Goal: Task Accomplishment & Management: Complete application form

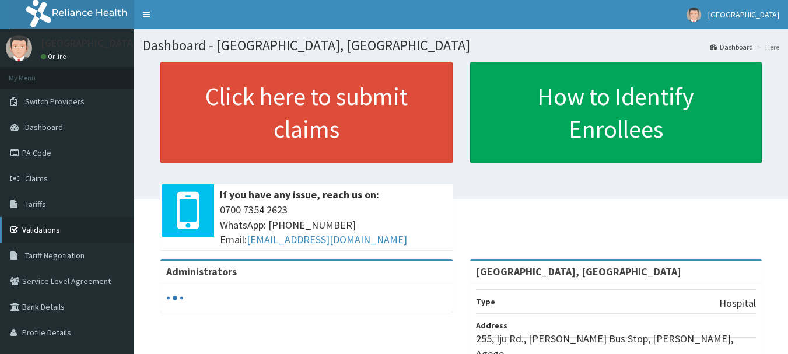
click at [67, 229] on link "Validations" at bounding box center [67, 230] width 134 height 26
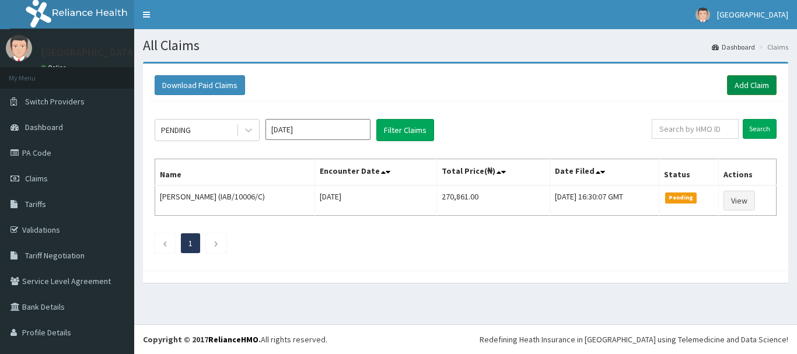
click at [742, 85] on link "Add Claim" at bounding box center [752, 85] width 50 height 20
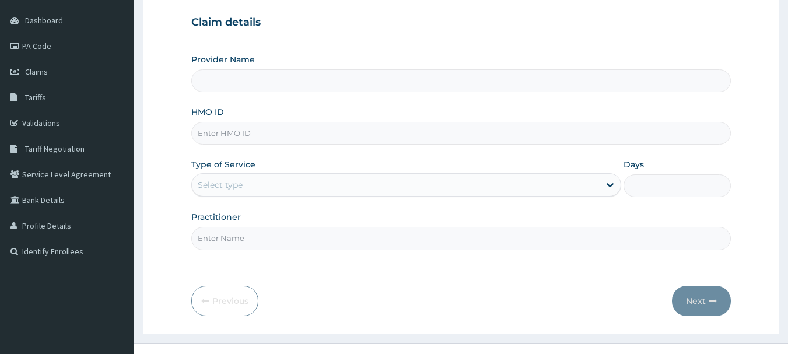
scroll to position [111, 0]
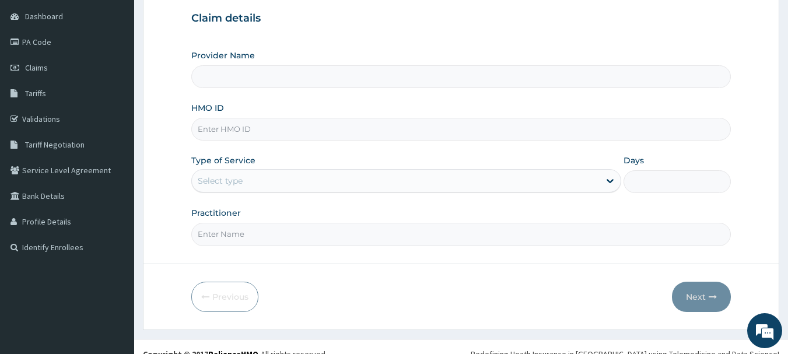
click at [271, 127] on input "HMO ID" at bounding box center [461, 129] width 540 height 23
type input "[GEOGRAPHIC_DATA], [GEOGRAPHIC_DATA]"
type input "RET/13932/A"
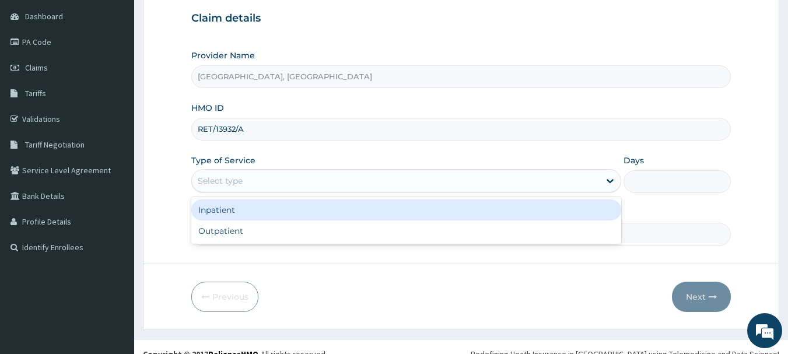
click at [256, 229] on div "Outpatient" at bounding box center [406, 230] width 430 height 21
type input "1"
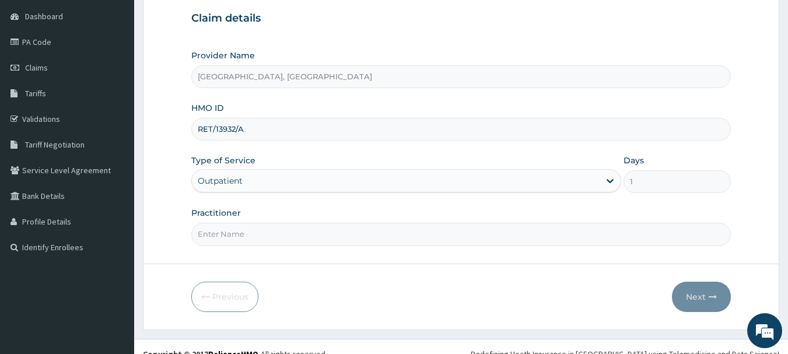
click at [319, 239] on input "Practitioner" at bounding box center [461, 234] width 540 height 23
type input "DR Adesipe"
click at [711, 299] on icon "button" at bounding box center [713, 297] width 8 height 8
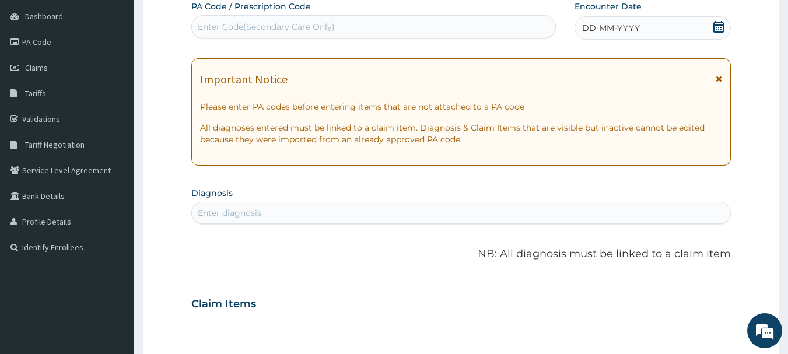
type input "A"
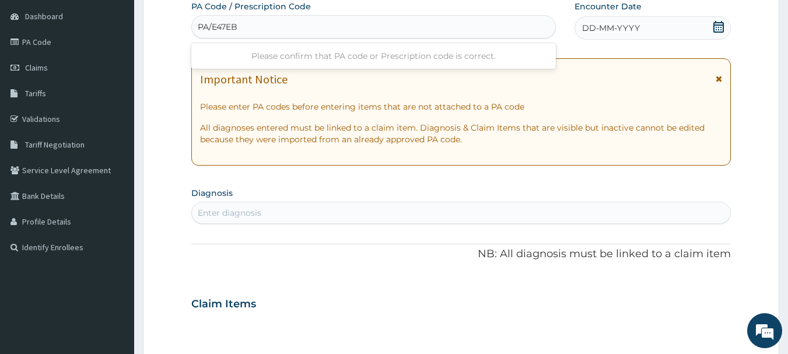
type input "PA/E47EB2"
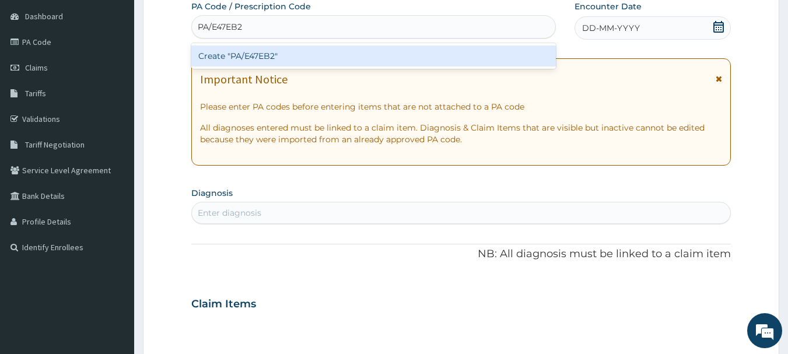
click at [320, 57] on div "Create "PA/E47EB2"" at bounding box center [373, 55] width 365 height 21
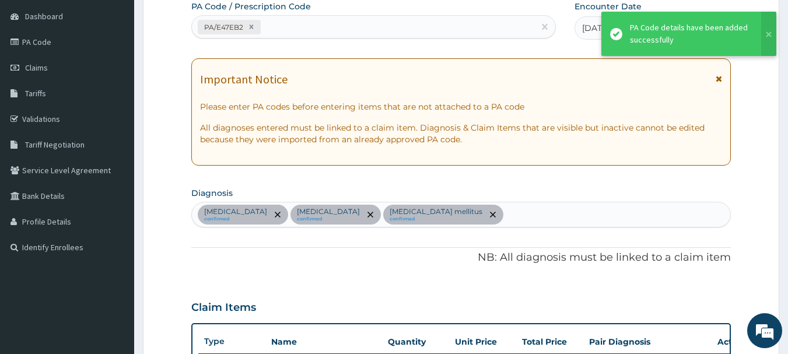
scroll to position [311, 0]
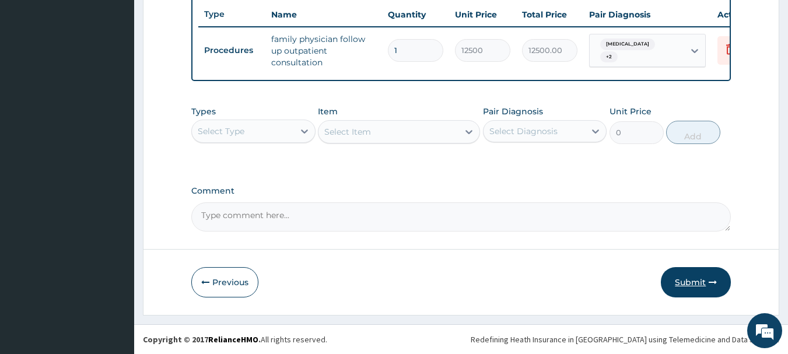
click at [712, 282] on icon "button" at bounding box center [713, 282] width 8 height 8
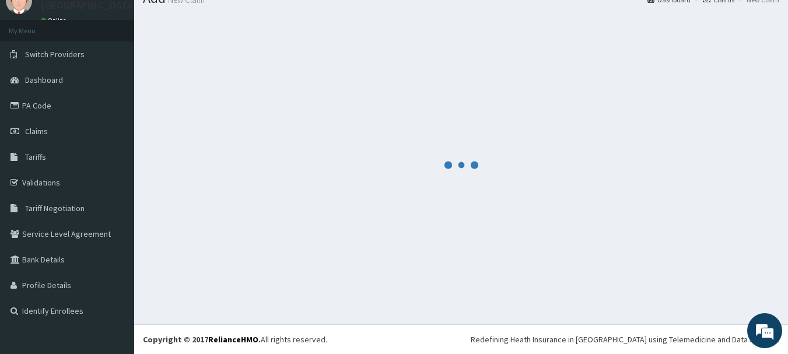
scroll to position [47, 0]
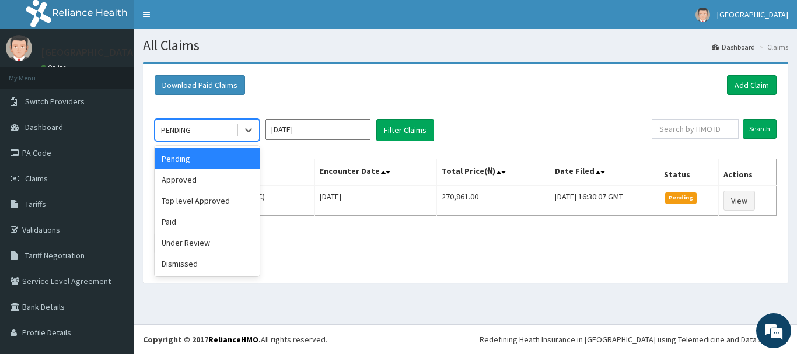
click at [231, 180] on div "Approved" at bounding box center [207, 179] width 105 height 21
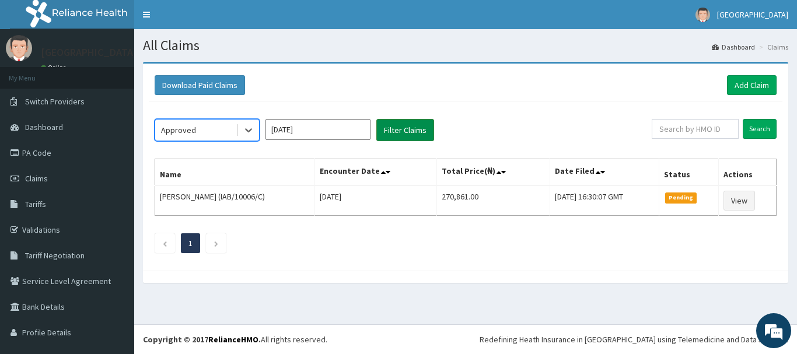
click at [415, 124] on button "Filter Claims" at bounding box center [405, 130] width 58 height 22
click at [410, 132] on button "Filter Claims" at bounding box center [405, 130] width 58 height 22
click at [405, 131] on button "Filter Claims" at bounding box center [405, 130] width 58 height 22
click at [413, 132] on button "Filter Claims" at bounding box center [405, 130] width 58 height 22
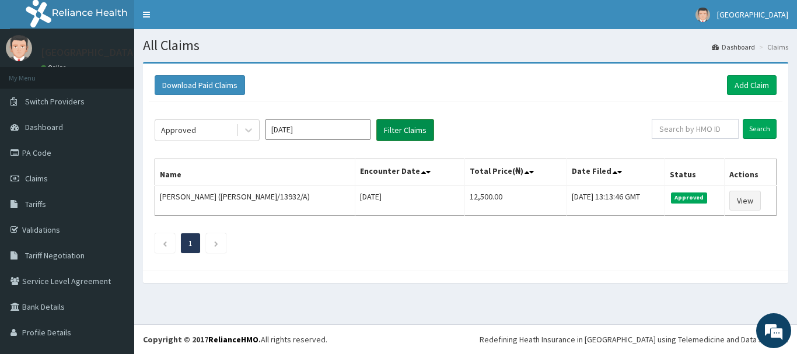
click at [420, 135] on button "Filter Claims" at bounding box center [405, 130] width 58 height 22
click at [756, 87] on link "Add Claim" at bounding box center [752, 85] width 50 height 20
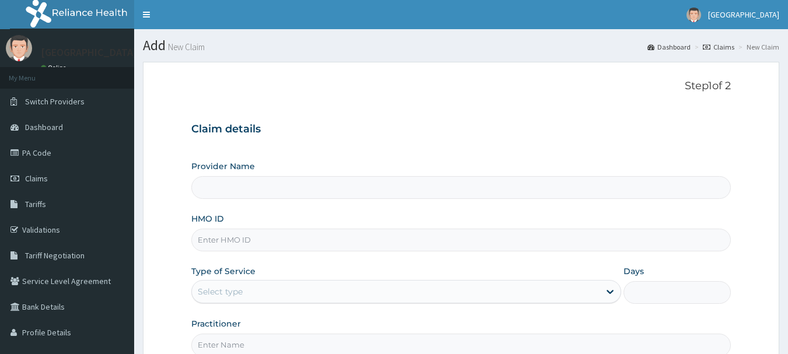
type input "[GEOGRAPHIC_DATA], [GEOGRAPHIC_DATA]"
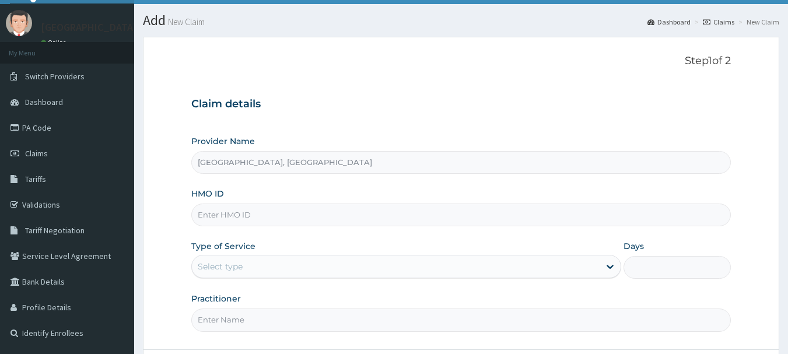
scroll to position [125, 0]
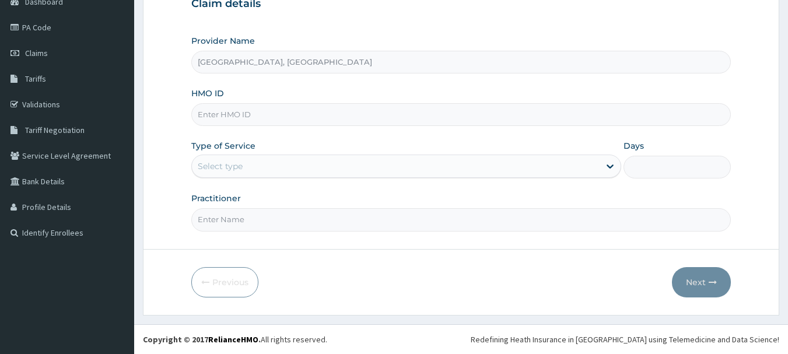
click at [251, 111] on input "HMO ID" at bounding box center [461, 114] width 540 height 23
paste input "BCK/10090/A"
type input "BCK/10090/A"
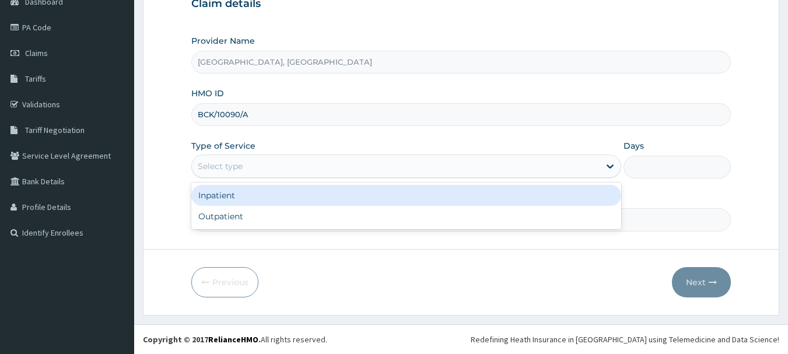
click at [253, 212] on div "Outpatient" at bounding box center [406, 216] width 430 height 21
type input "1"
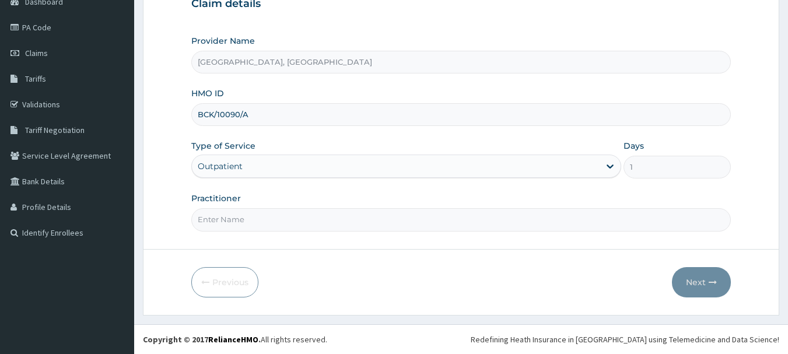
click at [253, 223] on input "Practitioner" at bounding box center [461, 219] width 540 height 23
type input "Dr [PERSON_NAME]"
click at [706, 279] on button "Next" at bounding box center [701, 282] width 59 height 30
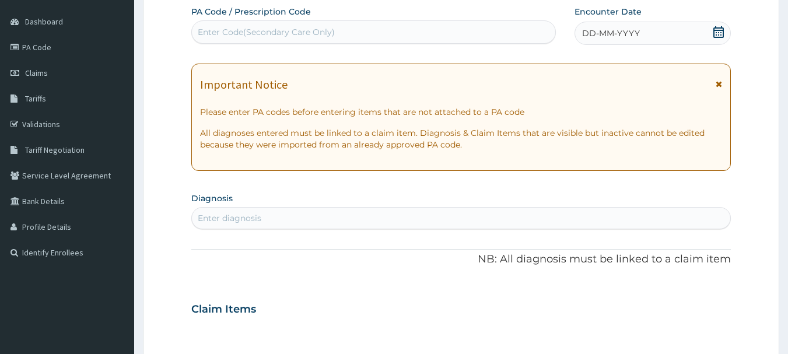
scroll to position [99, 0]
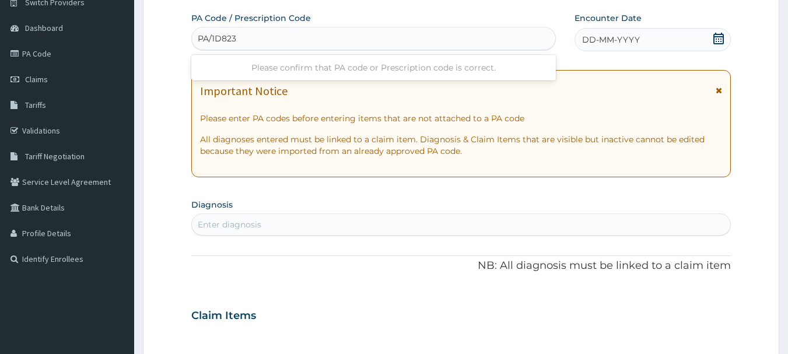
type input "PA/1D823E"
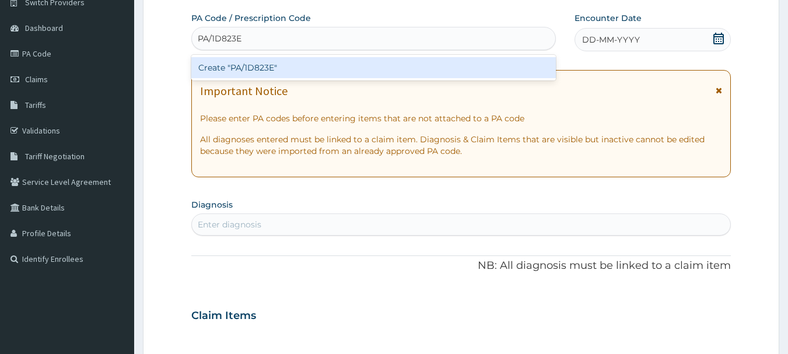
click at [309, 64] on div "Create "PA/1D823E"" at bounding box center [373, 67] width 365 height 21
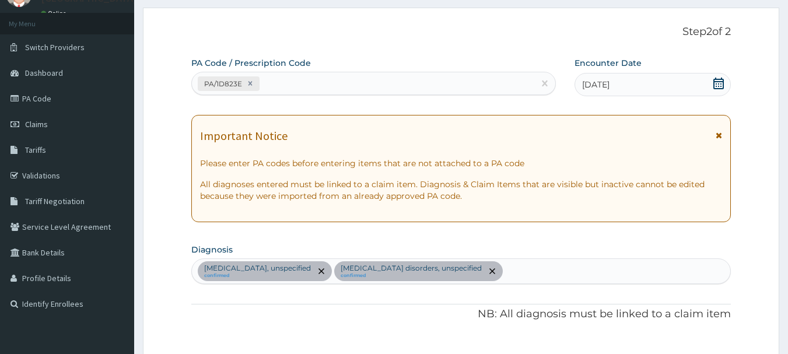
scroll to position [17, 0]
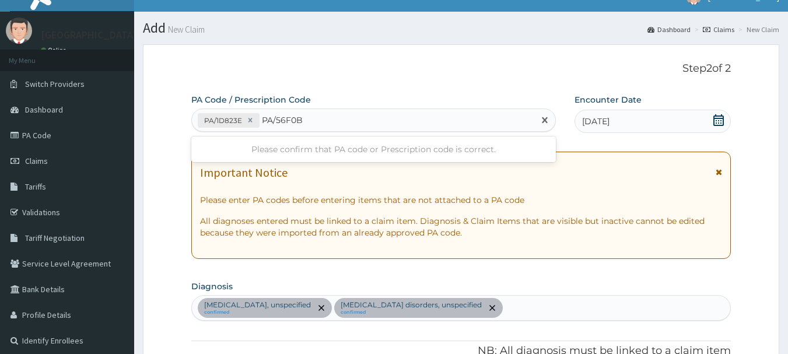
type input "PA/56F0BD"
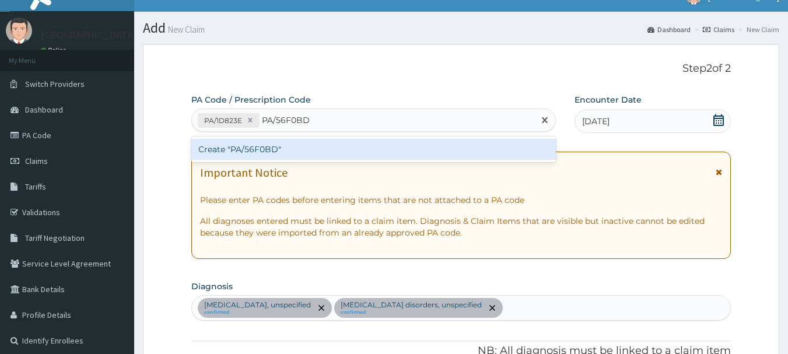
click at [284, 150] on div "Create "PA/56F0BD"" at bounding box center [373, 149] width 365 height 21
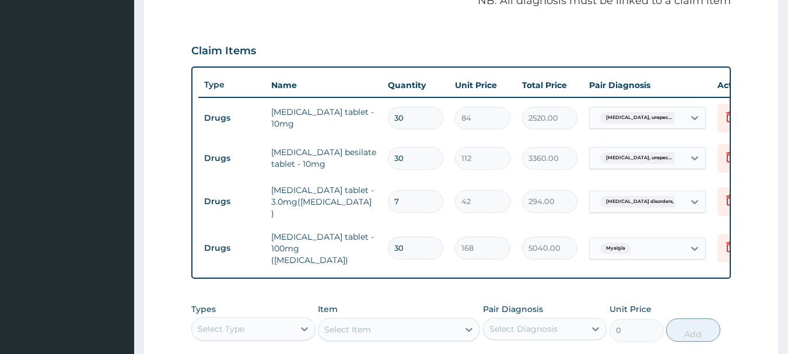
scroll to position [380, 0]
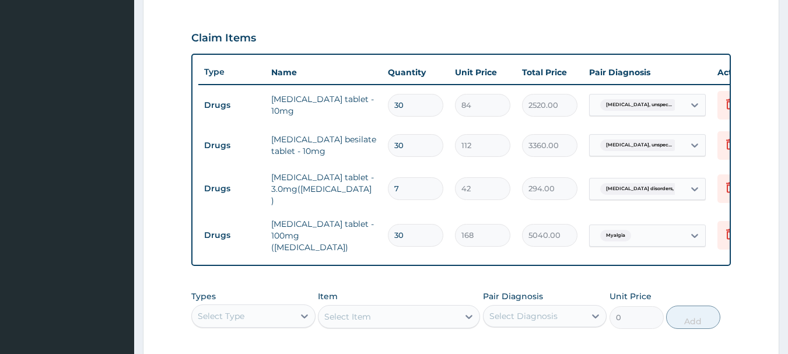
type input "3"
type input "504.00"
type input "0.00"
type input "2"
type input "336.00"
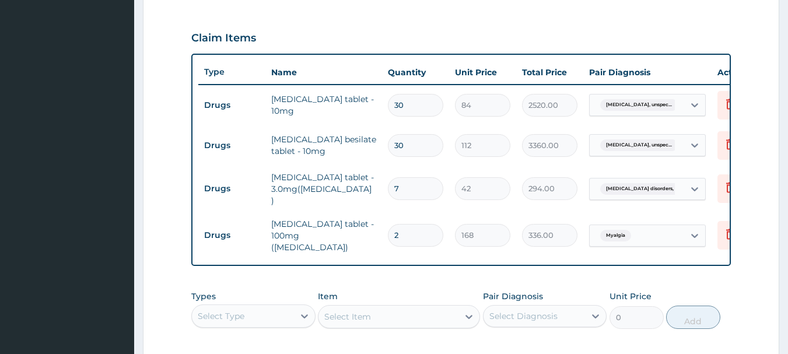
type input "20"
type input "3360.00"
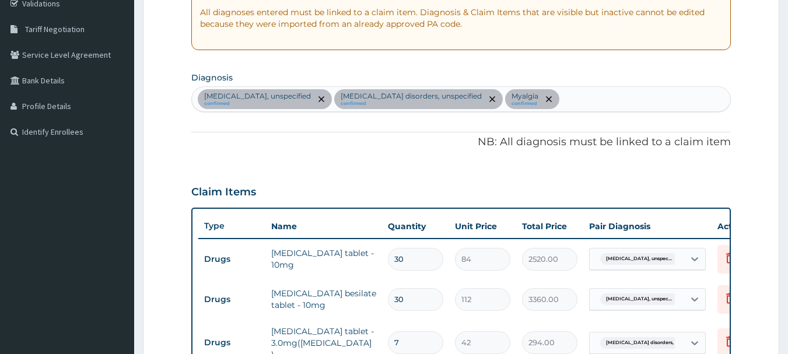
scroll to position [253, 0]
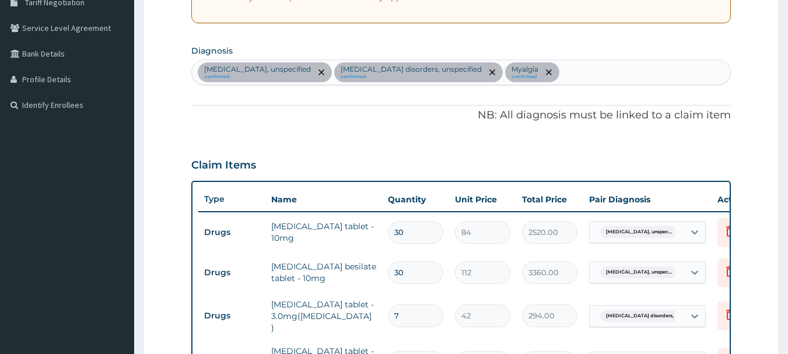
type input "20"
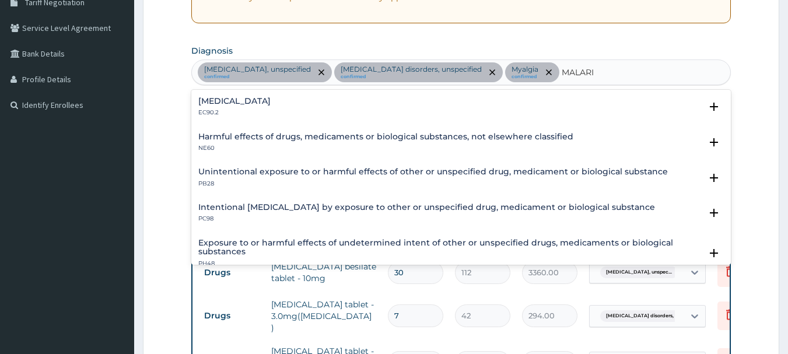
type input "[MEDICAL_DATA]"
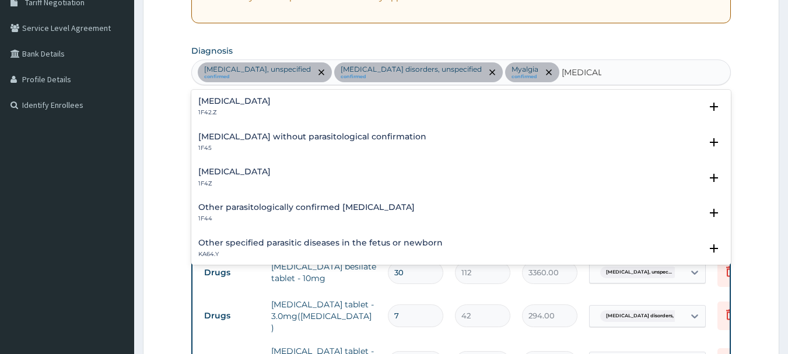
click at [271, 181] on p "1F4Z" at bounding box center [234, 184] width 72 height 8
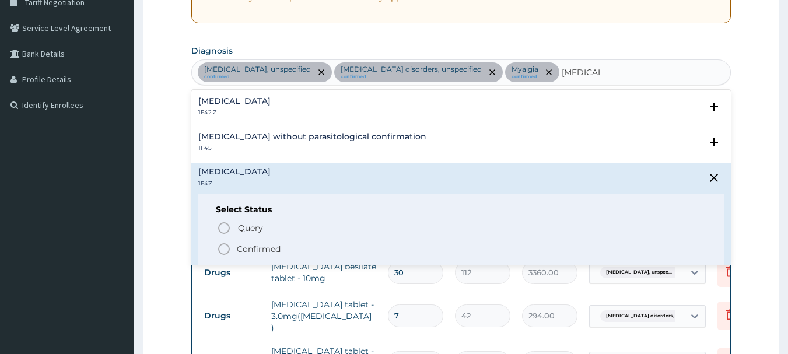
click at [285, 253] on span "Confirmed" at bounding box center [462, 249] width 490 height 14
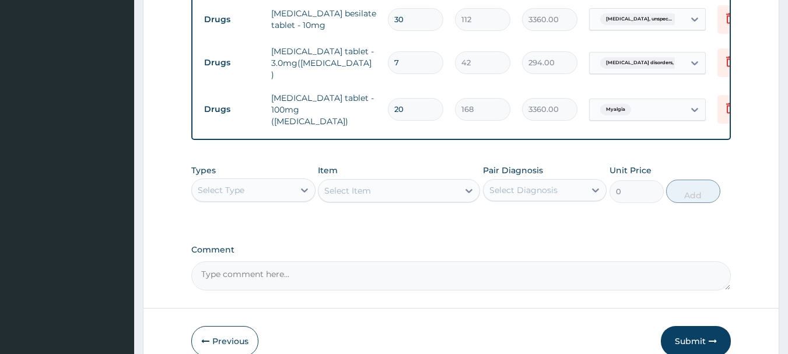
scroll to position [523, 0]
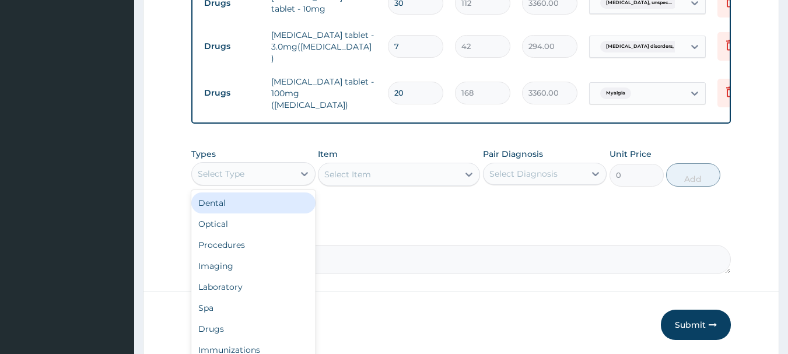
click at [257, 242] on div "Procedures" at bounding box center [253, 244] width 124 height 21
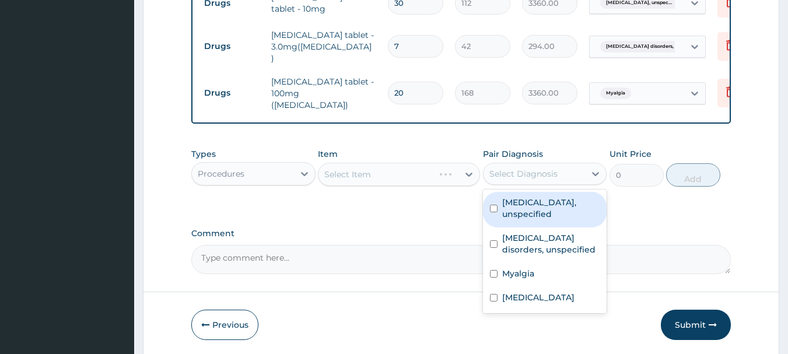
click at [550, 207] on label "Essential hypertension, unspecified" at bounding box center [551, 208] width 98 height 23
checkbox input "true"
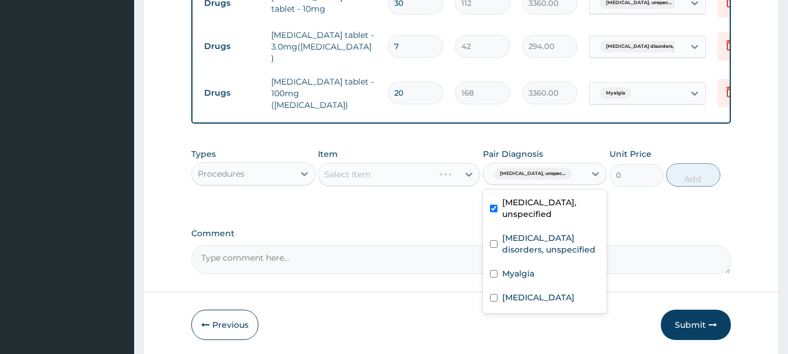
click at [545, 244] on label "Insomnia disorders, unspecified" at bounding box center [551, 243] width 98 height 23
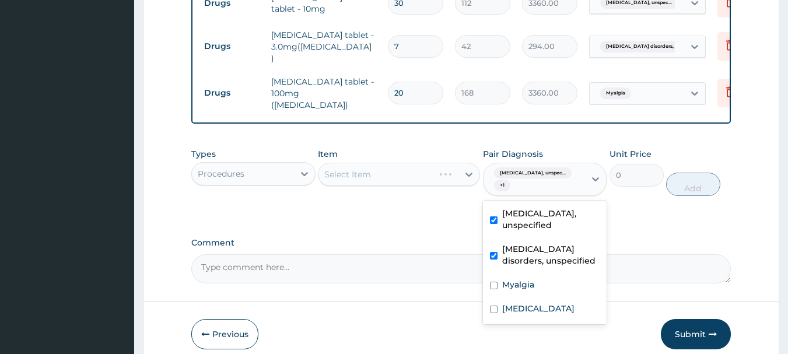
checkbox input "true"
click at [546, 284] on div "Myalgia" at bounding box center [545, 286] width 124 height 24
checkbox input "true"
click at [534, 312] on div "Malaria, unspecified" at bounding box center [545, 310] width 124 height 24
checkbox input "true"
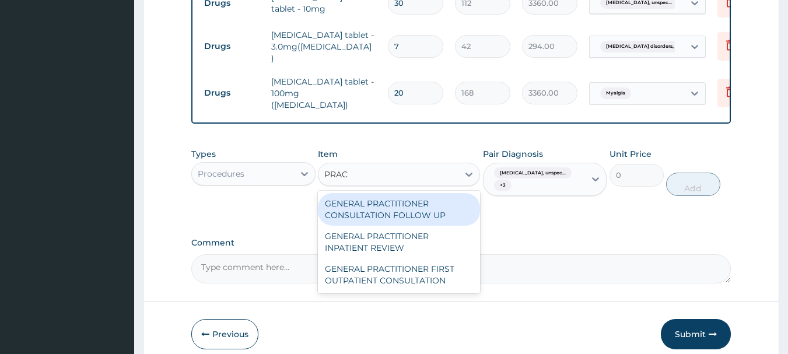
type input "PRACT"
click at [416, 276] on div "GENERAL PRACTITIONER FIRST OUTPATIENT CONSULTATION" at bounding box center [399, 274] width 162 height 33
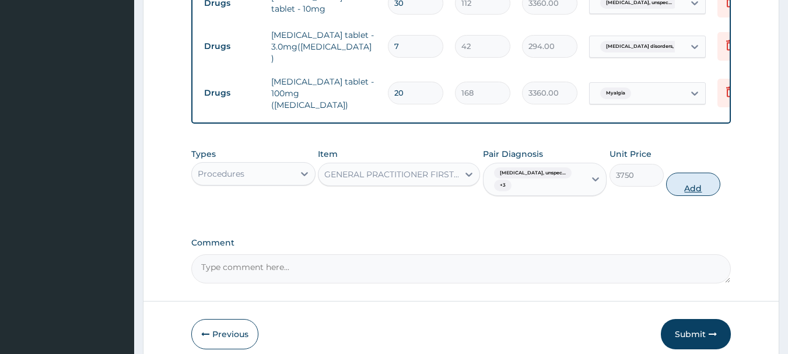
click at [704, 177] on button "Add" at bounding box center [693, 184] width 54 height 23
type input "0"
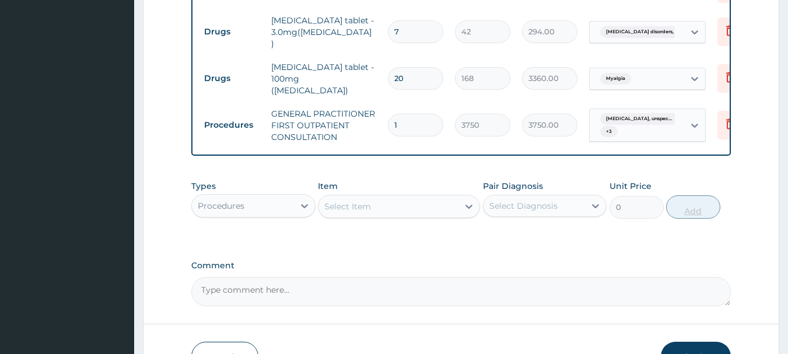
scroll to position [608, 0]
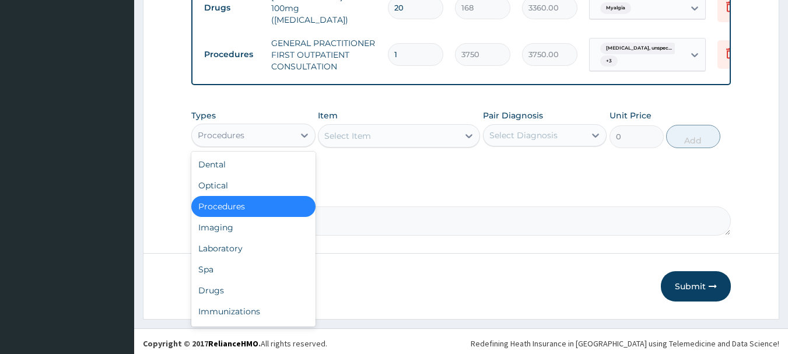
click at [260, 283] on div "Drugs" at bounding box center [253, 290] width 124 height 21
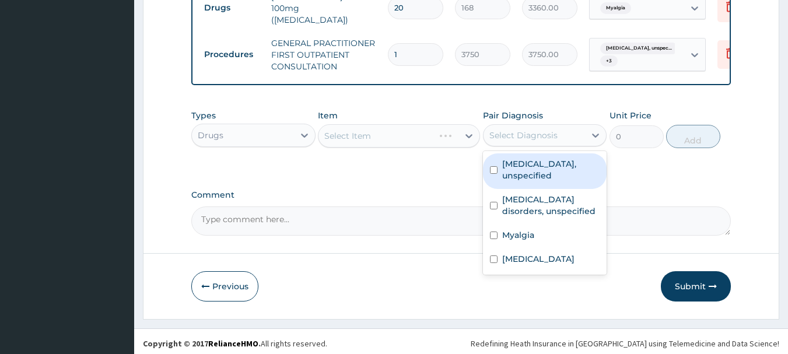
click at [544, 262] on div "Malaria, unspecified" at bounding box center [545, 260] width 124 height 24
checkbox input "true"
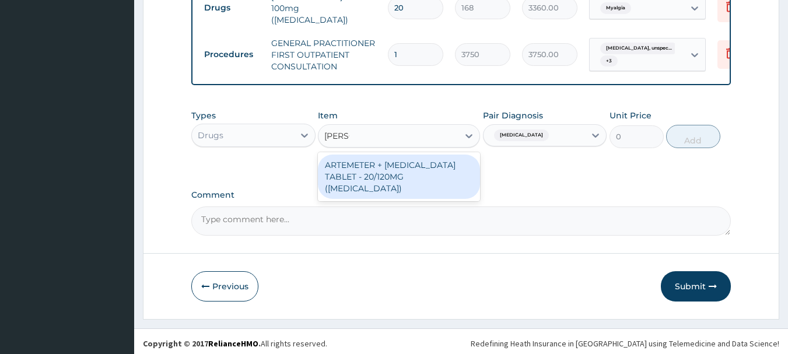
type input "COART"
click at [422, 160] on div "ARTEMETER + LUMEFANTRINE TABLET - 20/120MG (COARTEM)" at bounding box center [399, 177] width 162 height 44
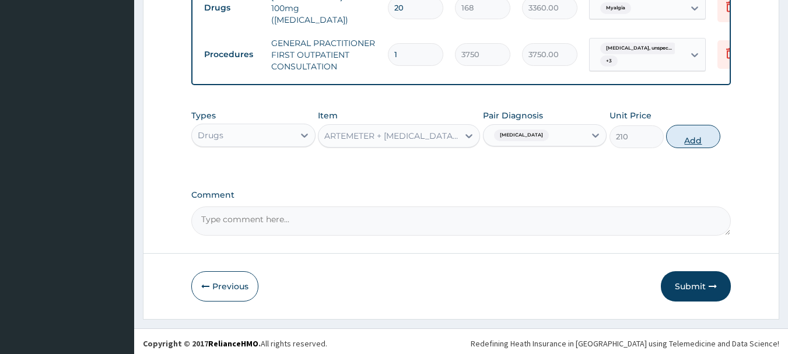
click at [708, 132] on button "Add" at bounding box center [693, 136] width 54 height 23
type input "0"
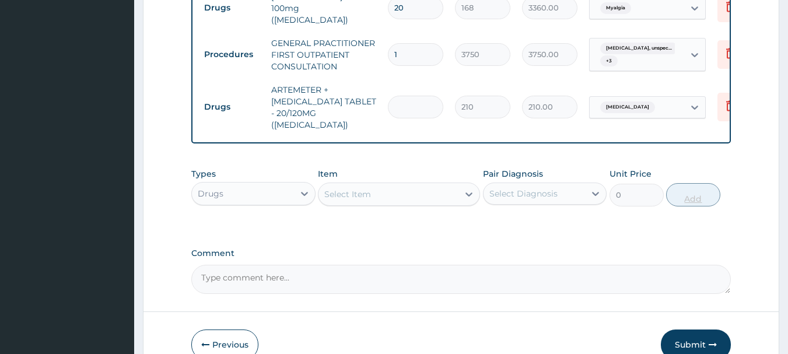
type input "0.00"
type input "2"
type input "420.00"
type input "24"
type input "5040.00"
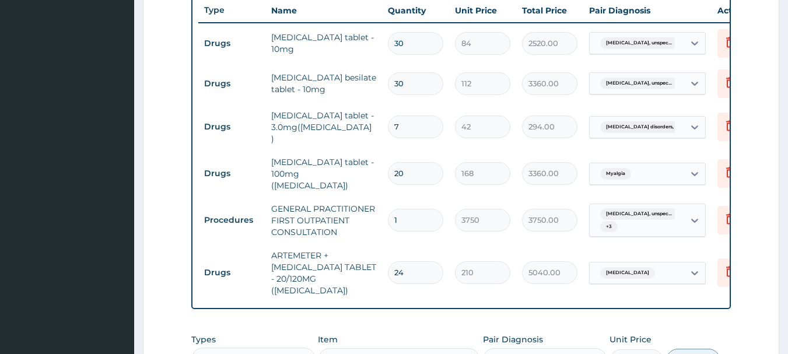
scroll to position [441, 0]
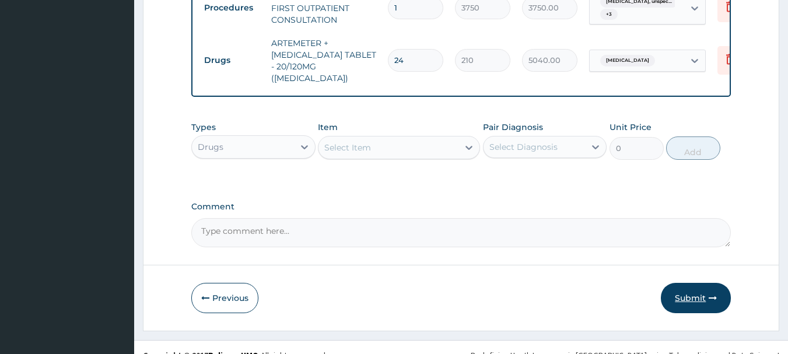
click at [700, 290] on button "Submit" at bounding box center [696, 298] width 70 height 30
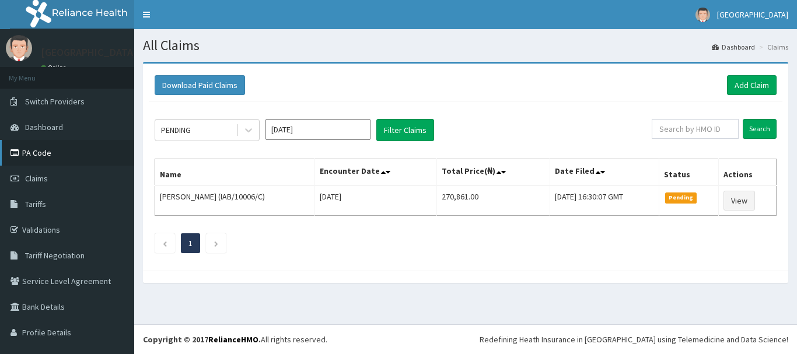
click at [74, 157] on link "PA Code" at bounding box center [67, 153] width 134 height 26
click at [71, 149] on link "PA Code" at bounding box center [67, 153] width 134 height 26
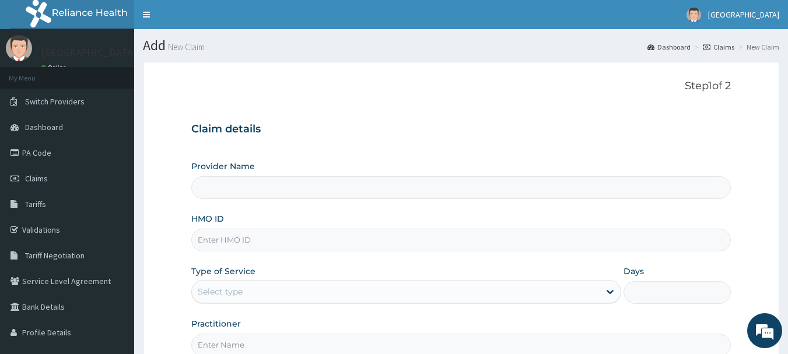
type input "[GEOGRAPHIC_DATA], [GEOGRAPHIC_DATA]"
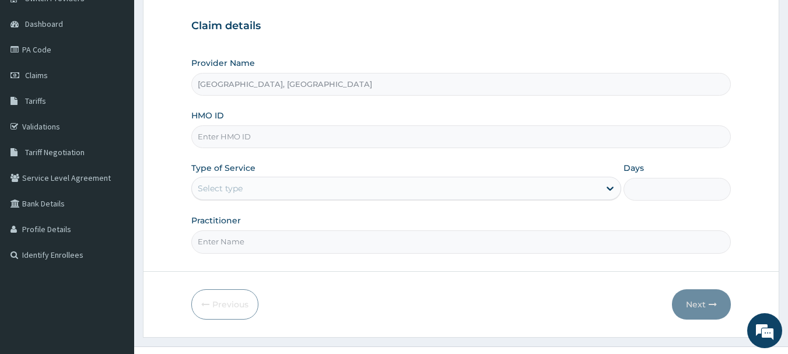
scroll to position [109, 0]
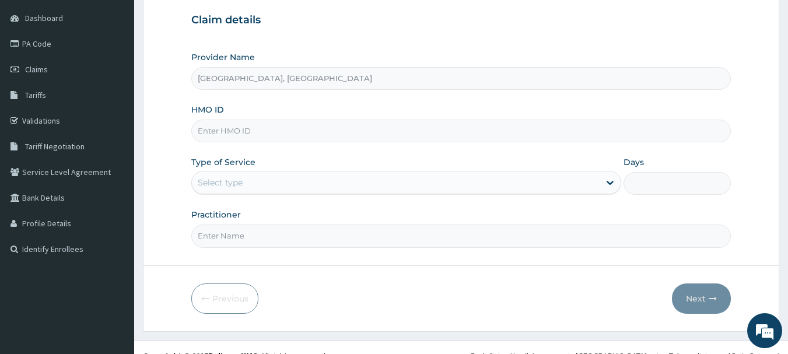
paste input "OHT/11847/A"
type input "OHT/11847/A"
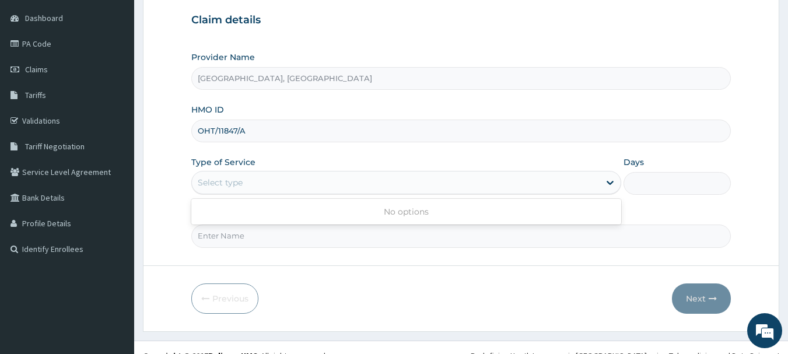
click at [174, 247] on form "Step 1 of 2 Claim details Provider Name Osuntuyi Medical Centre, Iju HMO ID OHT…" at bounding box center [461, 142] width 636 height 379
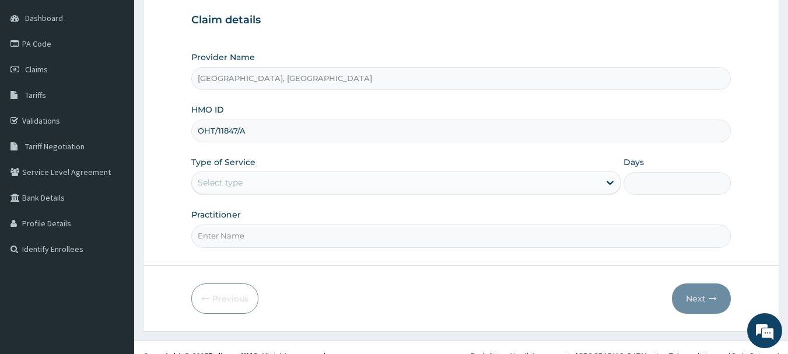
click at [281, 233] on input "Practitioner" at bounding box center [461, 236] width 540 height 23
type input "DR Adesipe"
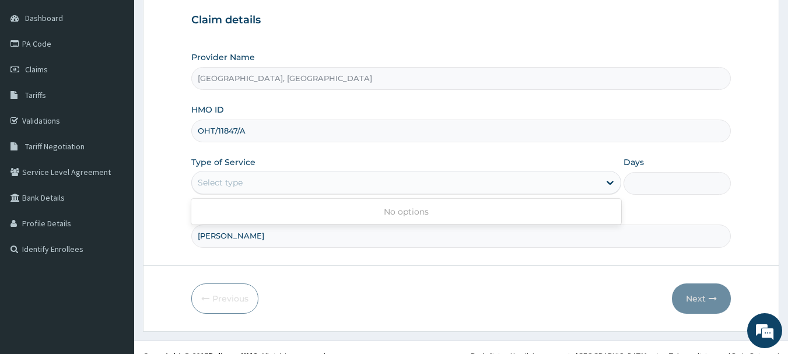
click at [174, 201] on form "Step 1 of 2 Claim details Provider Name Osuntuyi Medical Centre, Iju HMO ID OHT…" at bounding box center [461, 142] width 636 height 379
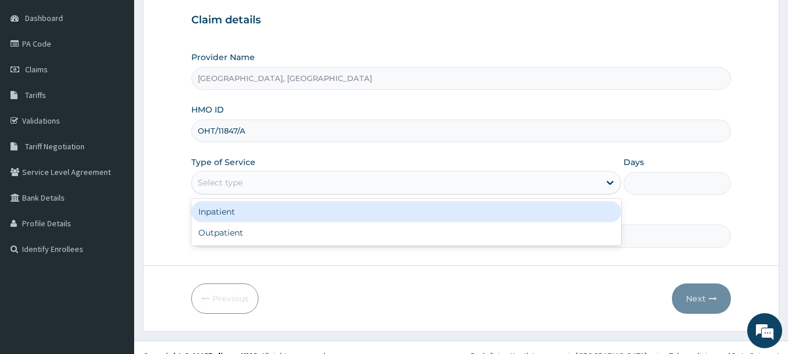
click at [271, 231] on div "Outpatient" at bounding box center [406, 232] width 430 height 21
type input "1"
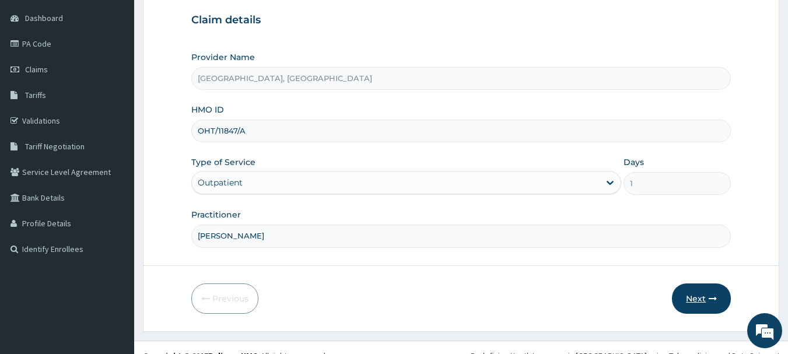
click at [703, 300] on button "Next" at bounding box center [701, 298] width 59 height 30
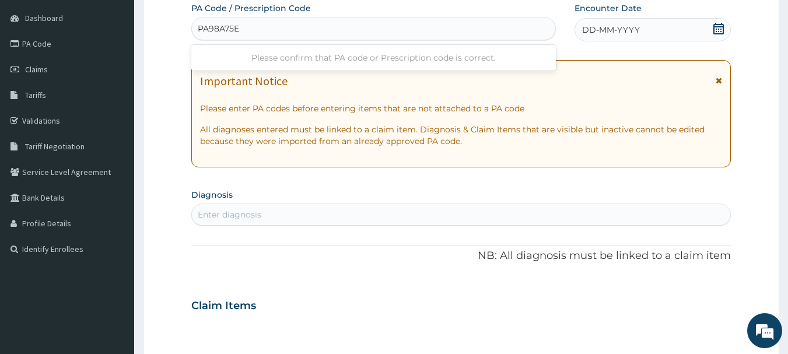
click at [205, 23] on input "PA98A75E" at bounding box center [219, 29] width 43 height 12
click at [215, 25] on input "PA98A75E" at bounding box center [219, 29] width 43 height 12
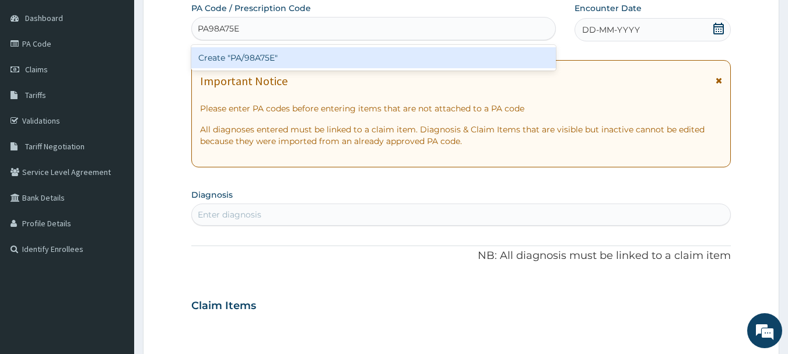
type input "PA/98A75E"
click at [299, 61] on div "Create "PA/98A75E"" at bounding box center [373, 57] width 365 height 21
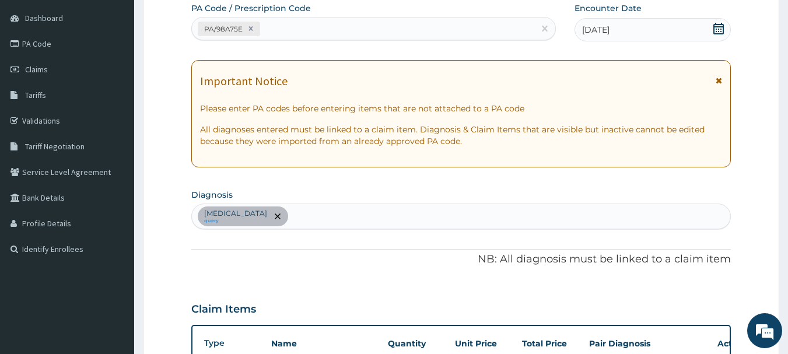
scroll to position [309, 0]
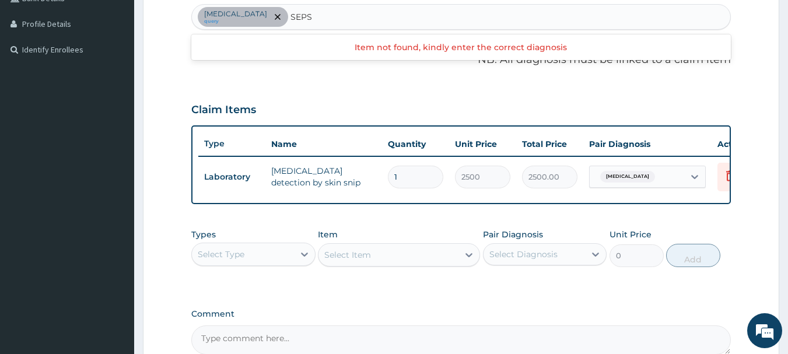
type input "SEPSI"
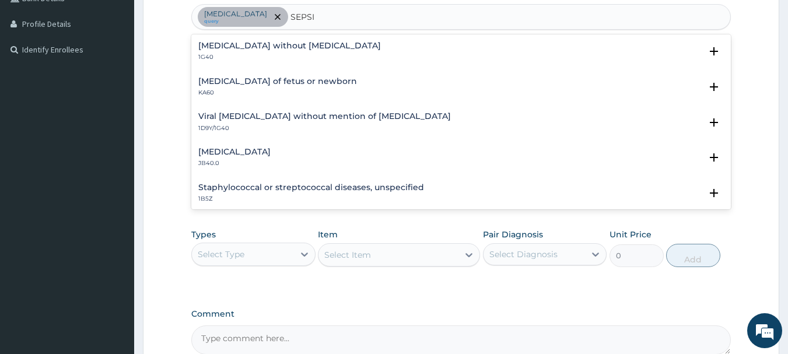
click at [300, 51] on div "Sepsis without septic shock 1G40" at bounding box center [289, 51] width 183 height 20
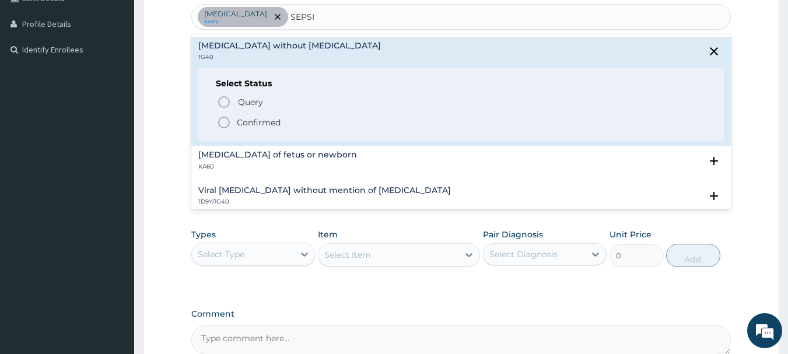
click at [296, 122] on span "Confirmed" at bounding box center [462, 122] width 490 height 14
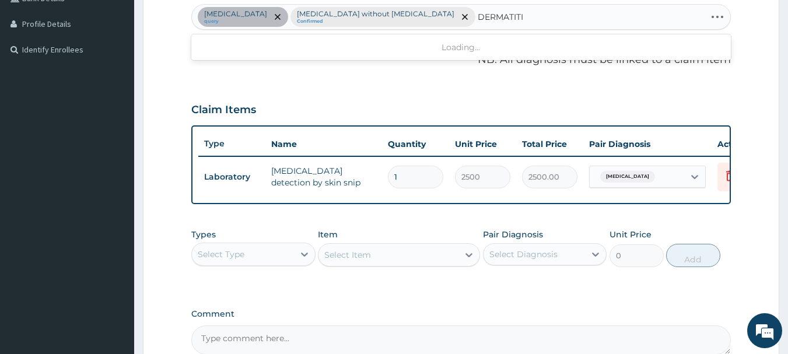
type input "DERMATITIS"
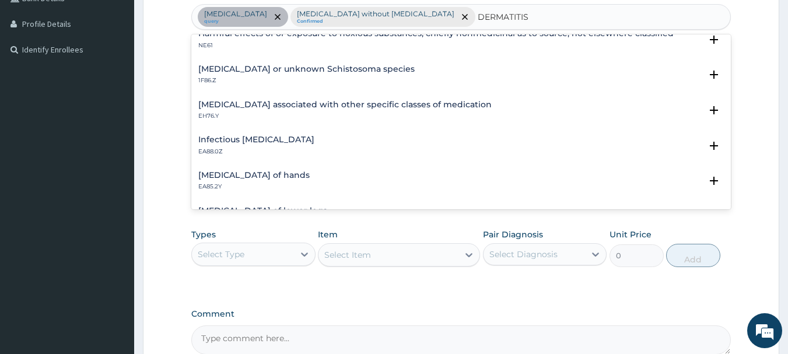
scroll to position [888, 0]
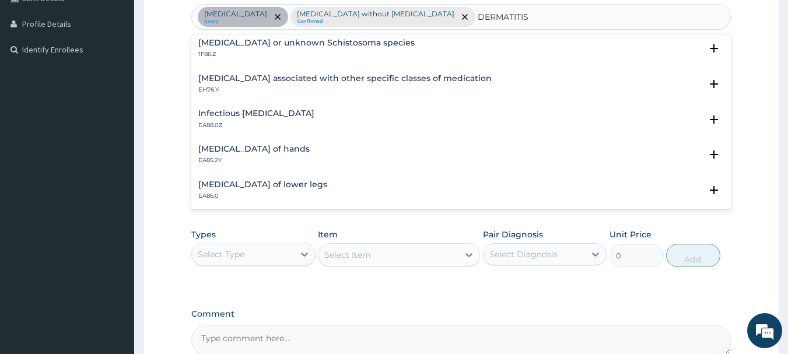
click at [314, 122] on p "EA88.0Z" at bounding box center [256, 125] width 116 height 8
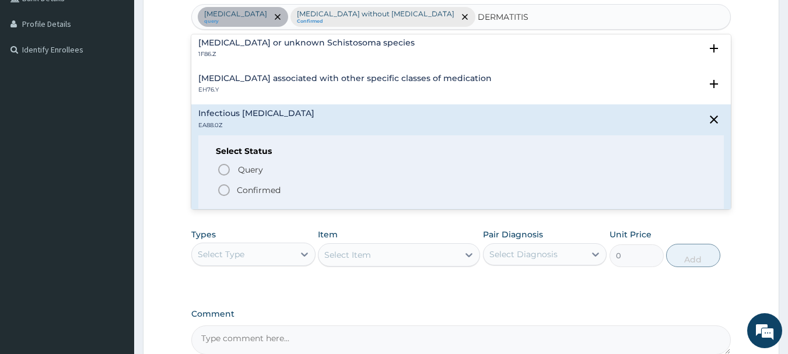
click at [275, 185] on p "Confirmed" at bounding box center [259, 190] width 44 height 12
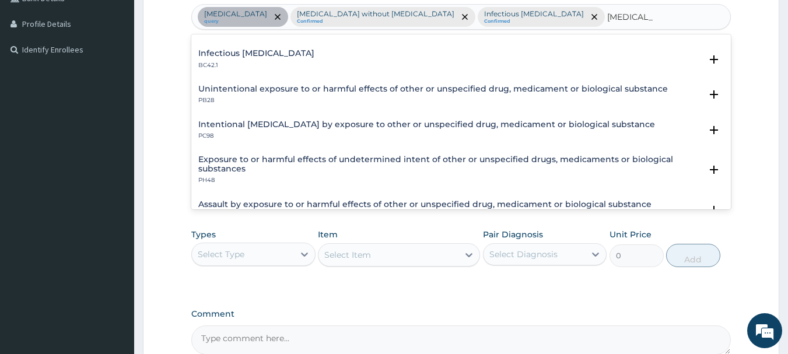
scroll to position [0, 0]
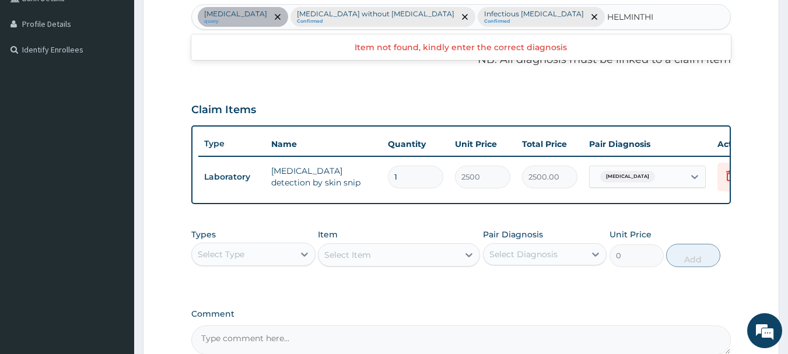
type input "HELMINTH"
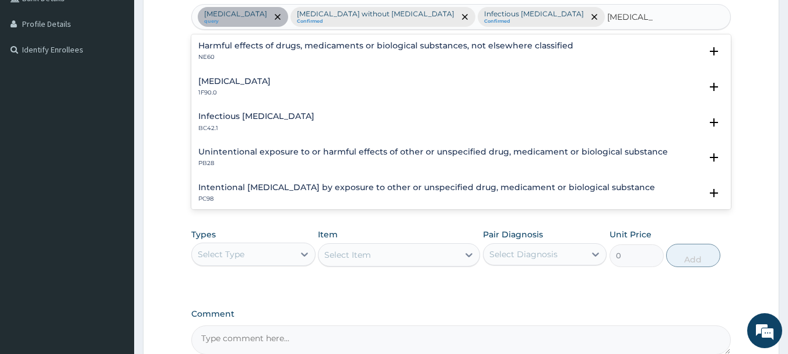
click at [271, 90] on p "1F90.0" at bounding box center [234, 93] width 72 height 8
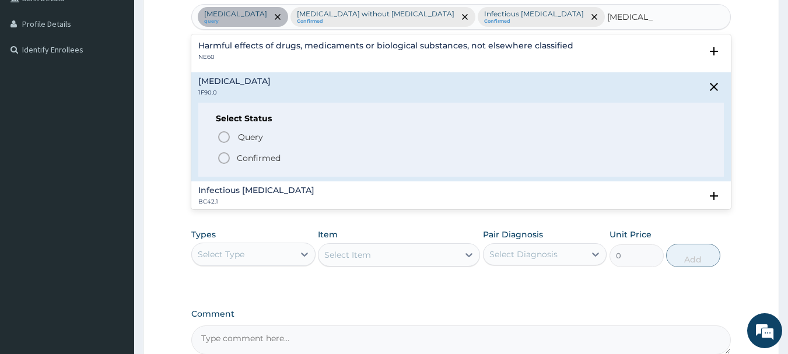
click at [254, 158] on p "Confirmed" at bounding box center [259, 158] width 44 height 12
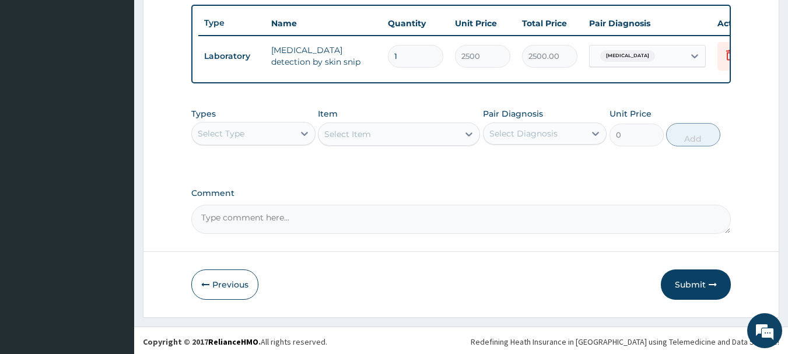
scroll to position [432, 0]
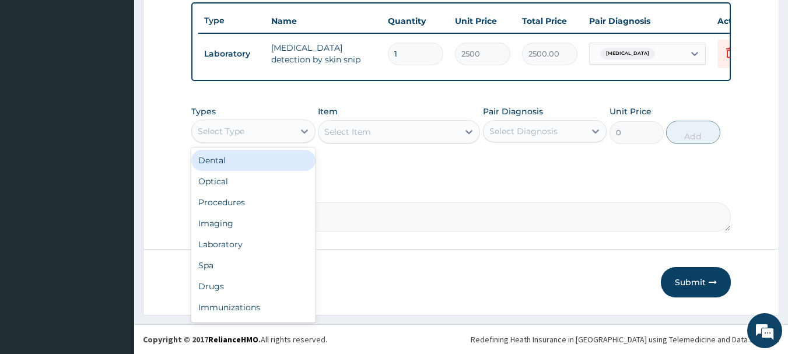
click at [260, 206] on div "Procedures" at bounding box center [253, 202] width 124 height 21
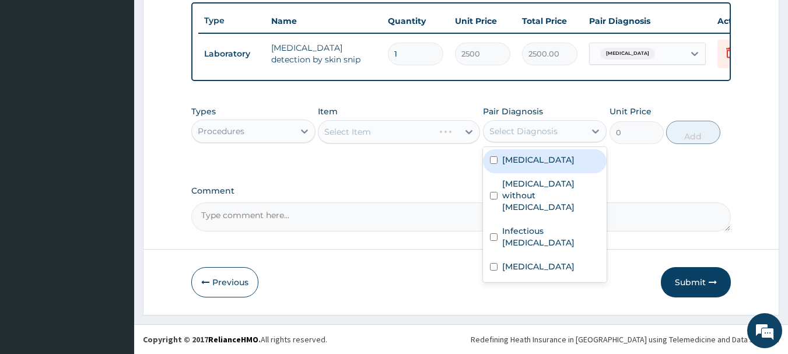
click at [539, 181] on div "[MEDICAL_DATA] without [MEDICAL_DATA]" at bounding box center [545, 196] width 124 height 47
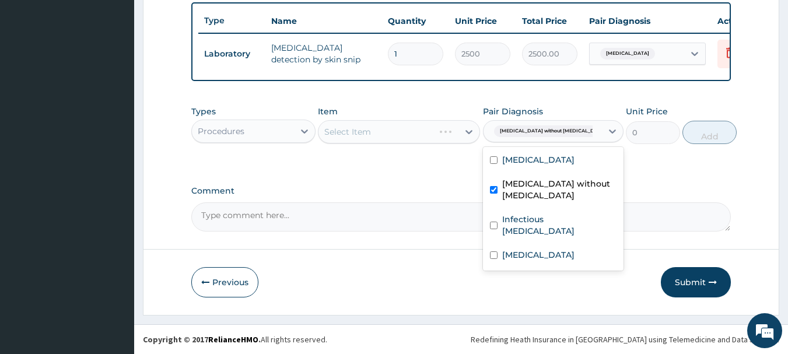
click at [547, 201] on label "[MEDICAL_DATA] without [MEDICAL_DATA]" at bounding box center [559, 189] width 114 height 23
checkbox input "false"
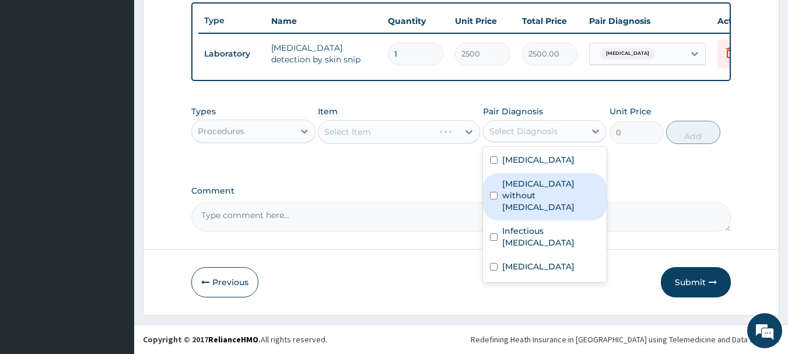
click at [549, 166] on label "Filariasis, unspecified" at bounding box center [538, 160] width 72 height 12
checkbox input "true"
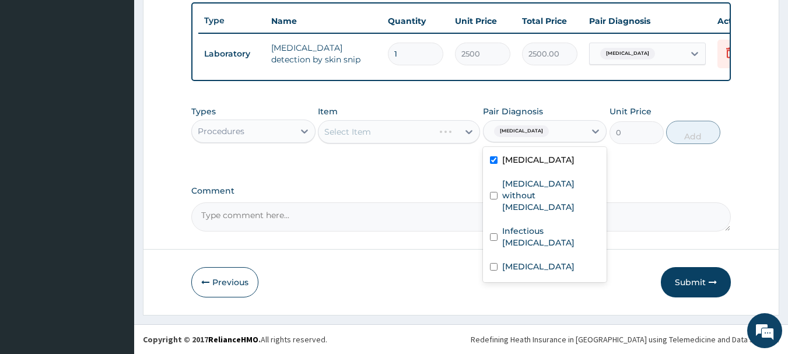
click at [533, 203] on label "[MEDICAL_DATA] without [MEDICAL_DATA]" at bounding box center [551, 195] width 98 height 35
checkbox input "true"
click at [540, 244] on label "Infectious dermatitis, unspecified" at bounding box center [551, 236] width 98 height 23
checkbox input "true"
click at [548, 272] on label "Mixed intestinal helminthiases" at bounding box center [538, 267] width 72 height 12
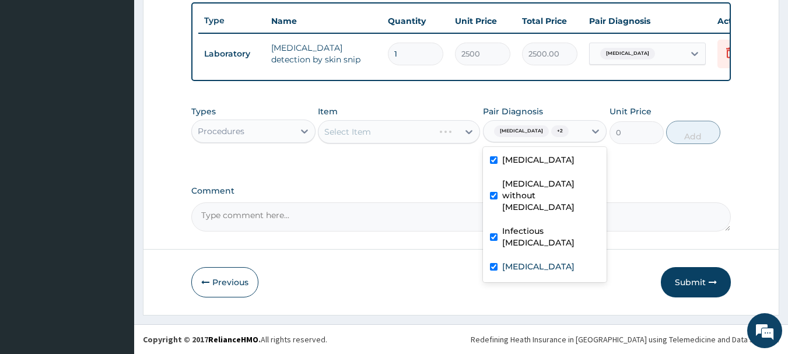
checkbox input "true"
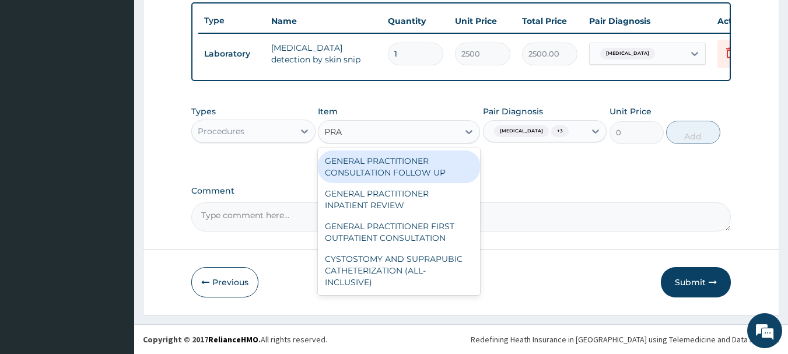
type input "PRAC"
click at [422, 245] on div "GENERAL PRACTITIONER FIRST OUTPATIENT CONSULTATION" at bounding box center [399, 232] width 162 height 33
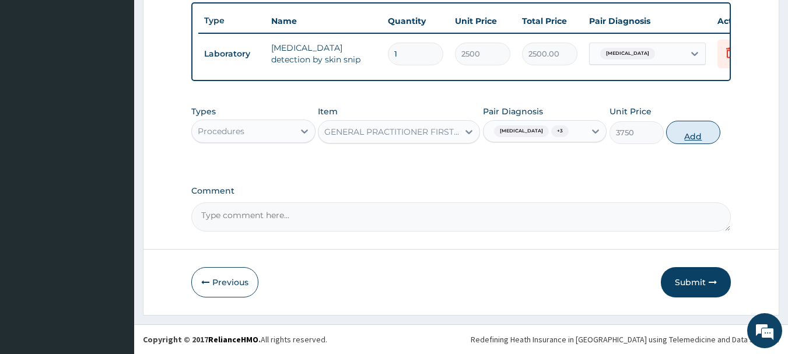
click at [710, 144] on button "Add" at bounding box center [693, 132] width 54 height 23
type input "0"
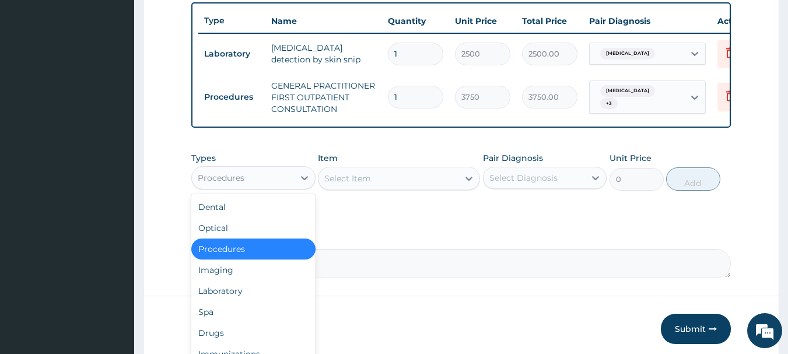
click at [264, 295] on div "Laboratory" at bounding box center [253, 291] width 124 height 21
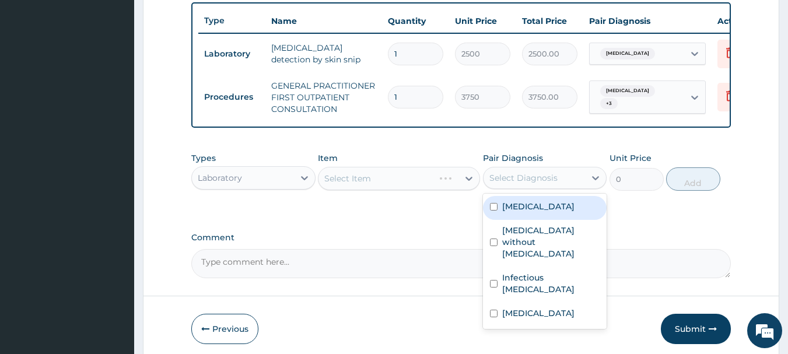
click at [559, 253] on label "[MEDICAL_DATA] without [MEDICAL_DATA]" at bounding box center [551, 242] width 98 height 35
checkbox input "true"
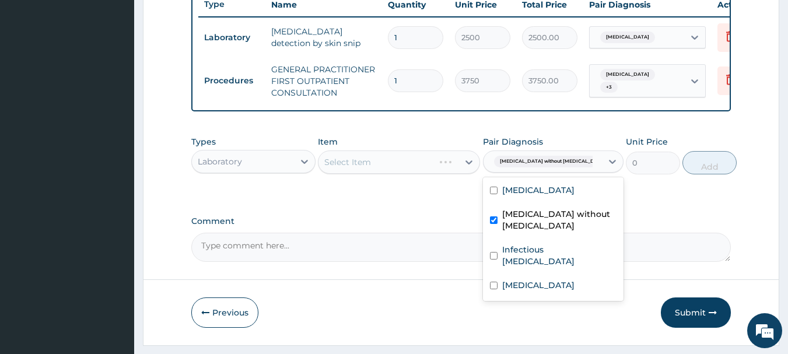
scroll to position [487, 0]
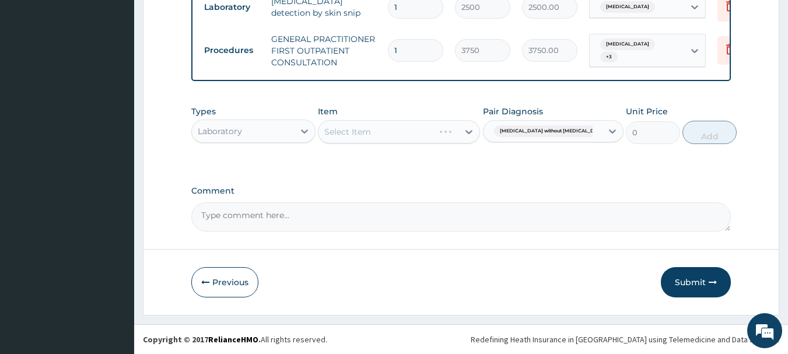
click at [374, 131] on div "Select Item" at bounding box center [399, 131] width 162 height 23
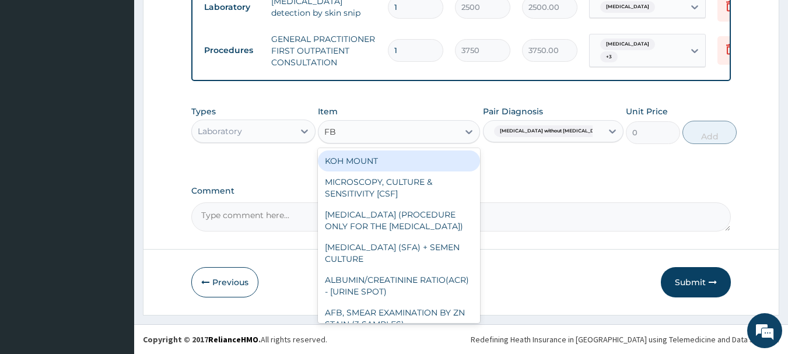
type input "FBC"
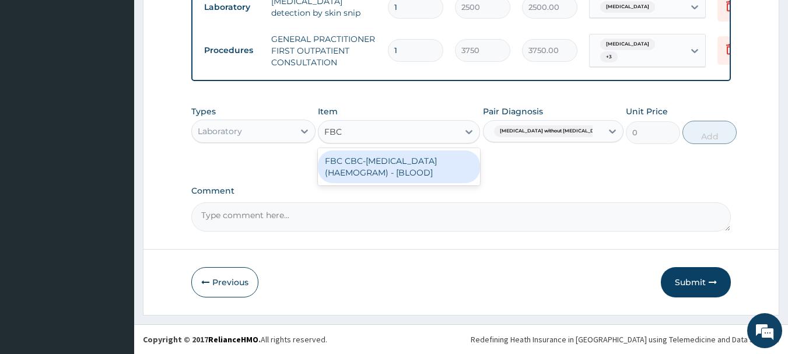
click at [426, 164] on div "FBC CBC-[MEDICAL_DATA] (HAEMOGRAM) - [BLOOD]" at bounding box center [399, 166] width 162 height 33
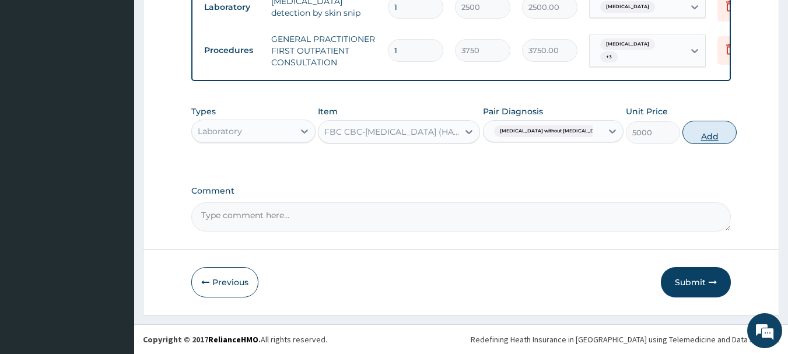
click at [707, 134] on button "Add" at bounding box center [709, 132] width 54 height 23
type input "0"
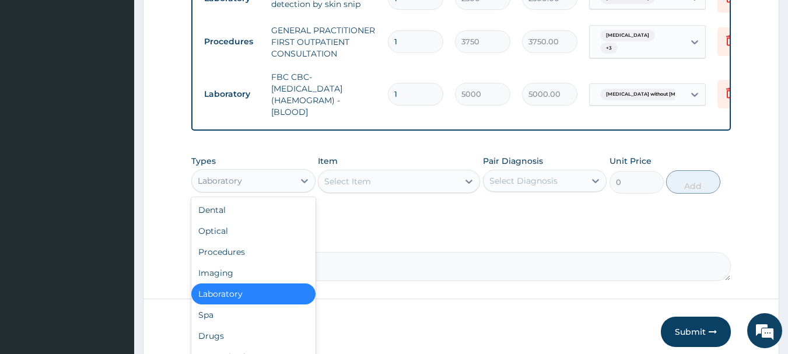
click at [259, 335] on div "Drugs" at bounding box center [253, 335] width 124 height 21
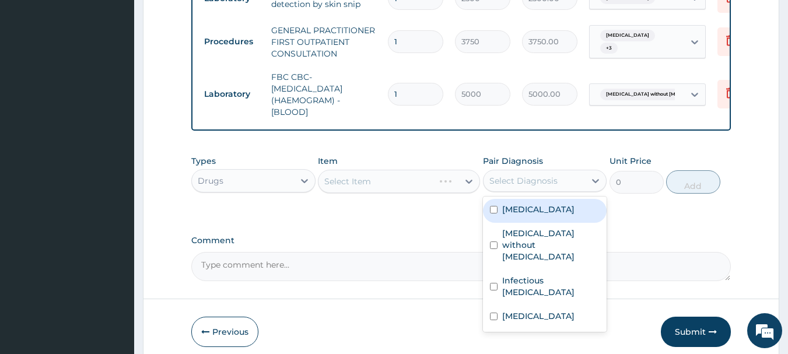
click at [553, 322] on label "Mixed intestinal helminthiases" at bounding box center [538, 316] width 72 height 12
checkbox input "true"
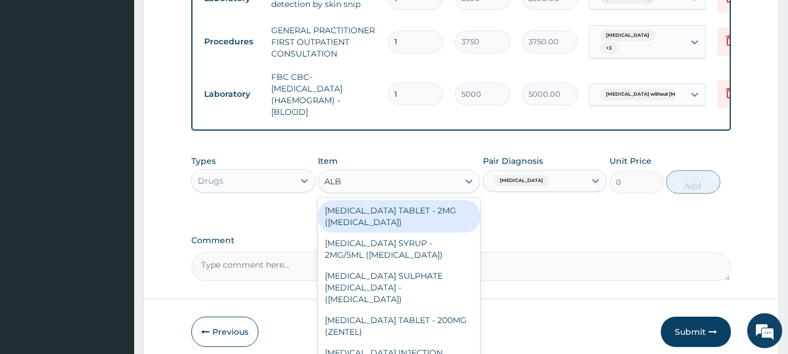
type input "ALBE"
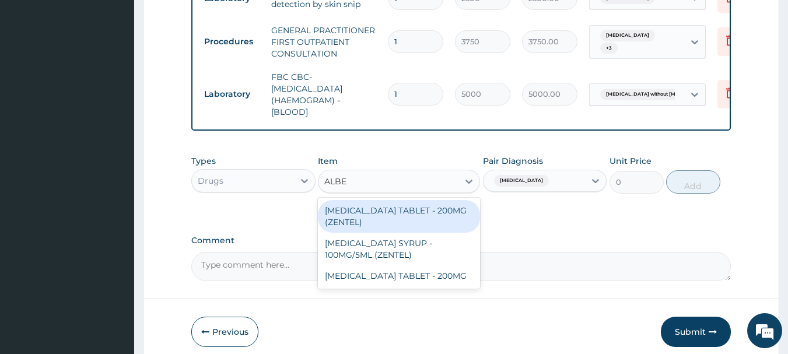
click at [430, 228] on div "ALBENDAZOLE TABLET - 200MG (ZENTEL)" at bounding box center [399, 216] width 162 height 33
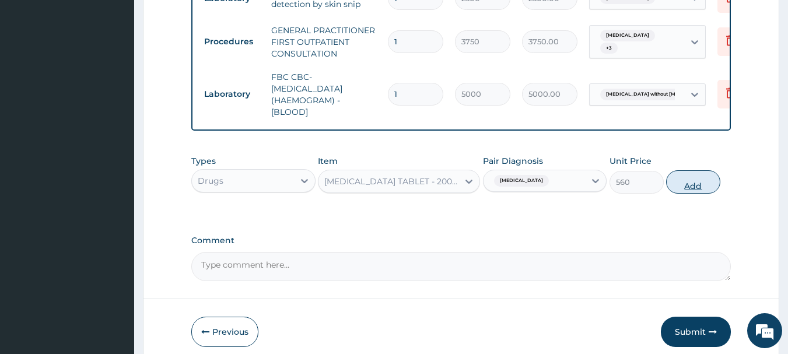
click at [707, 194] on button "Add" at bounding box center [693, 181] width 54 height 23
type input "0"
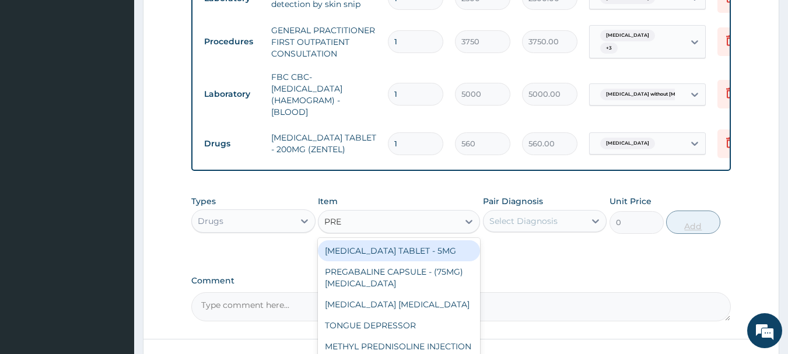
type input "PRED"
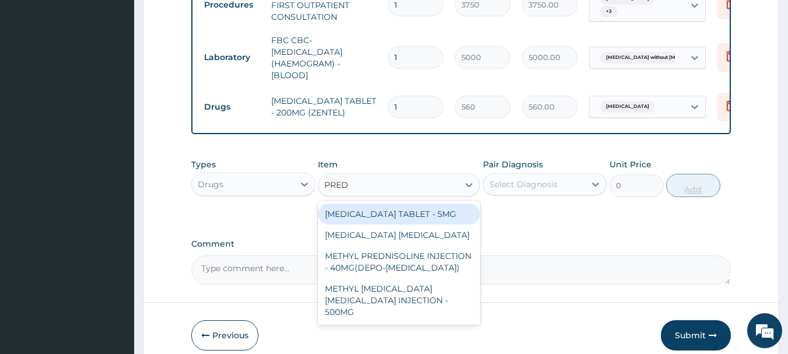
scroll to position [586, 0]
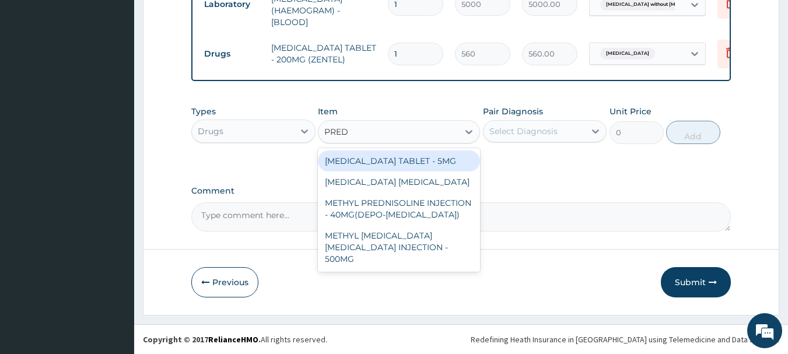
click at [433, 160] on div "PREDNISOLONE TABLET - 5MG" at bounding box center [399, 160] width 162 height 21
type input "42"
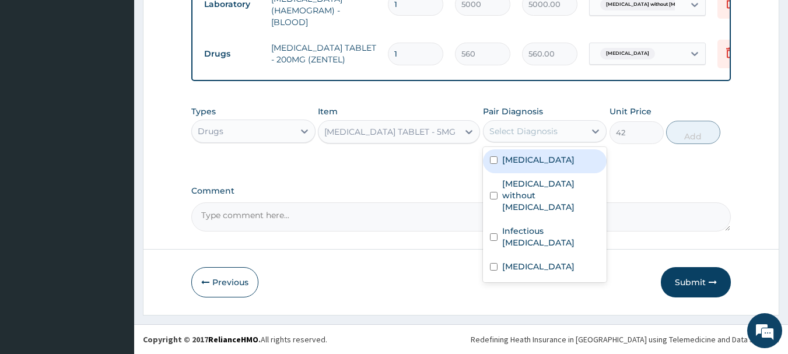
click at [545, 160] on label "Filariasis, unspecified" at bounding box center [538, 160] width 72 height 12
checkbox input "true"
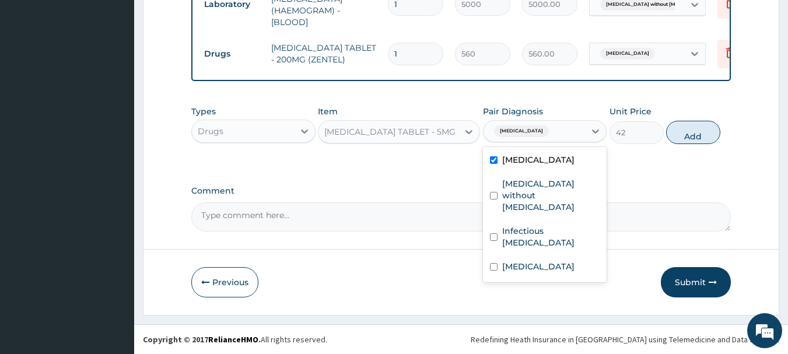
click at [548, 230] on label "Infectious dermatitis, unspecified" at bounding box center [551, 236] width 98 height 23
checkbox input "true"
click at [689, 144] on button "Add" at bounding box center [693, 132] width 54 height 23
type input "0"
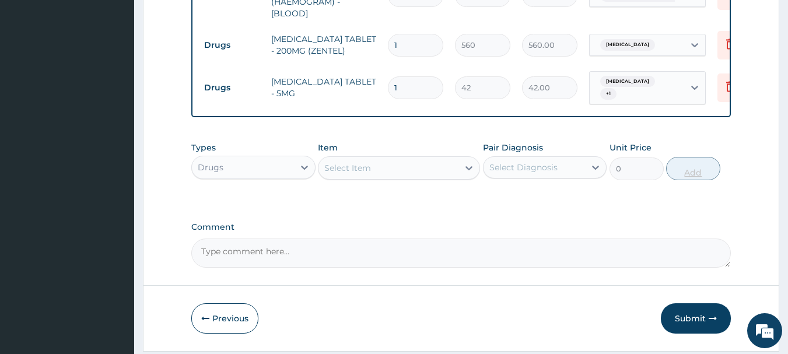
type input "10"
type input "420.00"
type input "10"
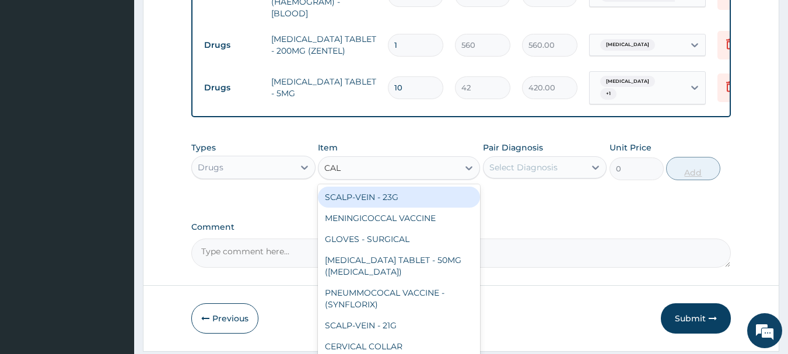
type input "CALA"
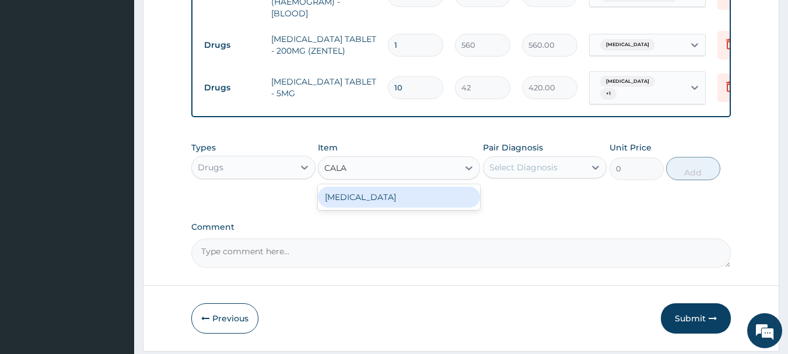
click at [414, 207] on div "CALAMINE LOTION" at bounding box center [399, 197] width 162 height 21
type input "1120"
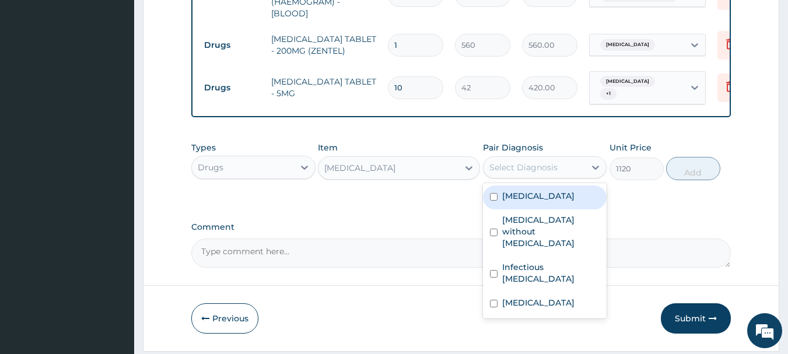
click at [549, 202] on label "Filariasis, unspecified" at bounding box center [538, 196] width 72 height 12
checkbox input "true"
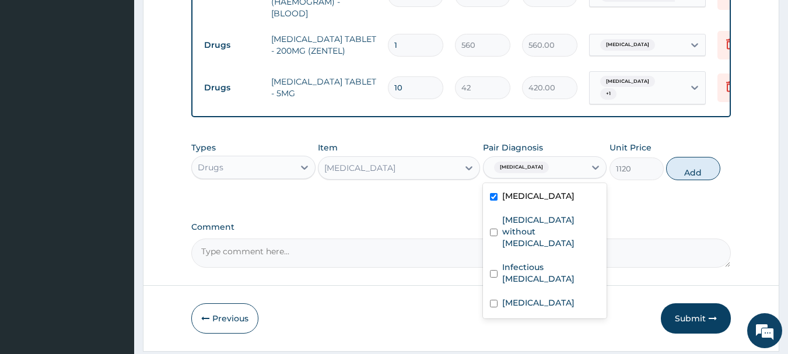
click at [551, 274] on label "Infectious dermatitis, unspecified" at bounding box center [551, 272] width 98 height 23
checkbox input "true"
click at [704, 180] on button "Add" at bounding box center [693, 168] width 54 height 23
type input "0"
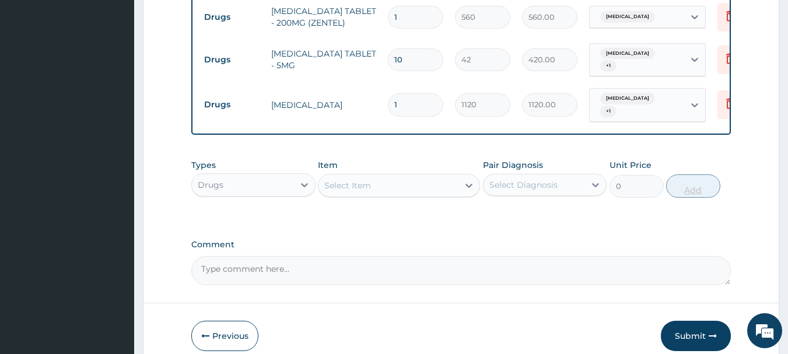
scroll to position [676, 0]
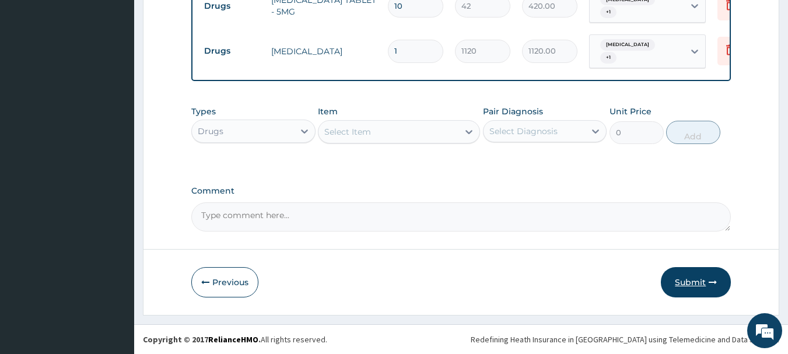
click at [692, 282] on button "Submit" at bounding box center [696, 282] width 70 height 30
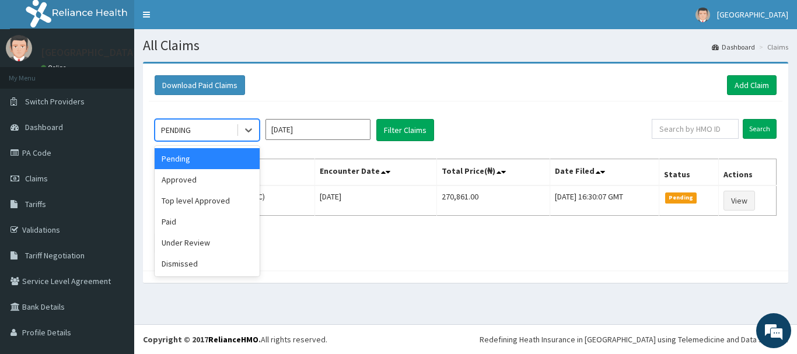
click at [231, 178] on div "Approved" at bounding box center [207, 179] width 105 height 21
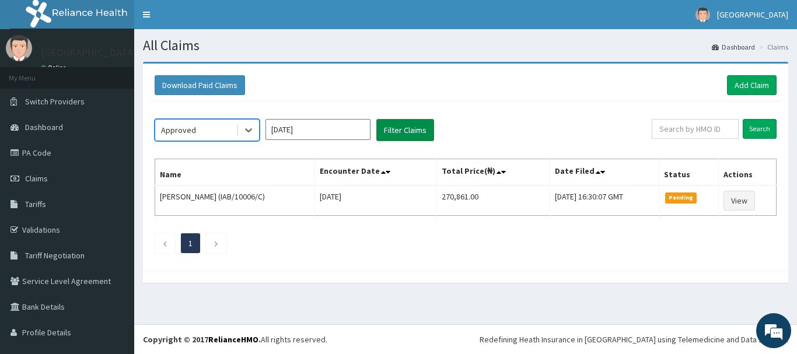
click at [408, 122] on button "Filter Claims" at bounding box center [405, 130] width 58 height 22
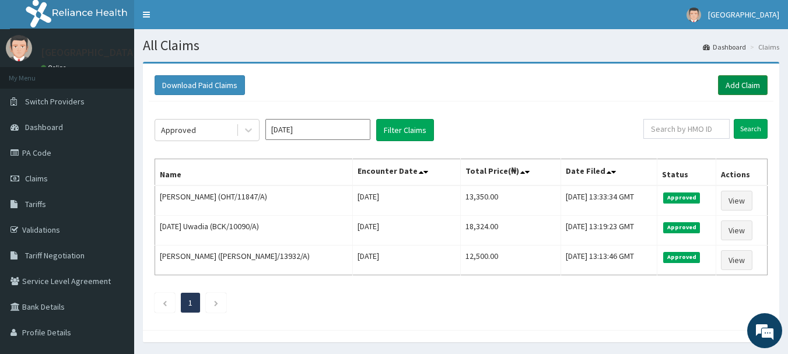
click at [738, 91] on link "Add Claim" at bounding box center [743, 85] width 50 height 20
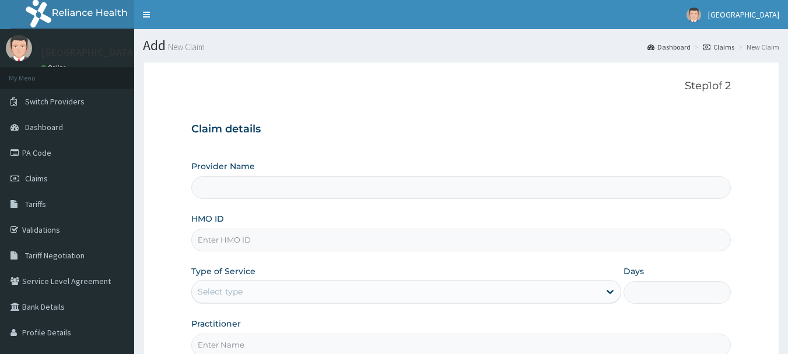
type input "[GEOGRAPHIC_DATA], [GEOGRAPHIC_DATA]"
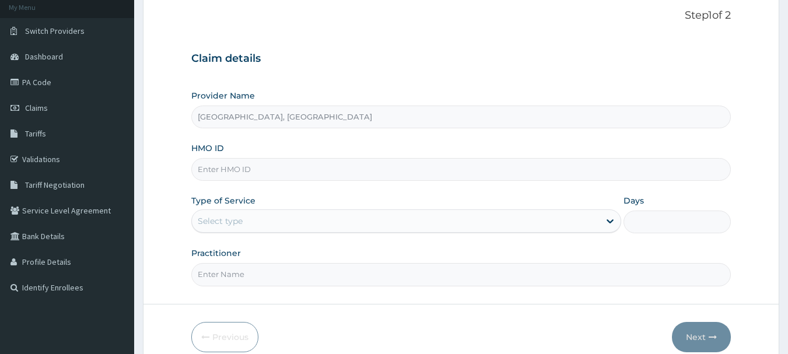
scroll to position [92, 0]
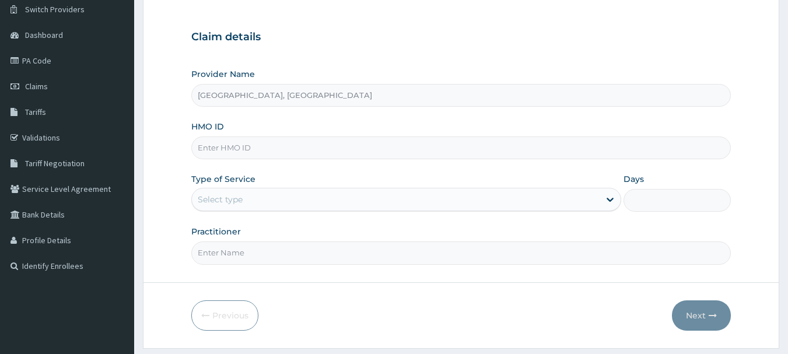
paste input "ffy/10008/a"
type input "ffy/10008/a"
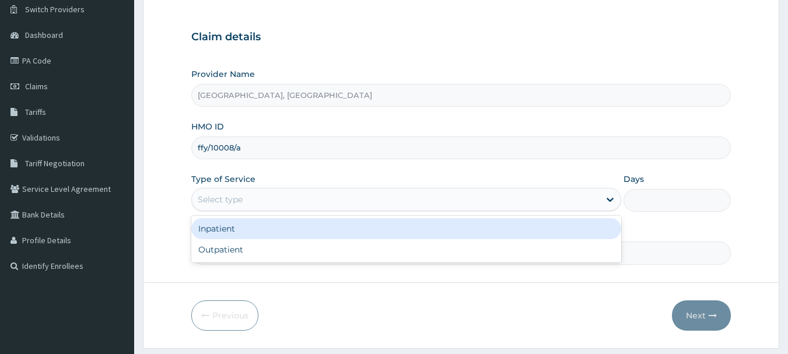
click at [261, 247] on div "Outpatient" at bounding box center [406, 249] width 430 height 21
type input "1"
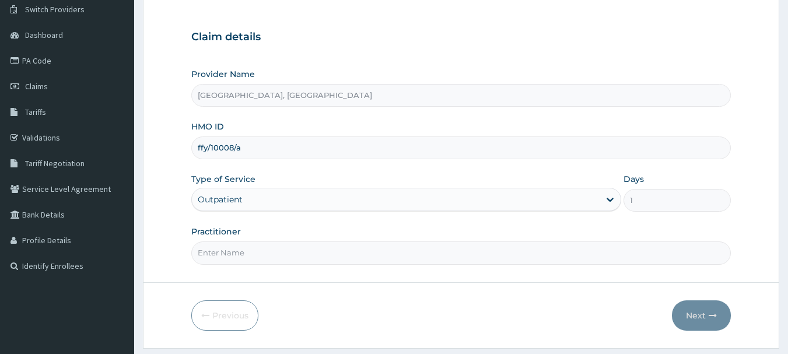
click at [311, 250] on input "Practitioner" at bounding box center [461, 252] width 540 height 23
type input "[PERSON_NAME]"
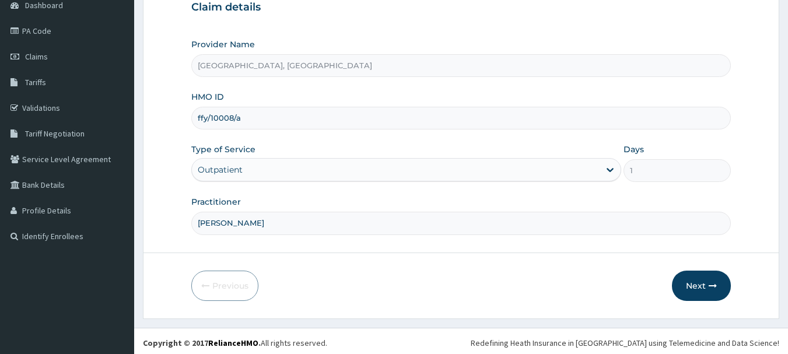
scroll to position [125, 0]
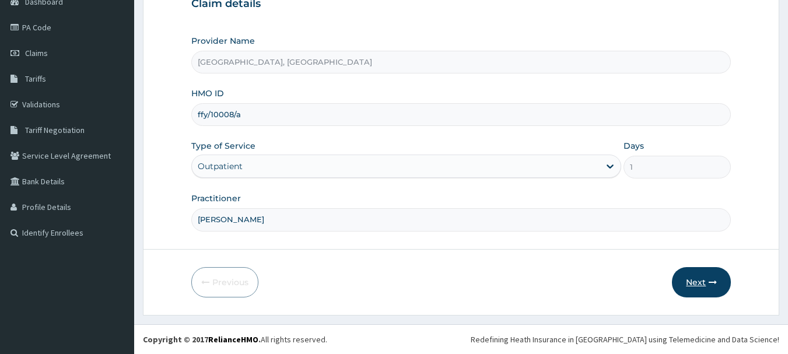
click at [707, 284] on button "Next" at bounding box center [701, 282] width 59 height 30
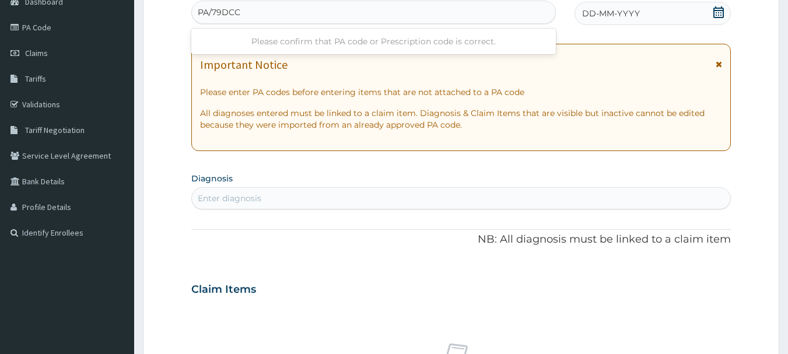
type input "PA/79DCC2"
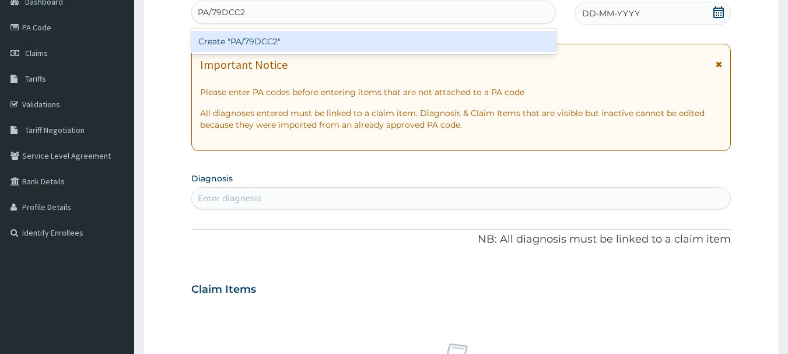
click at [313, 51] on div "Create "PA/79DCC2"" at bounding box center [373, 41] width 365 height 21
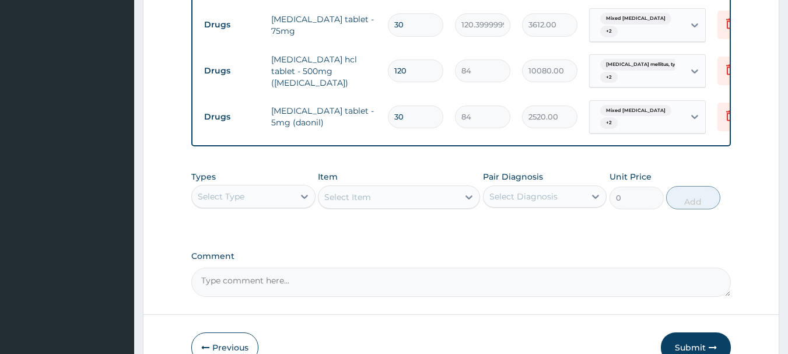
scroll to position [512, 0]
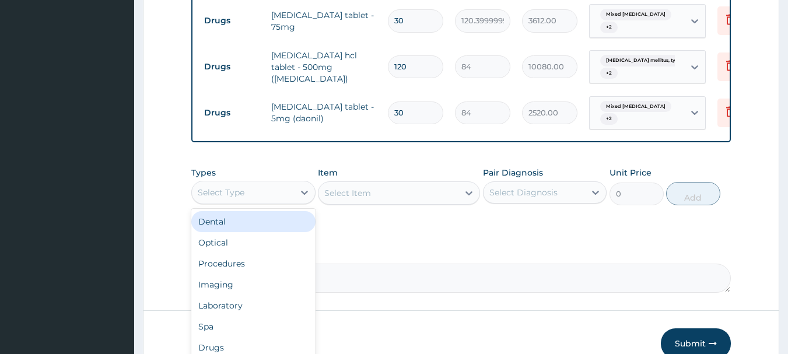
click at [278, 274] on div "Procedures" at bounding box center [253, 263] width 124 height 21
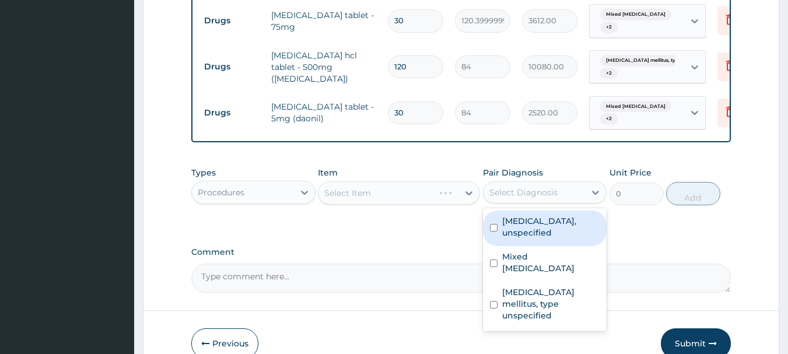
click at [555, 231] on label "[MEDICAL_DATA], unspecified" at bounding box center [551, 226] width 98 height 23
checkbox input "true"
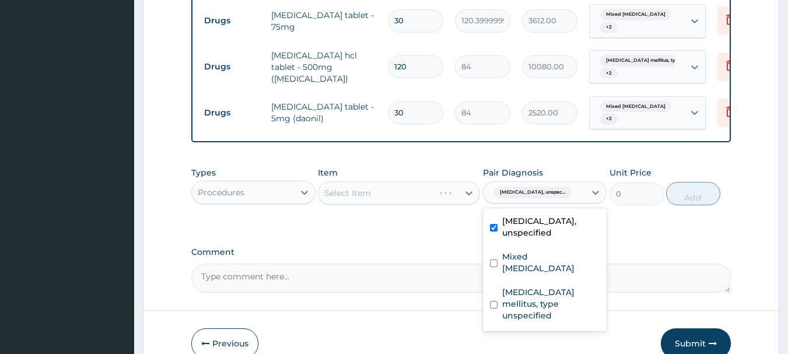
click at [556, 274] on div "Mixed [MEDICAL_DATA]" at bounding box center [545, 264] width 124 height 36
checkbox input "true"
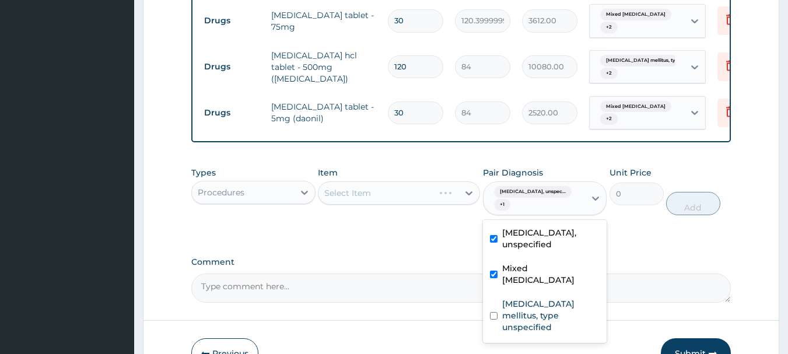
click at [553, 302] on label "[MEDICAL_DATA] mellitus, type unspecified" at bounding box center [551, 315] width 98 height 35
checkbox input "true"
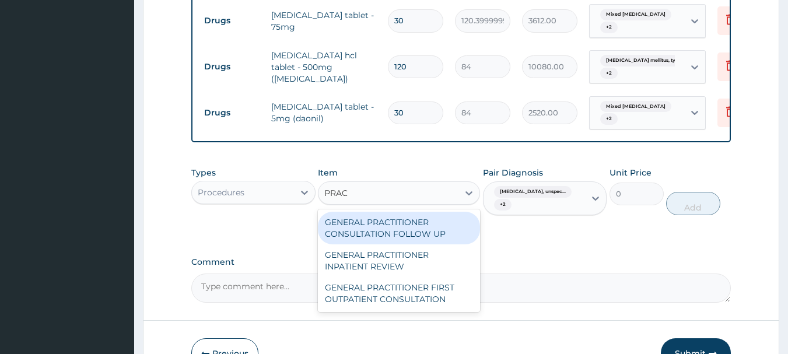
type input "PRACT"
click at [404, 302] on div "GENERAL PRACTITIONER FIRST OUTPATIENT CONSULTATION" at bounding box center [399, 293] width 162 height 33
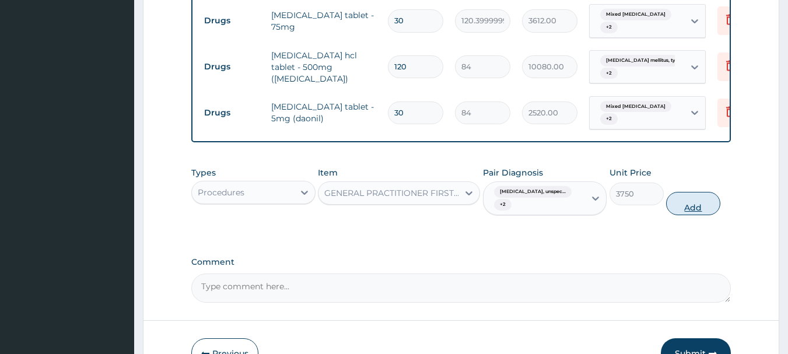
click at [697, 214] on button "Add" at bounding box center [693, 203] width 54 height 23
type input "0"
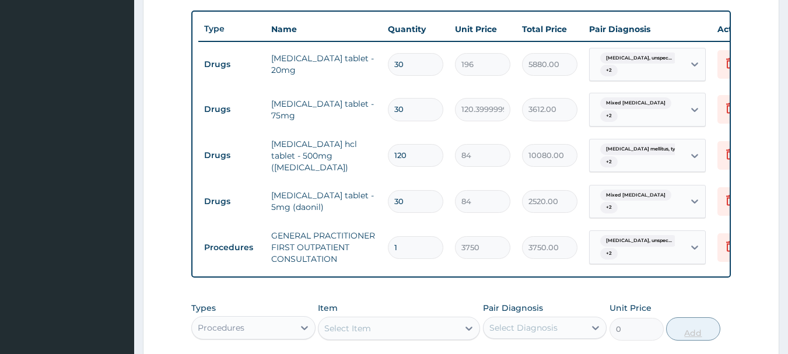
scroll to position [414, 0]
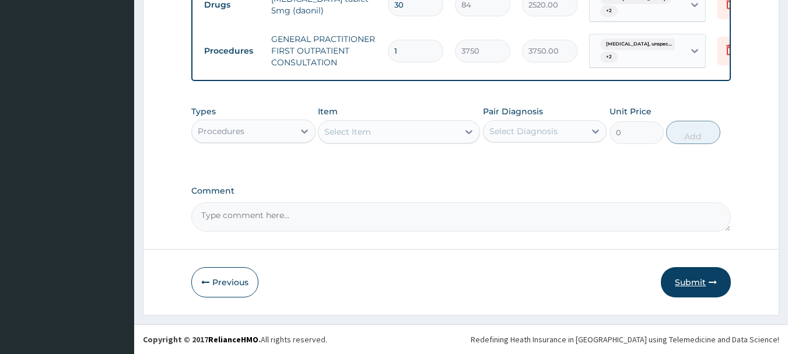
click at [707, 276] on button "Submit" at bounding box center [696, 282] width 70 height 30
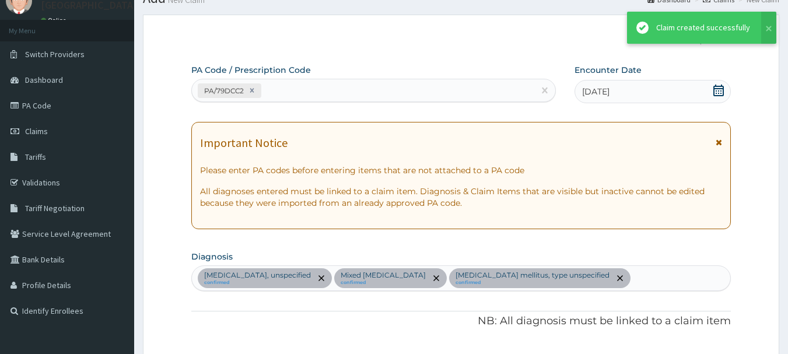
scroll to position [628, 0]
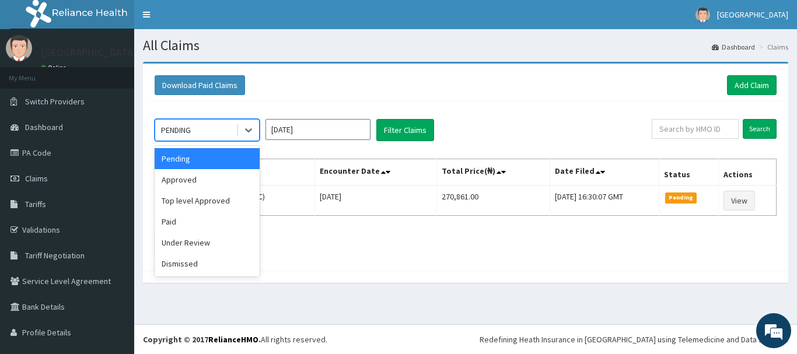
click at [223, 181] on div "Approved" at bounding box center [207, 179] width 105 height 21
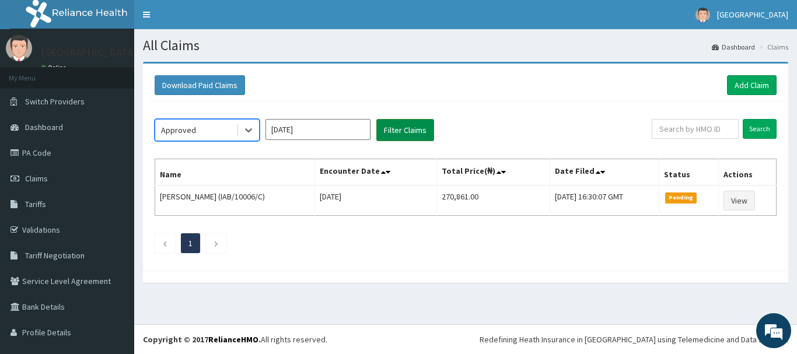
click at [415, 121] on button "Filter Claims" at bounding box center [405, 130] width 58 height 22
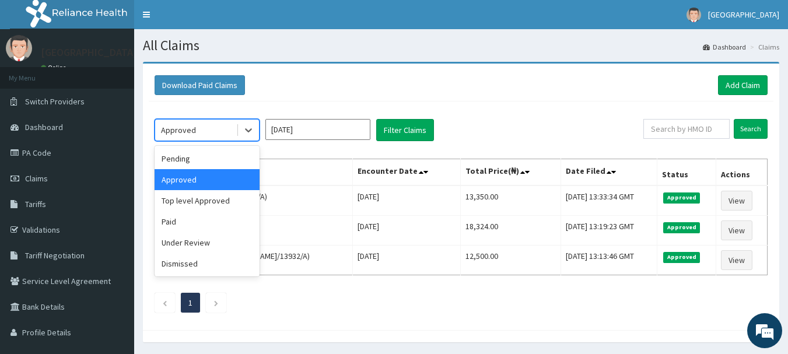
click at [488, 88] on div "Download Paid Claims Add Claim" at bounding box center [461, 85] width 613 height 20
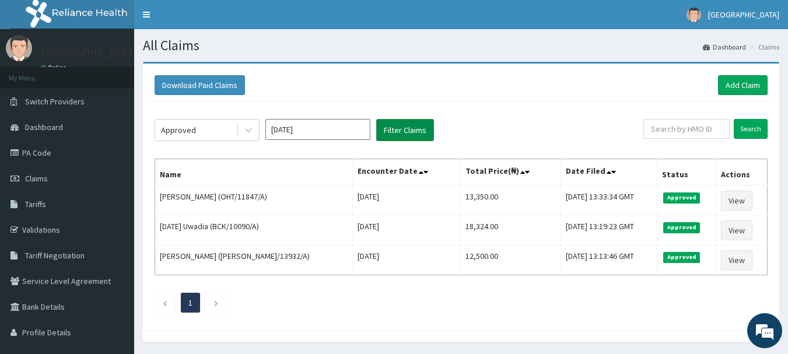
click at [422, 132] on button "Filter Claims" at bounding box center [405, 130] width 58 height 22
click at [416, 136] on button "Filter Claims" at bounding box center [405, 130] width 58 height 22
click at [414, 134] on button "Filter Claims" at bounding box center [405, 130] width 58 height 22
click at [417, 137] on button "Filter Claims" at bounding box center [405, 130] width 58 height 22
click at [414, 128] on button "Filter Claims" at bounding box center [405, 130] width 58 height 22
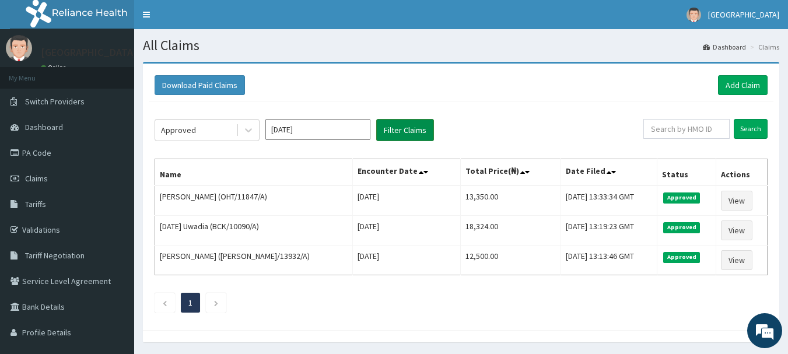
click at [407, 125] on button "Filter Claims" at bounding box center [405, 130] width 58 height 22
click at [402, 125] on button "Filter Claims" at bounding box center [405, 130] width 58 height 22
click at [407, 128] on button "Filter Claims" at bounding box center [405, 130] width 58 height 22
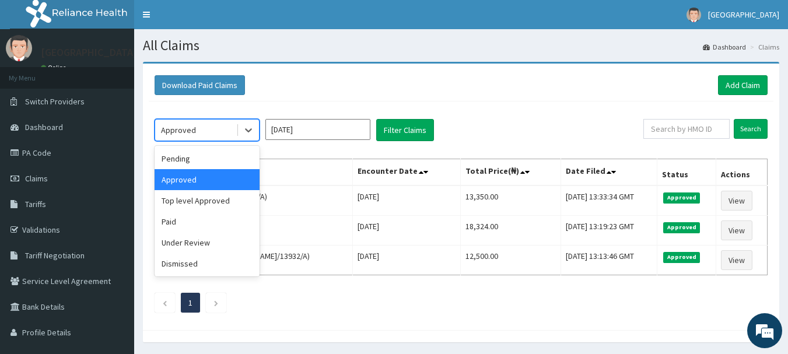
click at [229, 245] on div "Under Review" at bounding box center [207, 242] width 105 height 21
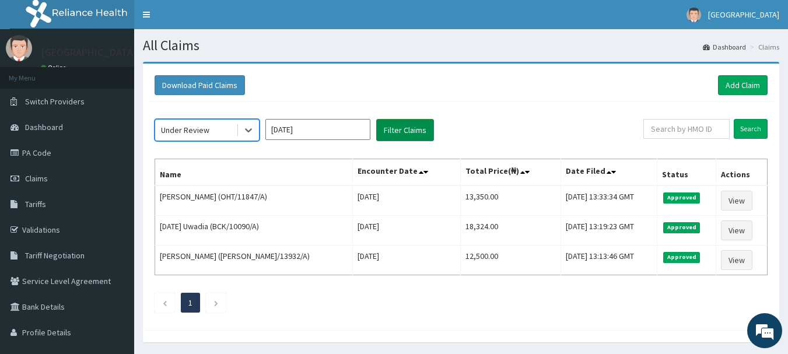
click at [414, 124] on button "Filter Claims" at bounding box center [405, 130] width 58 height 22
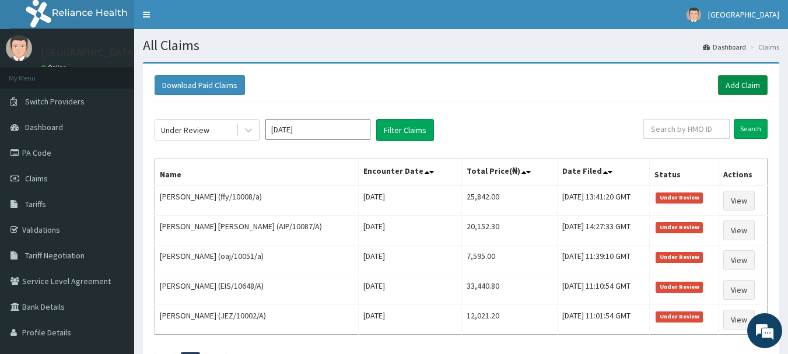
click at [755, 87] on link "Add Claim" at bounding box center [743, 85] width 50 height 20
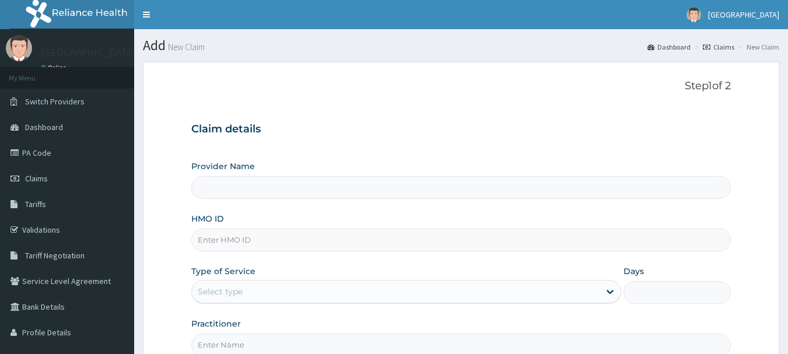
type input "[GEOGRAPHIC_DATA], [GEOGRAPHIC_DATA]"
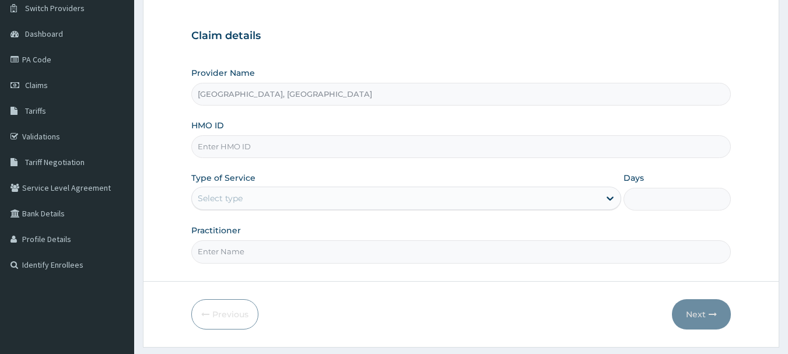
scroll to position [125, 0]
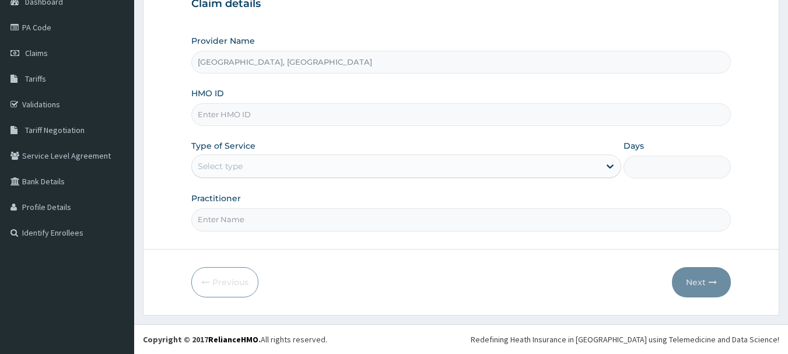
paste input "enp/10001/f"
type input "enp/10001/f"
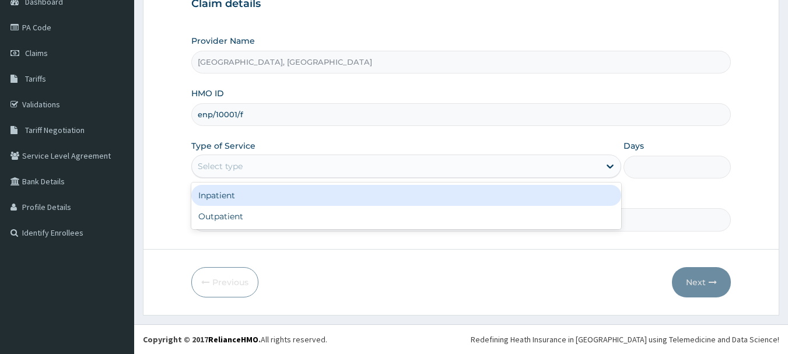
click at [236, 212] on div "Outpatient" at bounding box center [406, 216] width 430 height 21
type input "1"
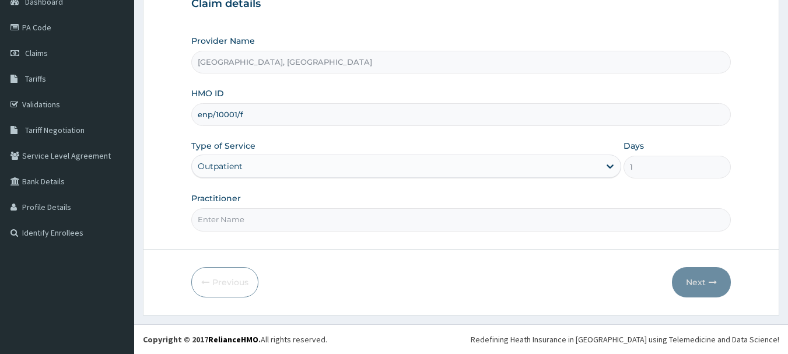
click at [248, 216] on input "Practitioner" at bounding box center [461, 219] width 540 height 23
type input "[PERSON_NAME]"
click at [705, 275] on button "Next" at bounding box center [701, 282] width 59 height 30
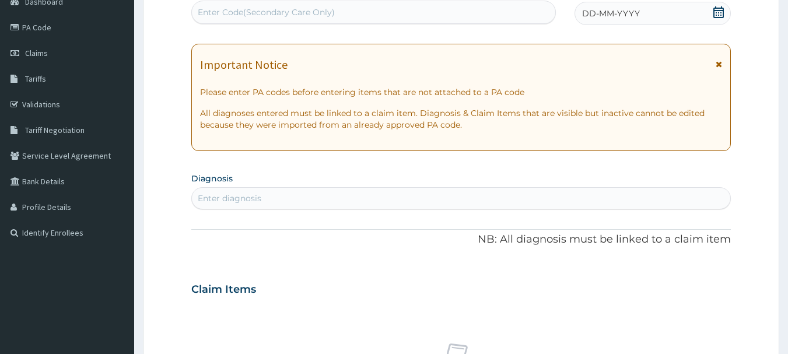
click at [723, 13] on icon at bounding box center [719, 12] width 12 height 12
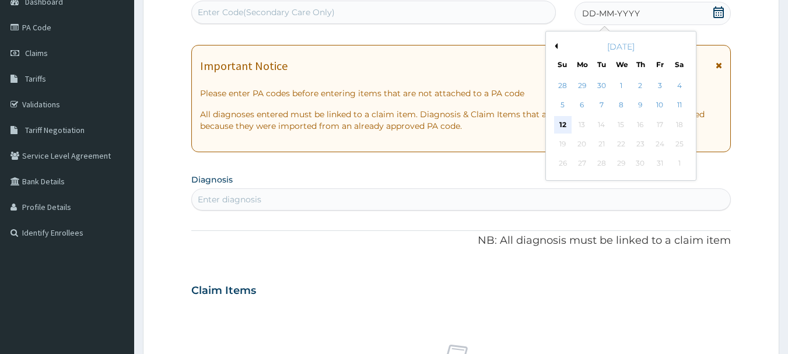
click at [567, 126] on div "12" at bounding box center [562, 124] width 17 height 17
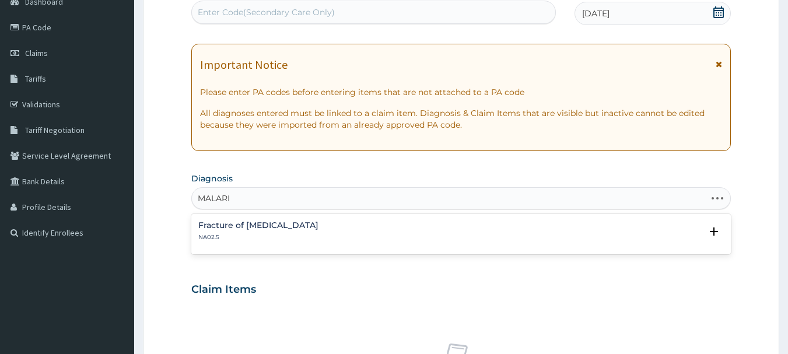
type input "MALARIA"
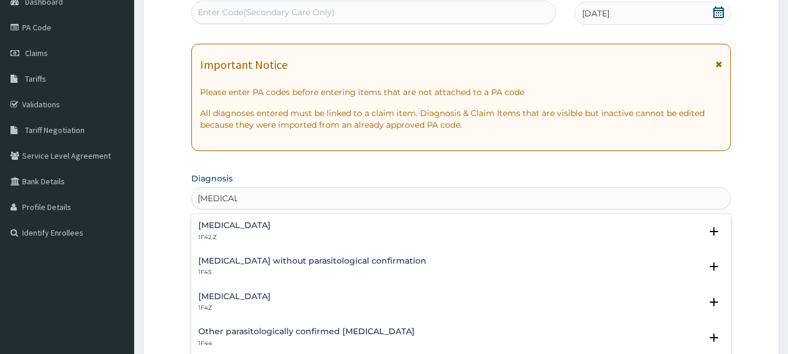
click at [288, 292] on div "Malaria, unspecified 1F4Z" at bounding box center [461, 302] width 526 height 20
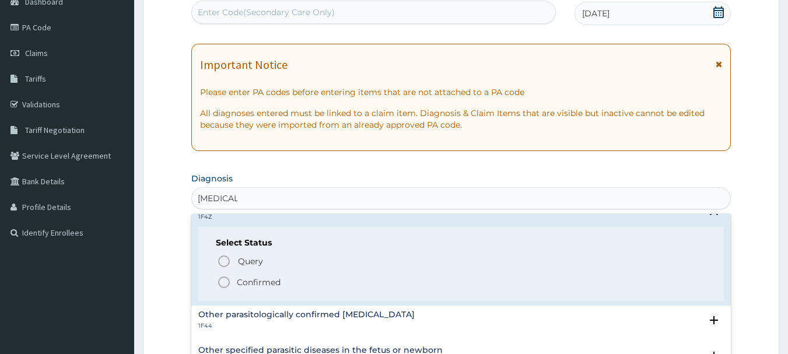
scroll to position [132, 0]
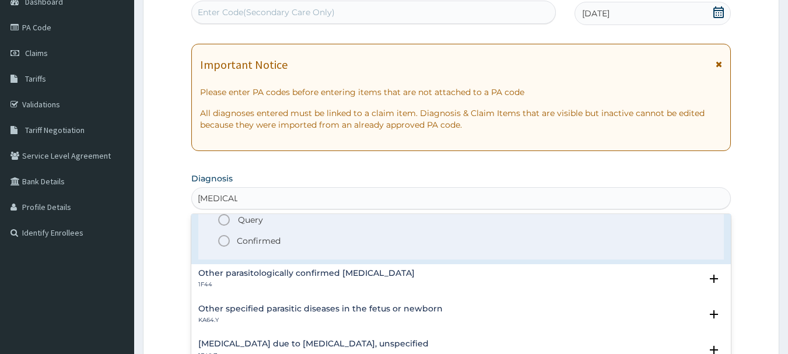
click at [288, 245] on span "Confirmed" at bounding box center [462, 241] width 490 height 14
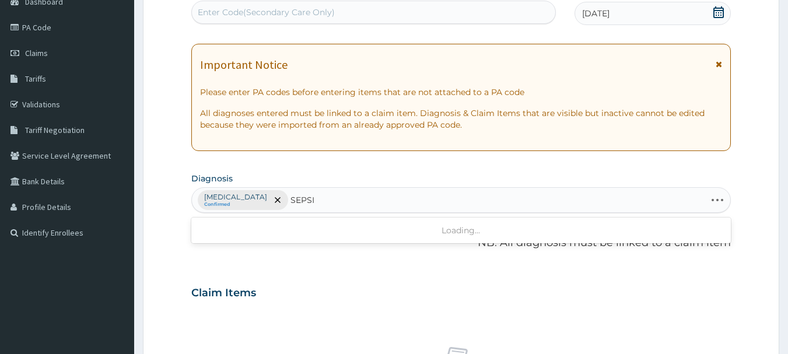
type input "SEPSIS"
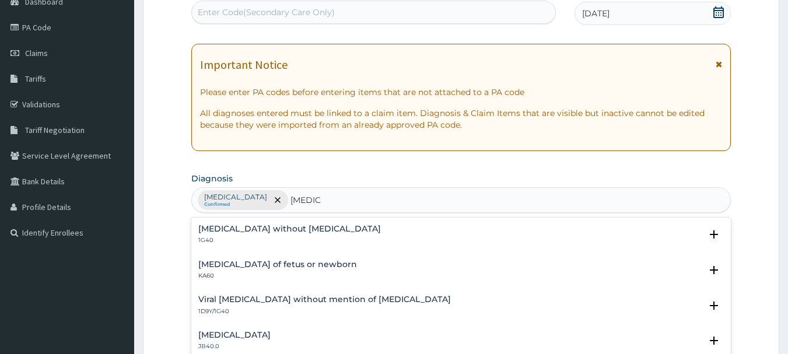
click at [319, 239] on div "Sepsis without septic shock 1G40" at bounding box center [461, 235] width 526 height 20
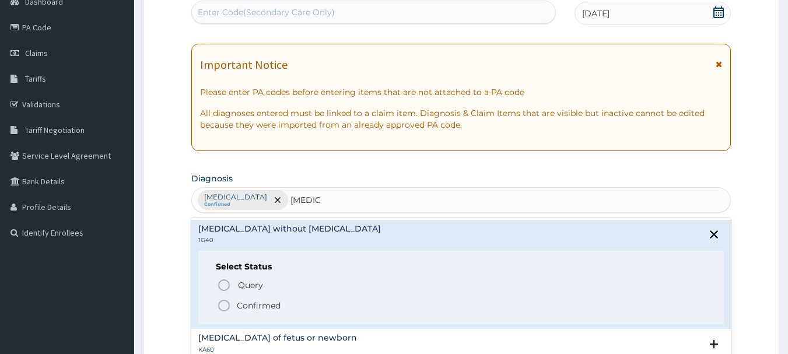
click at [281, 301] on span "Confirmed" at bounding box center [462, 306] width 490 height 14
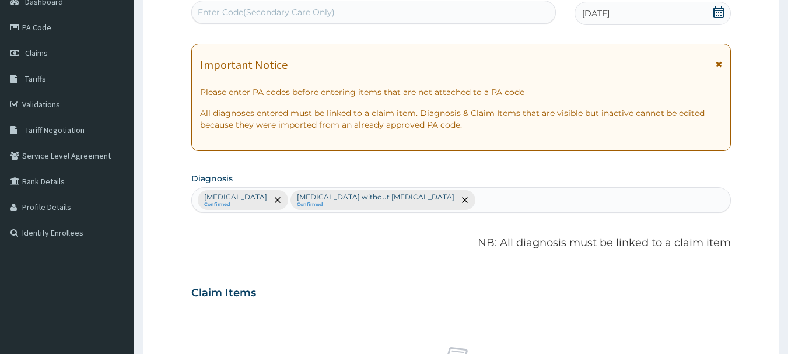
type input "J"
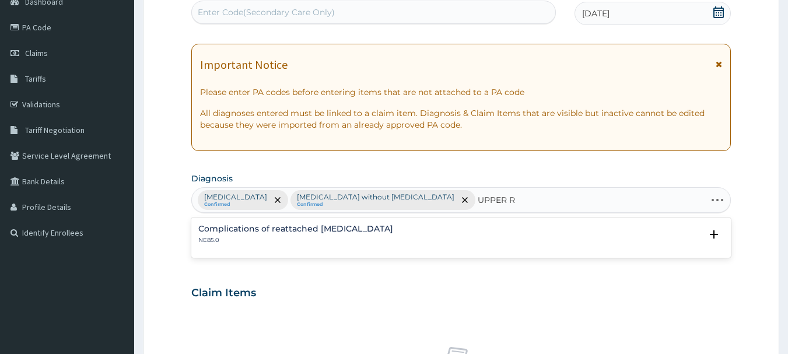
type input "UPPER"
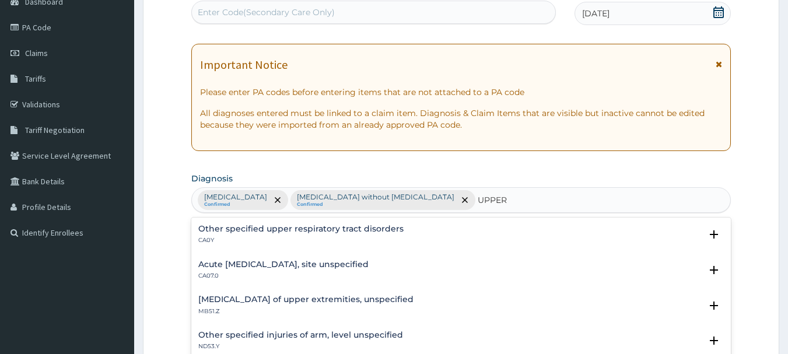
click at [279, 241] on p "CA0Y" at bounding box center [300, 240] width 205 height 8
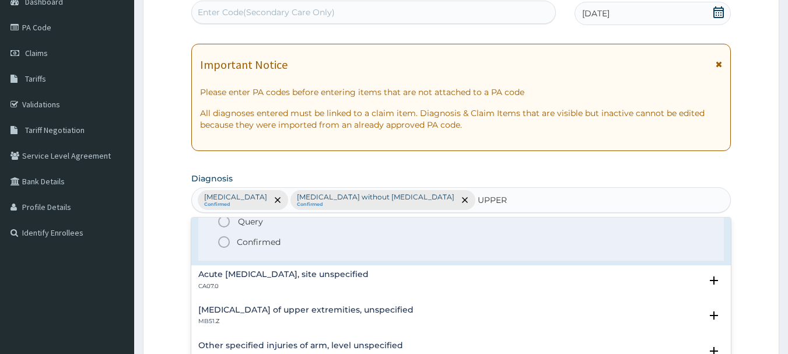
scroll to position [100, 0]
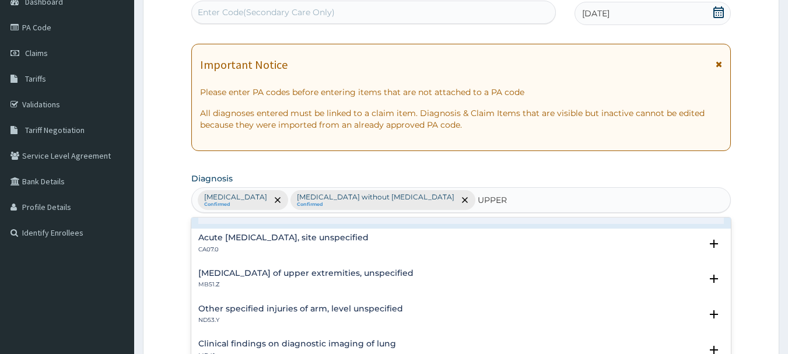
click at [278, 253] on p "CA07.0" at bounding box center [283, 250] width 170 height 8
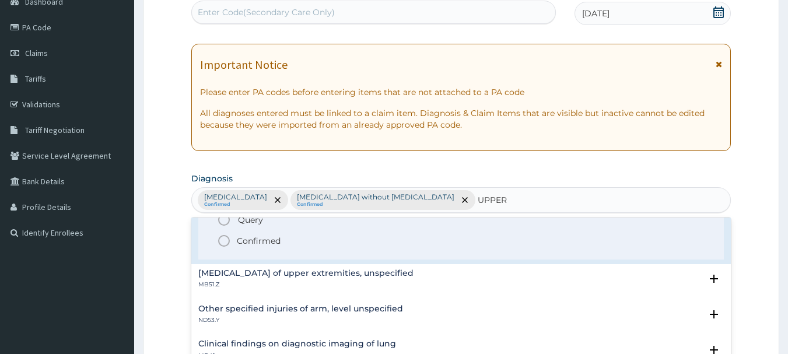
click at [274, 245] on p "Confirmed" at bounding box center [259, 241] width 44 height 12
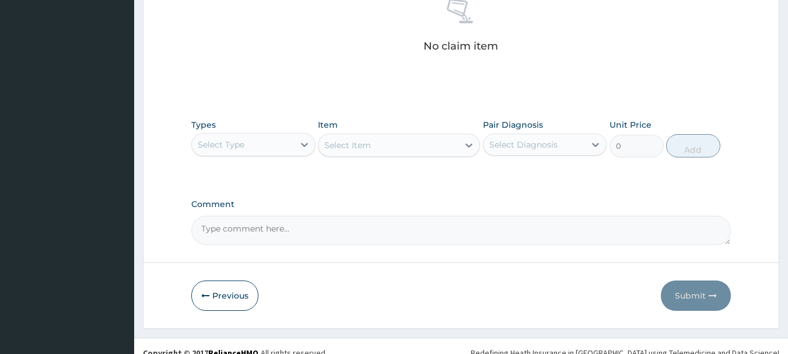
scroll to position [481, 0]
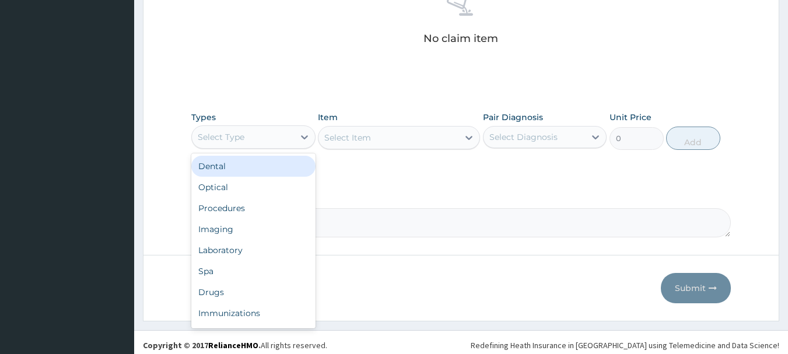
click at [265, 213] on div "Procedures" at bounding box center [253, 208] width 124 height 21
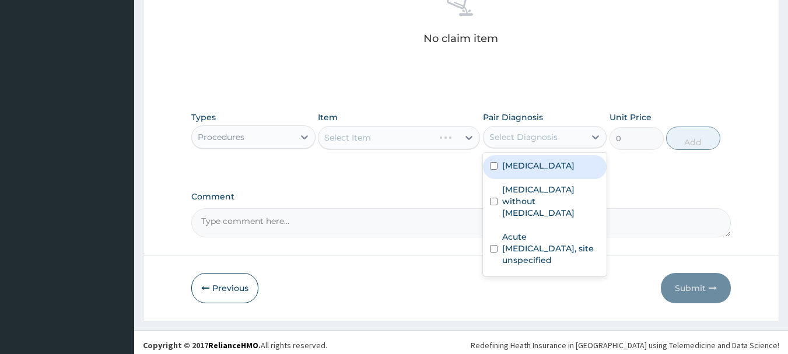
click at [549, 171] on label "Malaria, unspecified" at bounding box center [538, 166] width 72 height 12
checkbox input "true"
click at [551, 195] on label "Sepsis without septic shock" at bounding box center [551, 201] width 98 height 35
checkbox input "true"
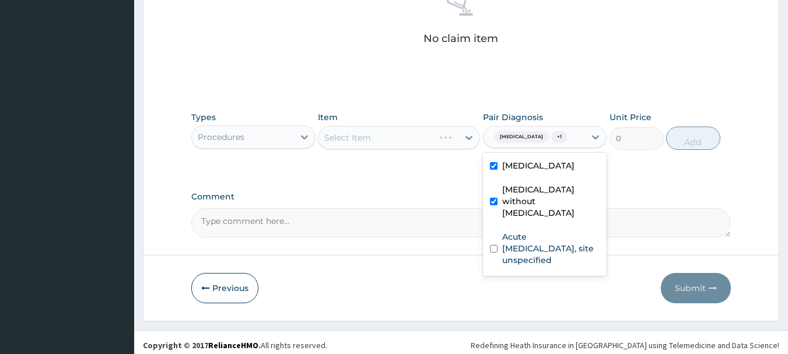
click at [546, 248] on label "Acute upper respiratory infection, site unspecified" at bounding box center [551, 248] width 98 height 35
checkbox input "true"
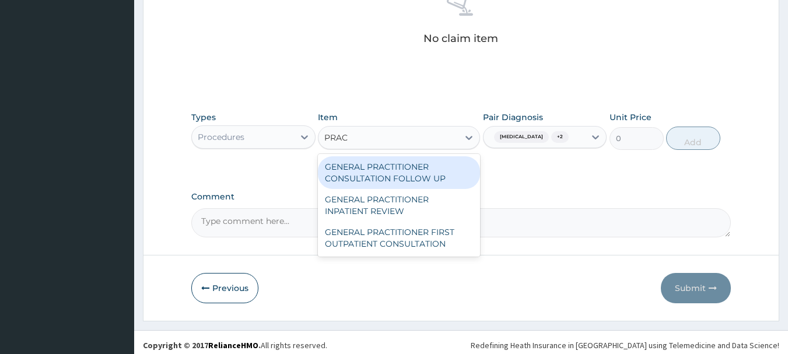
type input "PRACT"
click at [433, 238] on div "GENERAL PRACTITIONER FIRST OUTPATIENT CONSULTATION" at bounding box center [399, 238] width 162 height 33
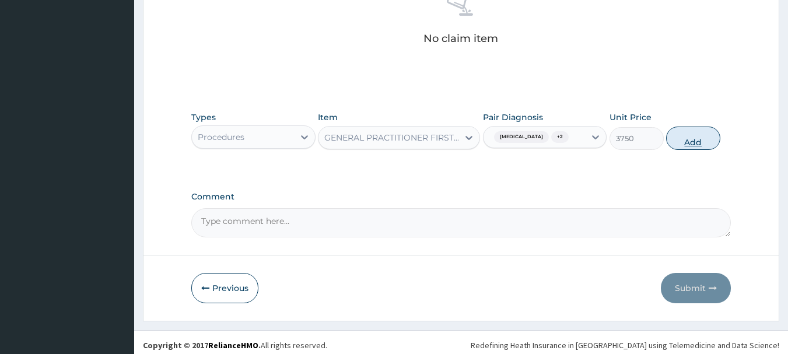
click at [709, 149] on button "Add" at bounding box center [693, 138] width 54 height 23
type input "0"
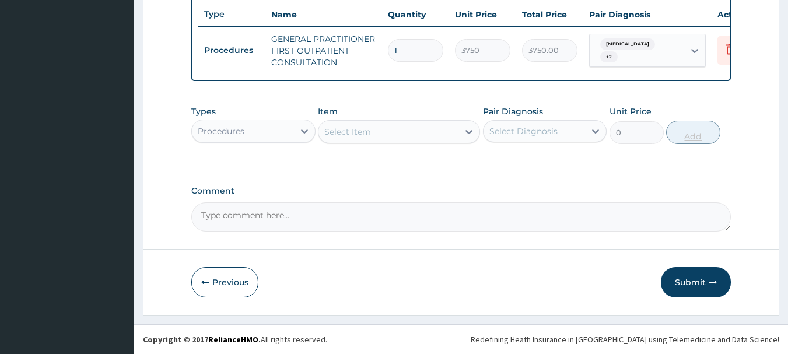
scroll to position [447, 0]
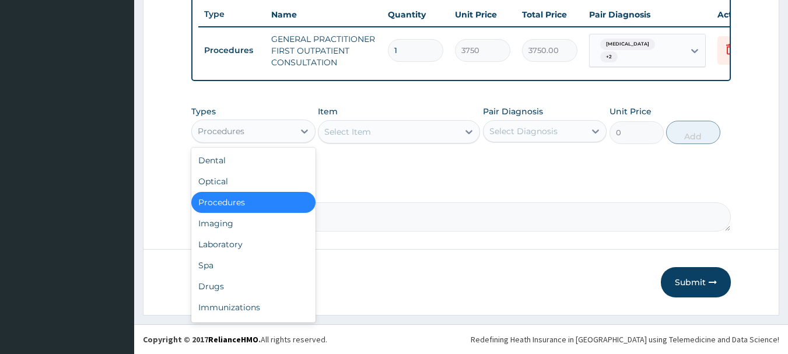
click at [253, 246] on div "Laboratory" at bounding box center [253, 244] width 124 height 21
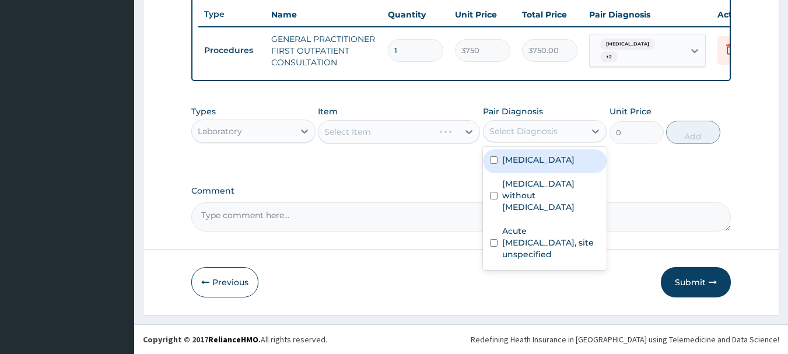
click at [551, 170] on div "[MEDICAL_DATA]" at bounding box center [545, 161] width 124 height 24
checkbox input "true"
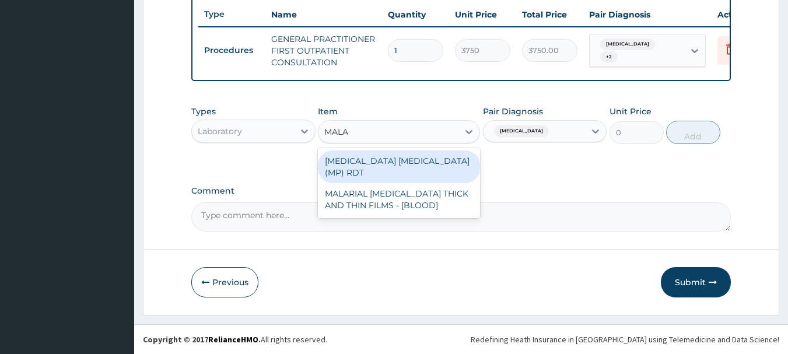
type input "MALAR"
click at [444, 188] on div "MALARIAL [MEDICAL_DATA] THICK AND THIN FILMS - [BLOOD]" at bounding box center [399, 199] width 162 height 33
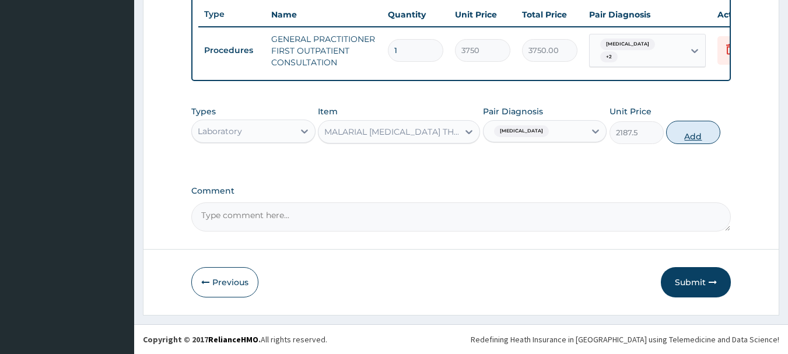
click at [700, 138] on button "Add" at bounding box center [693, 132] width 54 height 23
type input "0"
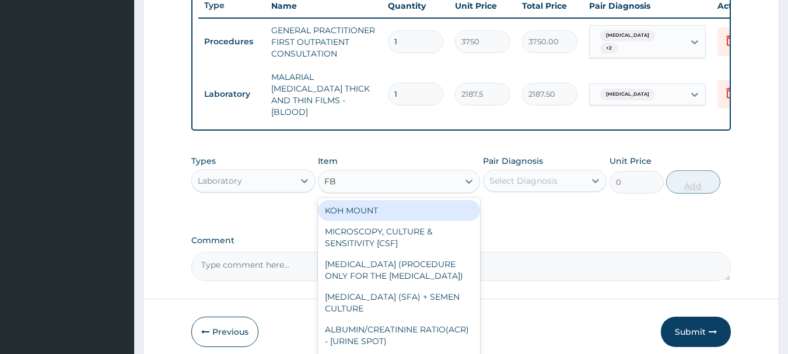
type input "FBC"
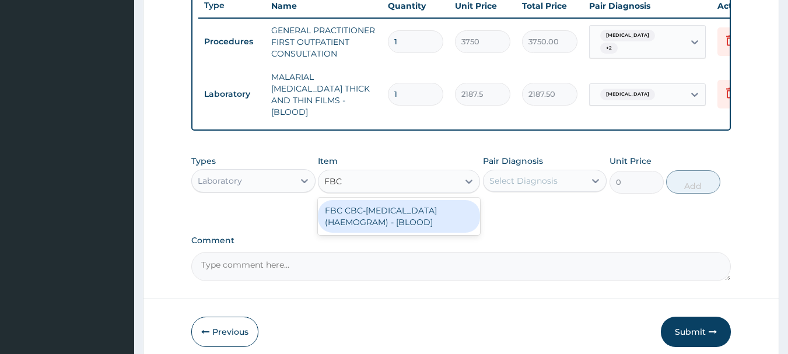
click at [443, 222] on div "FBC CBC-[MEDICAL_DATA] (HAEMOGRAM) - [BLOOD]" at bounding box center [399, 216] width 162 height 33
type input "5000"
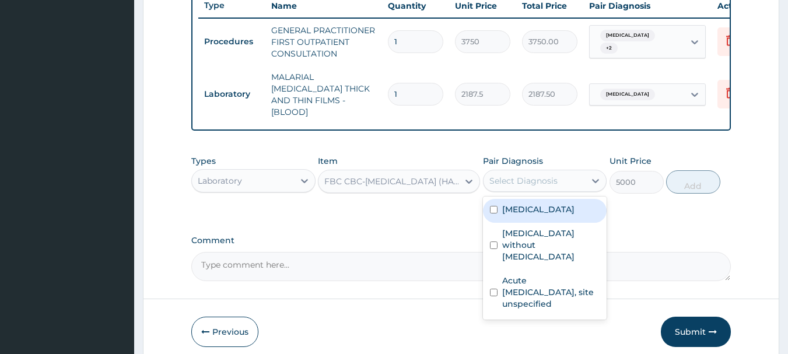
click at [556, 239] on label "[MEDICAL_DATA] without [MEDICAL_DATA]" at bounding box center [551, 244] width 98 height 35
checkbox input "true"
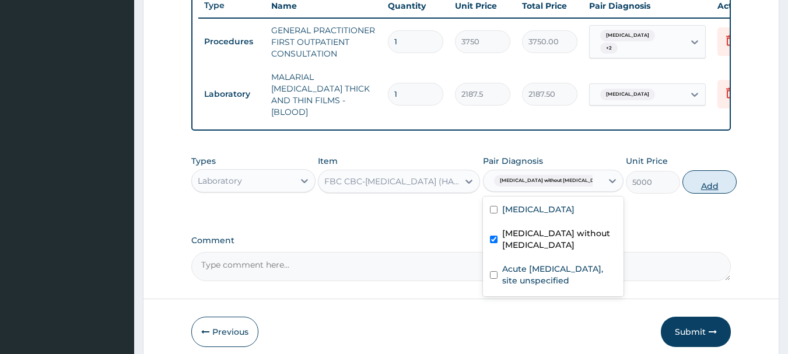
click at [707, 186] on button "Add" at bounding box center [709, 181] width 54 height 23
type input "0"
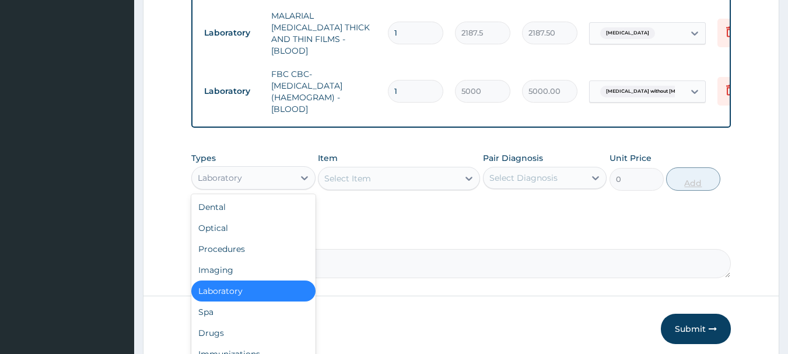
scroll to position [552, 0]
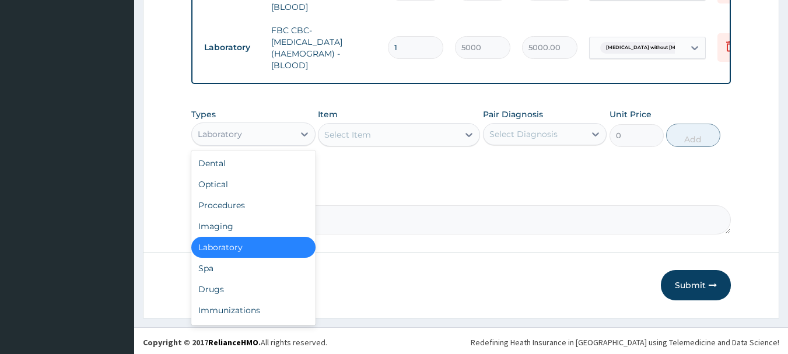
click at [244, 287] on div "Drugs" at bounding box center [253, 289] width 124 height 21
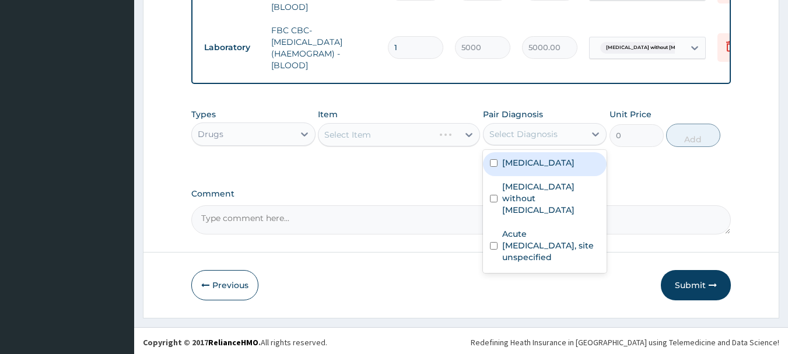
click at [552, 167] on div "[MEDICAL_DATA]" at bounding box center [545, 164] width 124 height 24
checkbox input "true"
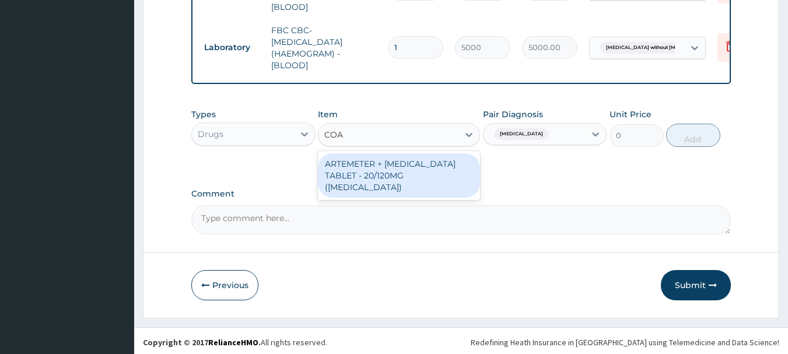
type input "[PERSON_NAME]"
click at [409, 176] on div "ARTEMETER + [MEDICAL_DATA] TABLET - 20/120MG ([MEDICAL_DATA])" at bounding box center [399, 175] width 162 height 44
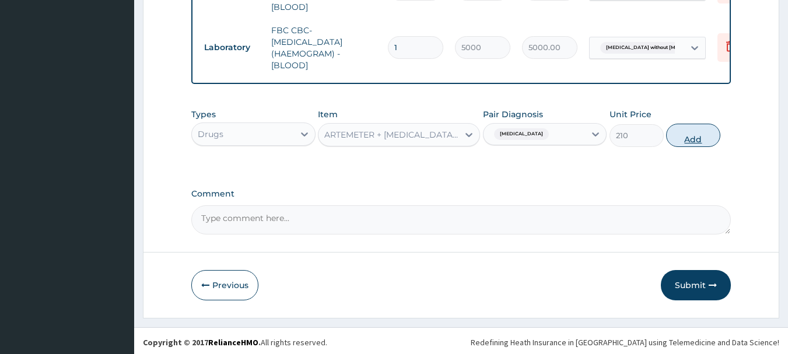
click at [694, 135] on button "Add" at bounding box center [693, 135] width 54 height 23
type input "0"
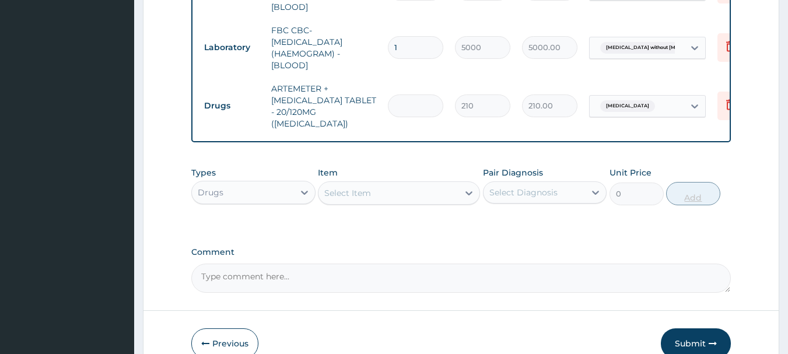
type input "0.00"
type input "2"
type input "420.00"
type input "24"
type input "5040.00"
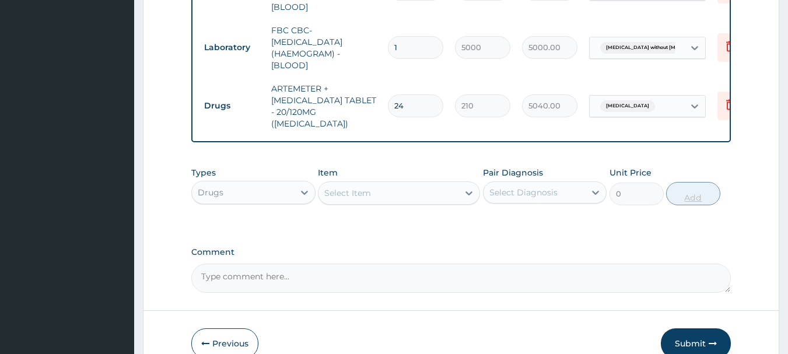
type input "24"
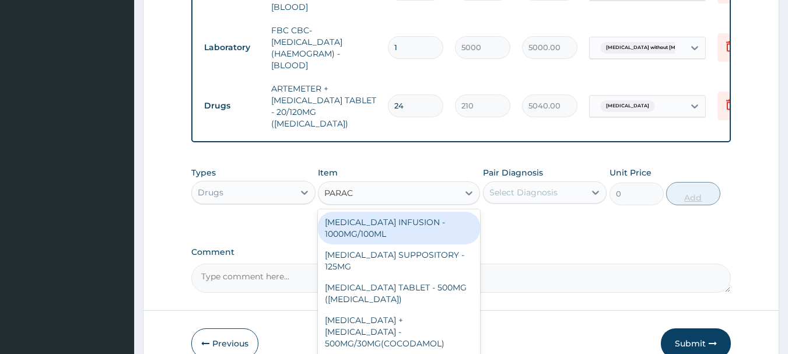
type input "PARACE"
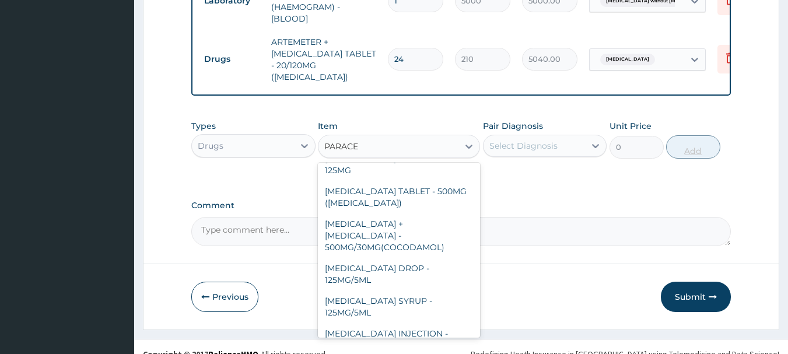
scroll to position [124, 0]
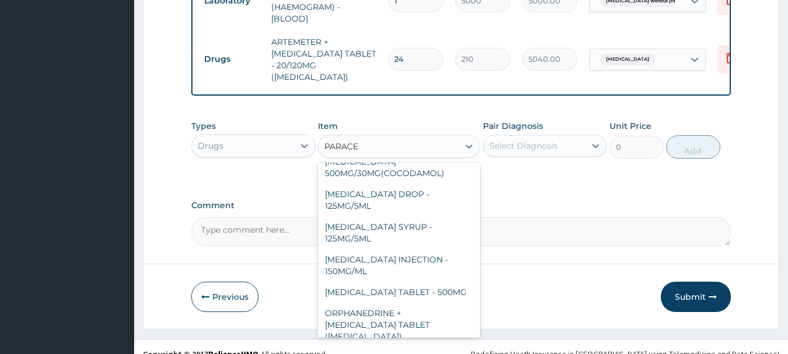
click at [432, 282] on div "[MEDICAL_DATA] TABLET - 500MG" at bounding box center [399, 292] width 162 height 21
type input "33.599999999999994"
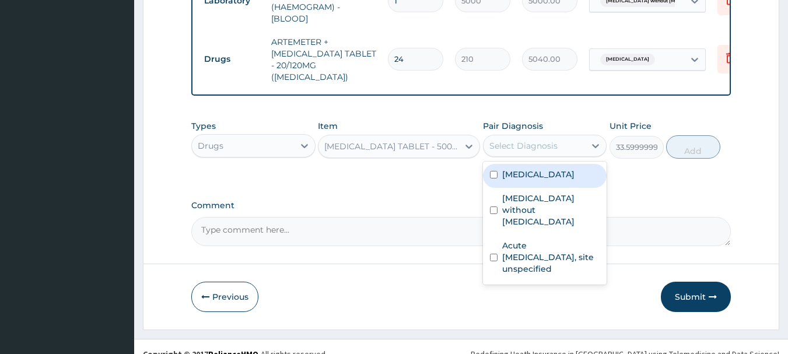
click at [562, 169] on label "[MEDICAL_DATA]" at bounding box center [538, 175] width 72 height 12
checkbox input "true"
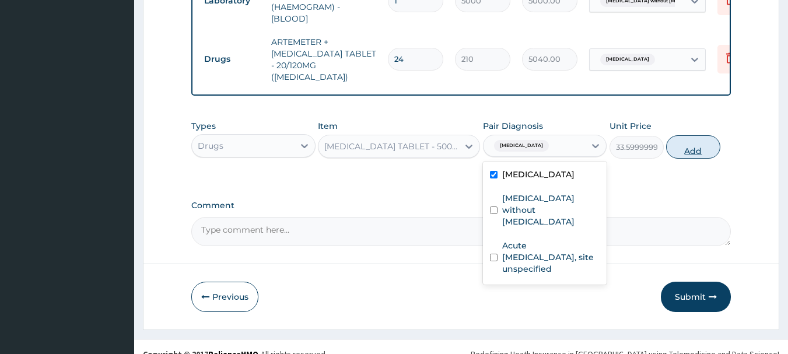
click at [698, 139] on button "Add" at bounding box center [693, 146] width 54 height 23
type input "0"
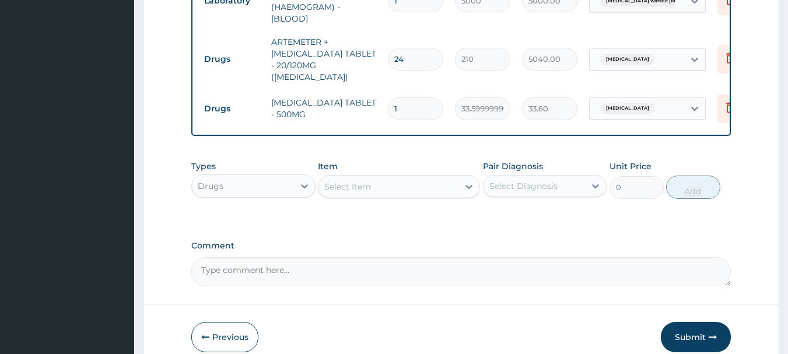
type input "18"
type input "604.80"
type input "18"
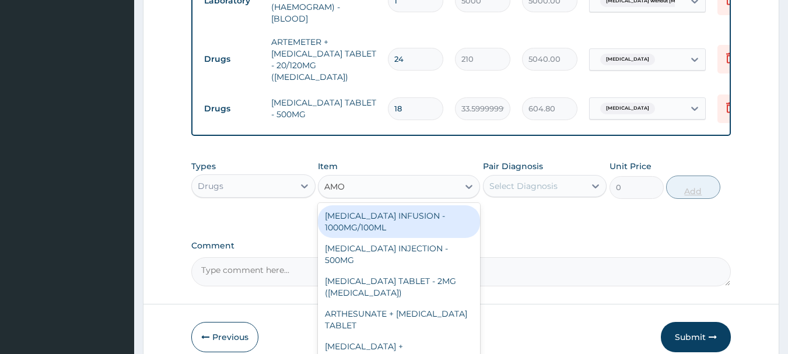
type input "AMOX"
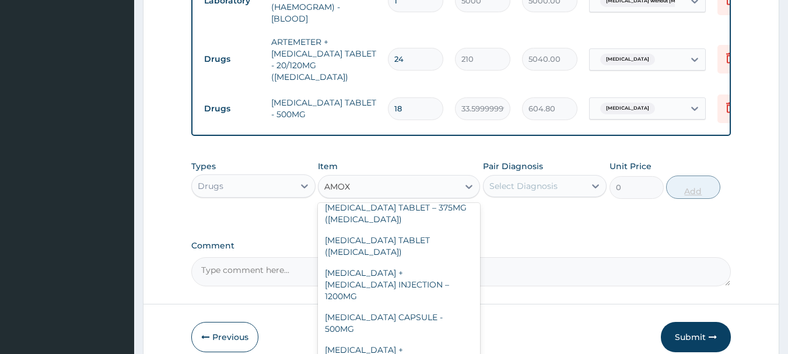
scroll to position [99, 0]
click at [445, 304] on div "[MEDICAL_DATA] CAPSULE - 500MG" at bounding box center [399, 320] width 162 height 33
type input "112"
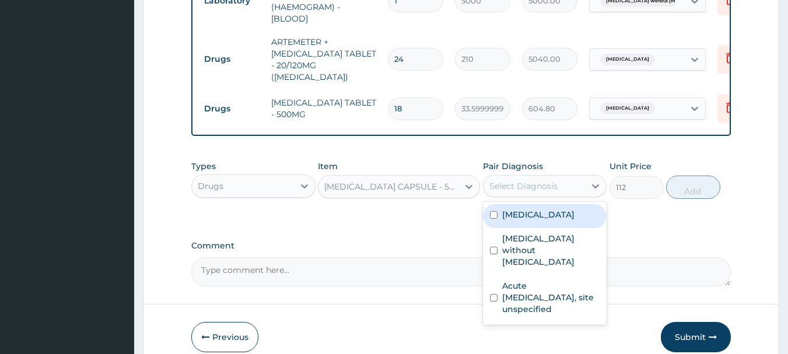
click at [550, 233] on label "[MEDICAL_DATA] without [MEDICAL_DATA]" at bounding box center [551, 250] width 98 height 35
checkbox input "true"
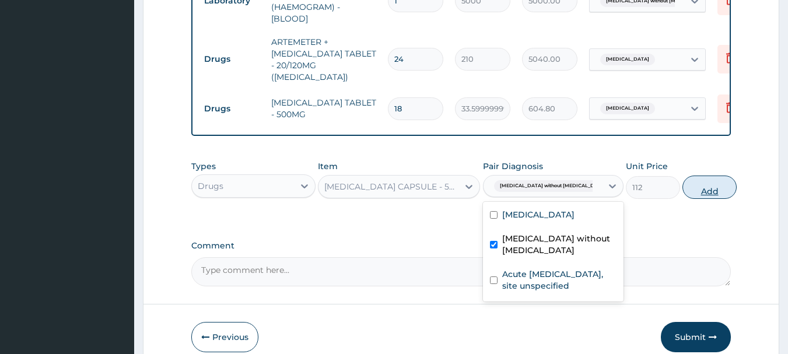
click at [707, 176] on button "Add" at bounding box center [709, 187] width 54 height 23
type input "0"
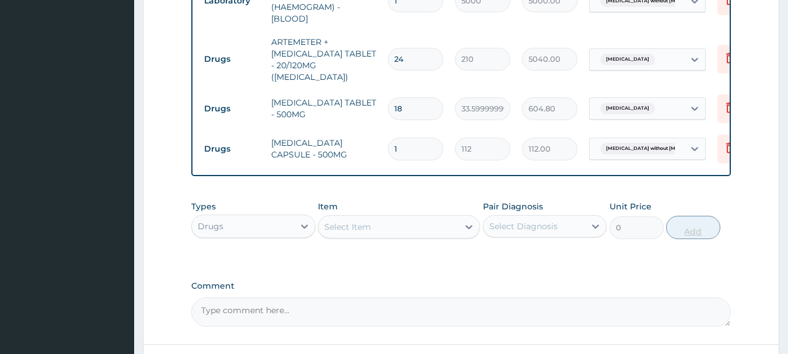
type input "15"
type input "1680.00"
type input "15"
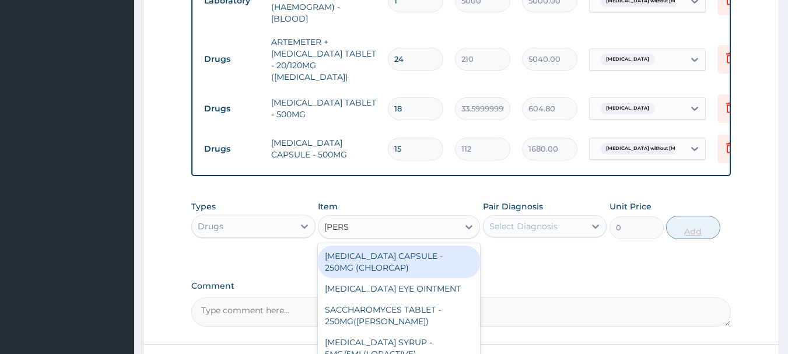
type input "LORAT"
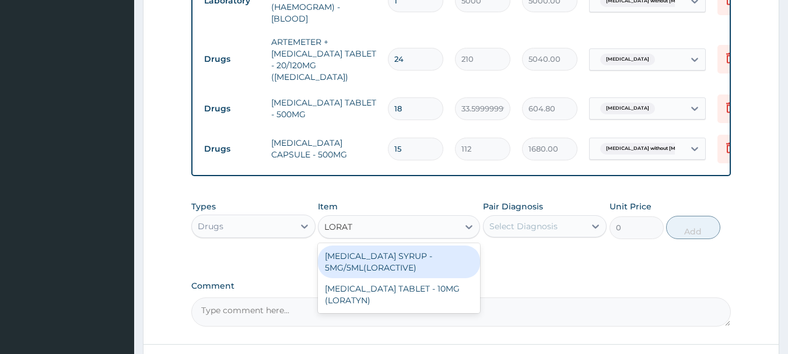
click at [419, 279] on div "[MEDICAL_DATA] TABLET - 10MG (LORATYN)" at bounding box center [399, 294] width 162 height 33
type input "98"
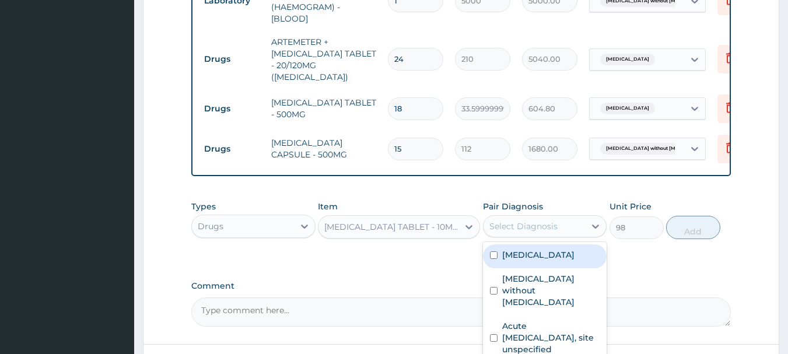
click at [566, 320] on label "Acute [MEDICAL_DATA], site unspecified" at bounding box center [551, 337] width 98 height 35
checkbox input "true"
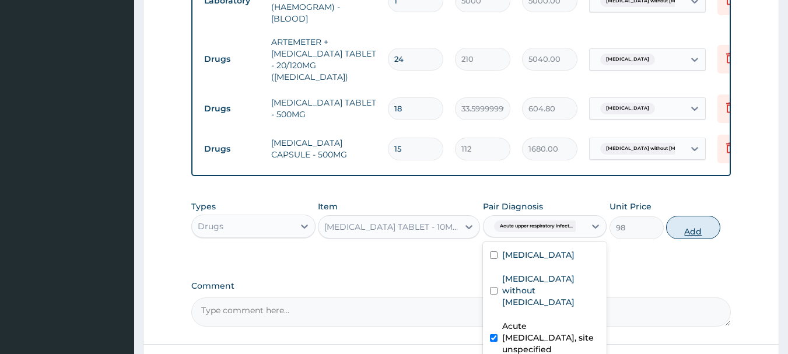
click at [700, 216] on button "Add" at bounding box center [693, 227] width 54 height 23
type input "0"
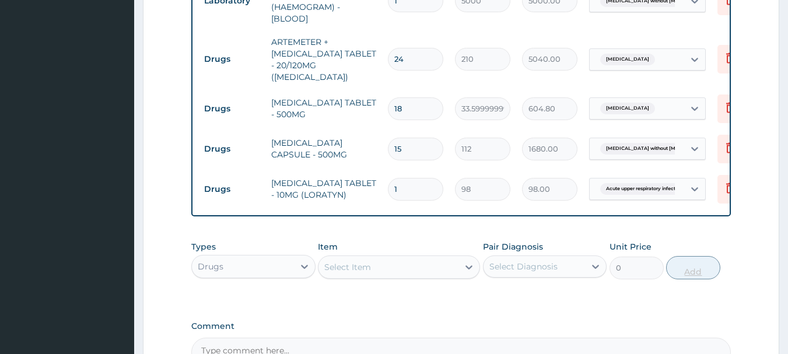
type input "0.00"
type input "5"
type input "490.00"
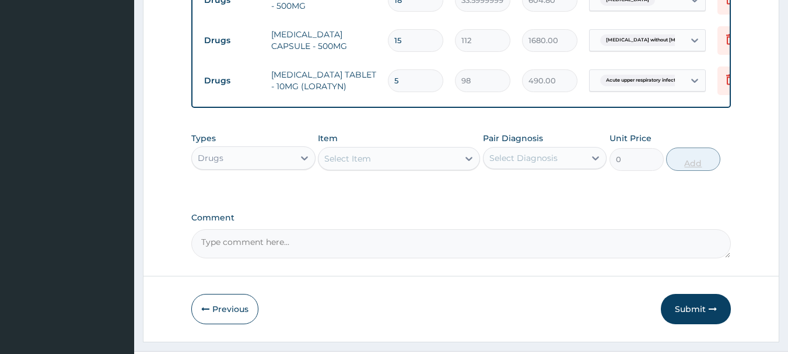
scroll to position [717, 0]
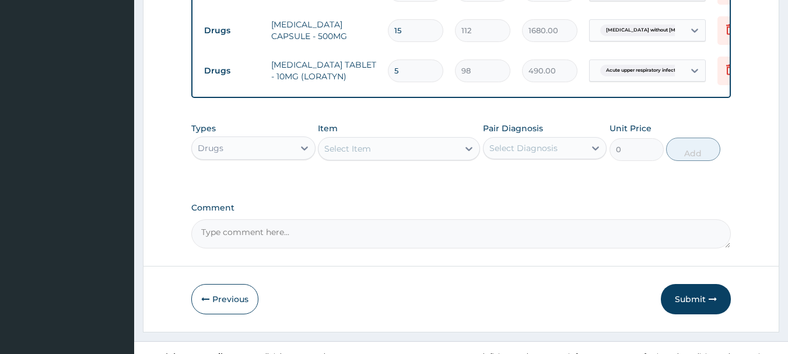
type input "5"
click at [698, 284] on button "Submit" at bounding box center [696, 299] width 70 height 30
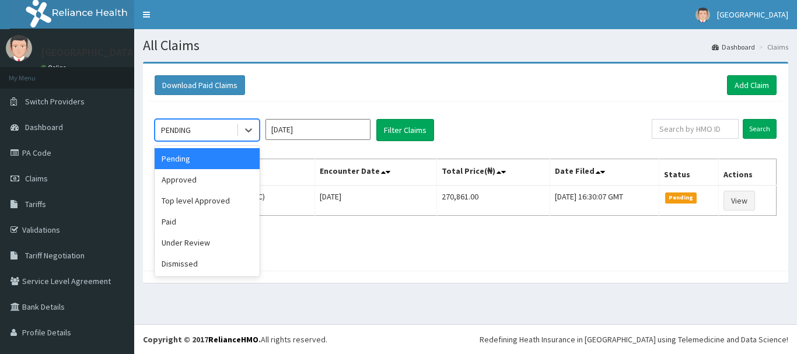
click at [223, 176] on div "Approved" at bounding box center [207, 179] width 105 height 21
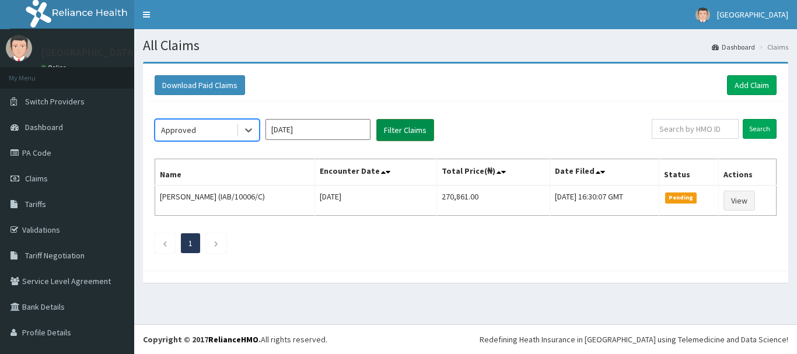
click at [407, 132] on button "Filter Claims" at bounding box center [405, 130] width 58 height 22
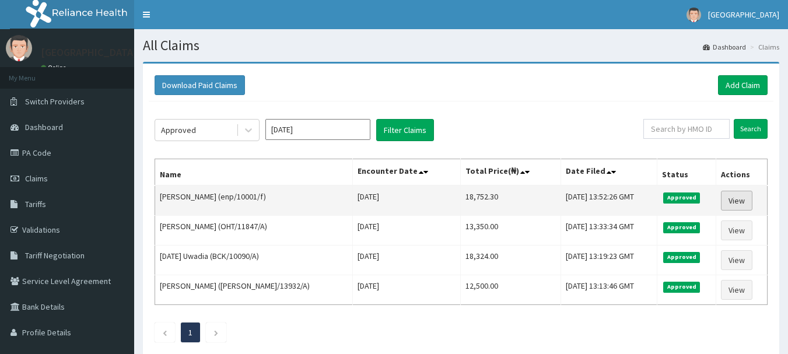
click at [745, 196] on link "View" at bounding box center [736, 201] width 31 height 20
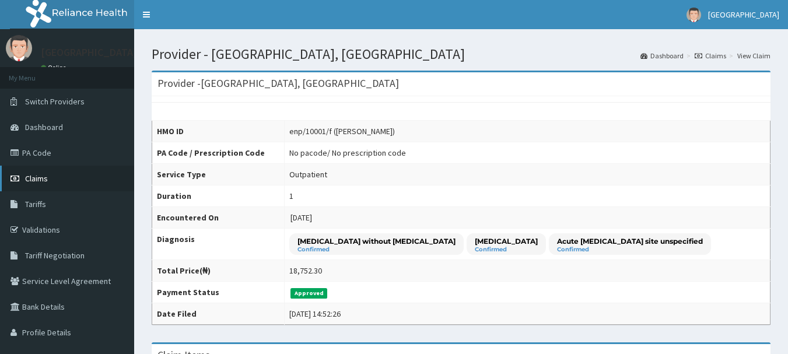
click at [71, 177] on link "Claims" at bounding box center [67, 179] width 134 height 26
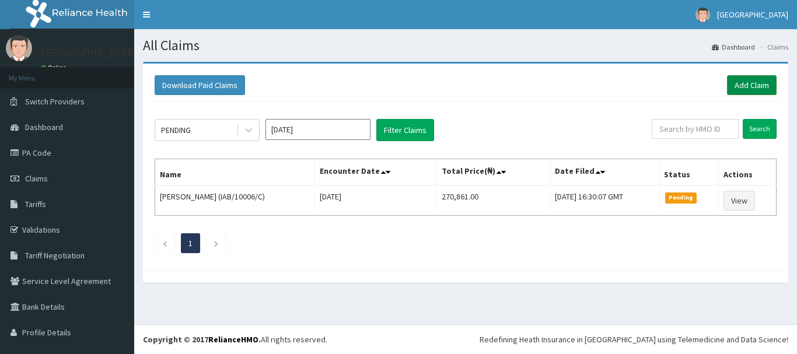
click at [751, 83] on link "Add Claim" at bounding box center [752, 85] width 50 height 20
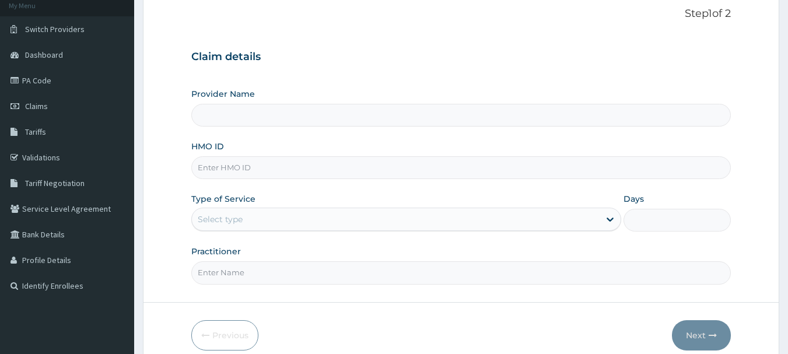
scroll to position [79, 0]
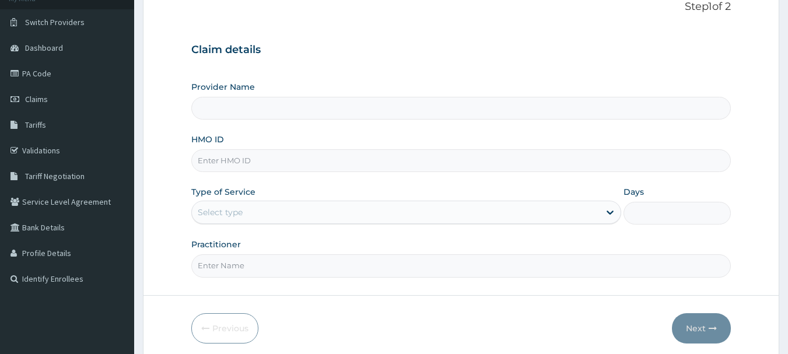
paste input "fmp/10129/b"
type input "fmp/10129/b"
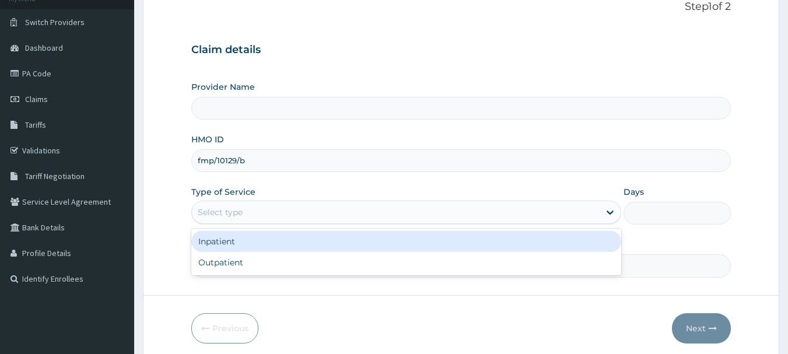
click at [268, 258] on div "Outpatient" at bounding box center [406, 262] width 430 height 21
type input "1"
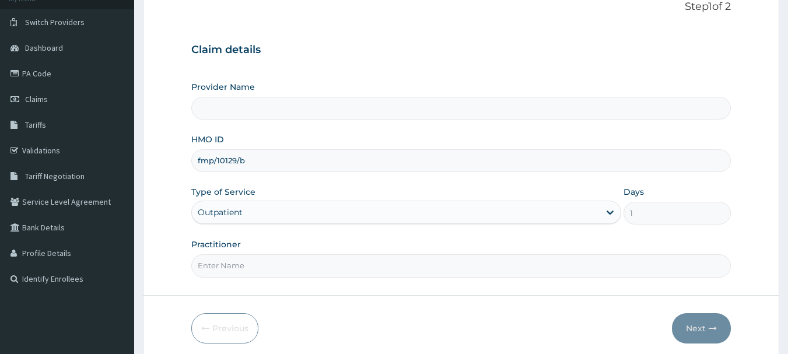
click at [265, 264] on input "Practitioner" at bounding box center [461, 265] width 540 height 23
type input "DR Adesipe"
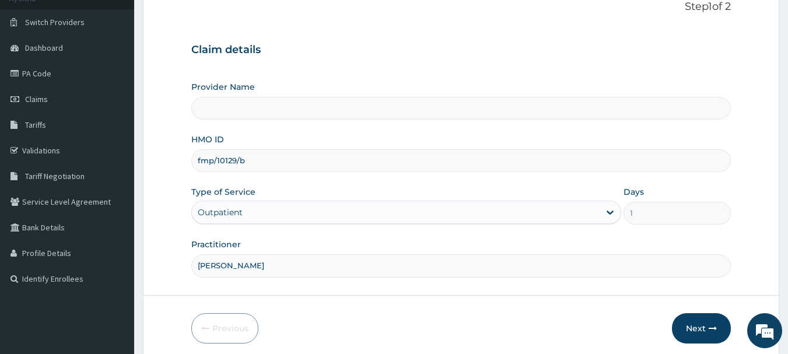
type input "Osuntuyi Medical Centre, Iju"
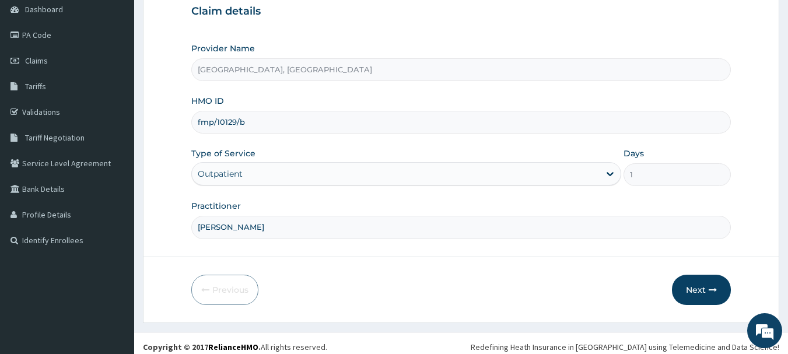
scroll to position [125, 0]
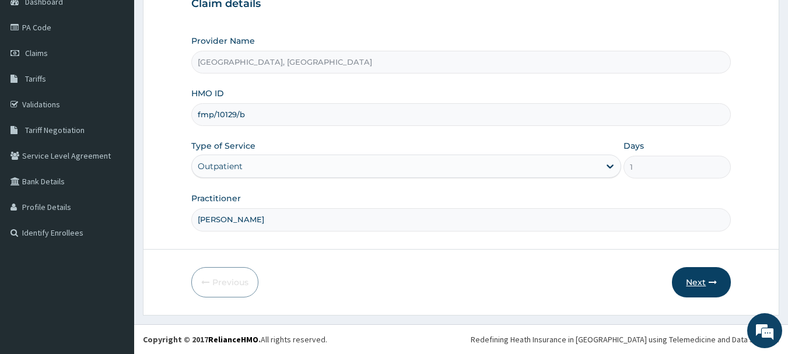
click at [701, 285] on button "Next" at bounding box center [701, 282] width 59 height 30
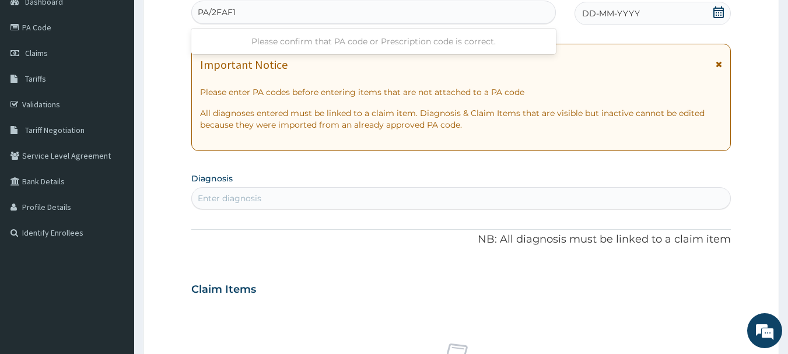
type input "PA/2FAF10"
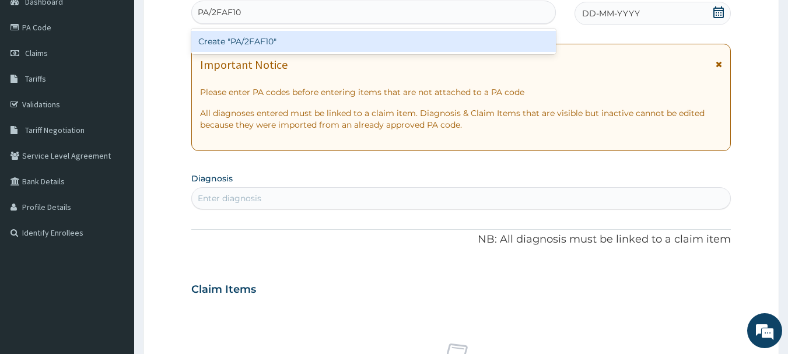
click at [284, 48] on div "Create "PA/2FAF10"" at bounding box center [373, 41] width 365 height 21
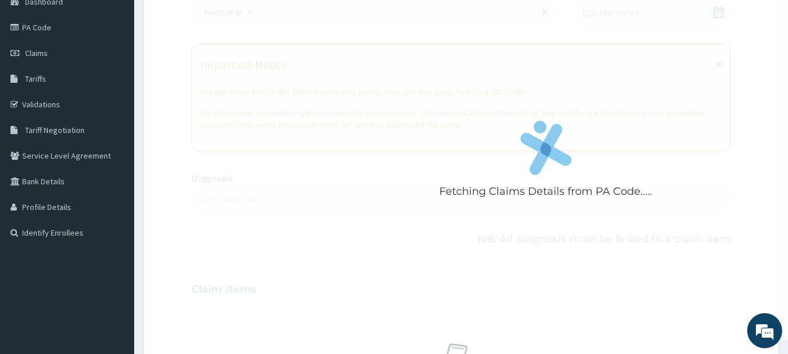
scroll to position [146, 0]
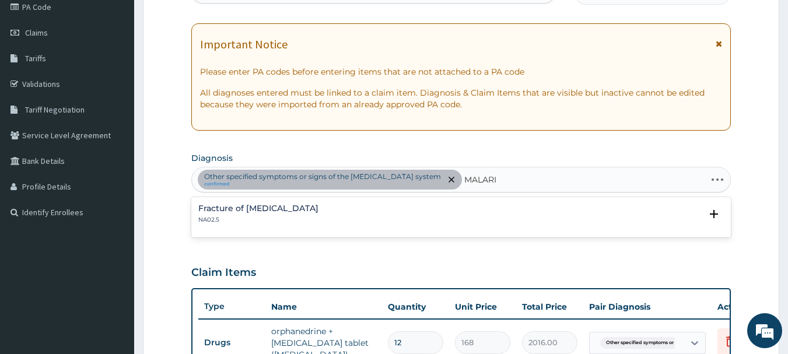
type input "[MEDICAL_DATA]"
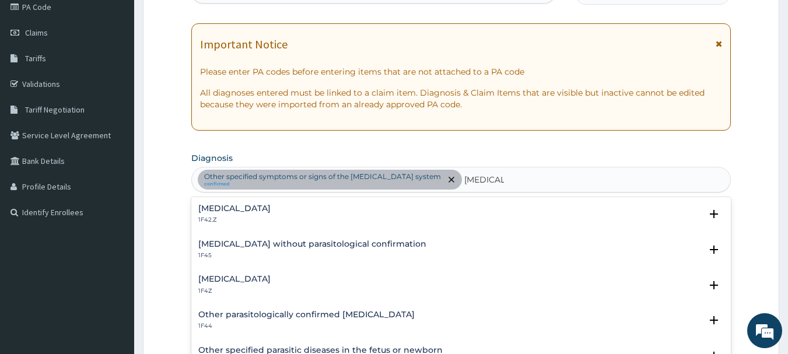
click at [316, 285] on div "[MEDICAL_DATA] 1F4Z" at bounding box center [461, 285] width 526 height 20
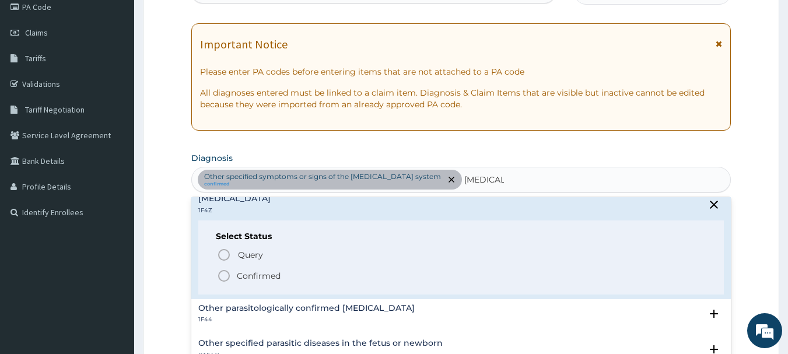
scroll to position [108, 0]
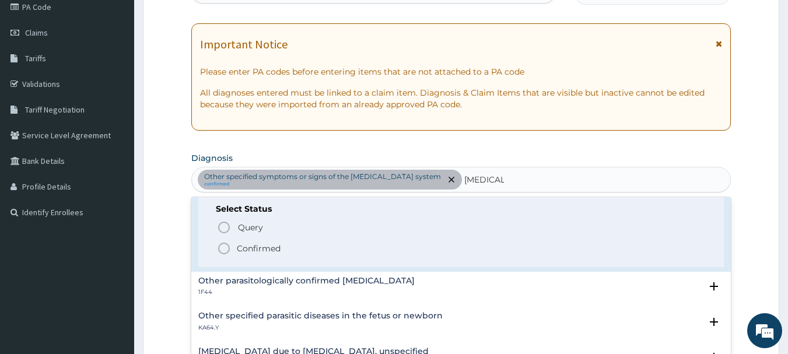
click at [290, 248] on span "Confirmed" at bounding box center [462, 248] width 490 height 14
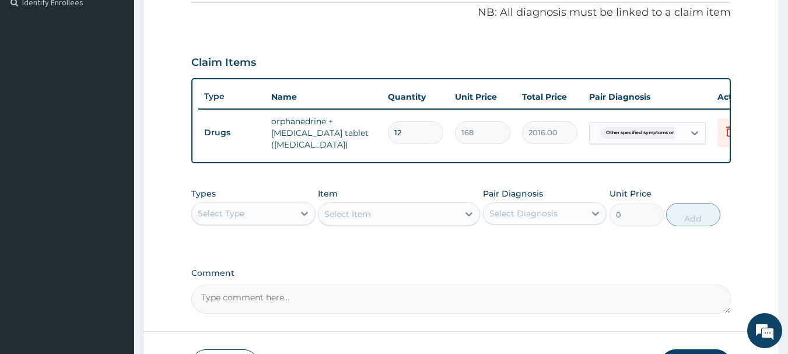
scroll to position [394, 0]
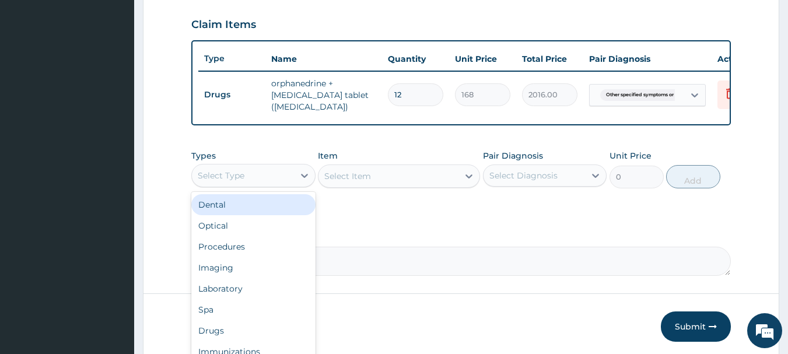
click at [260, 257] on div "Procedures" at bounding box center [253, 246] width 124 height 21
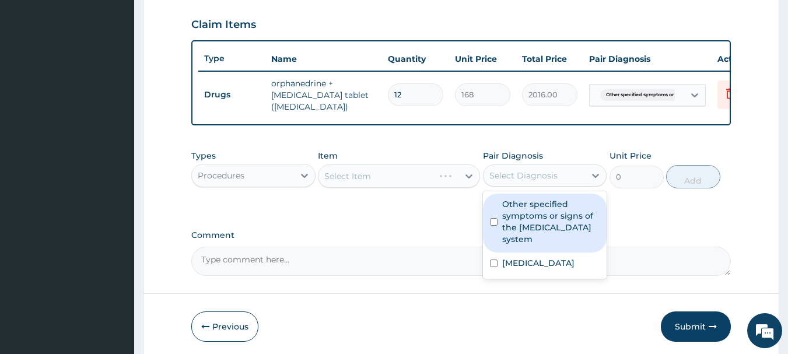
click at [552, 229] on label "Other specified symptoms or signs of the musculoskeletal system" at bounding box center [551, 221] width 98 height 47
checkbox input "true"
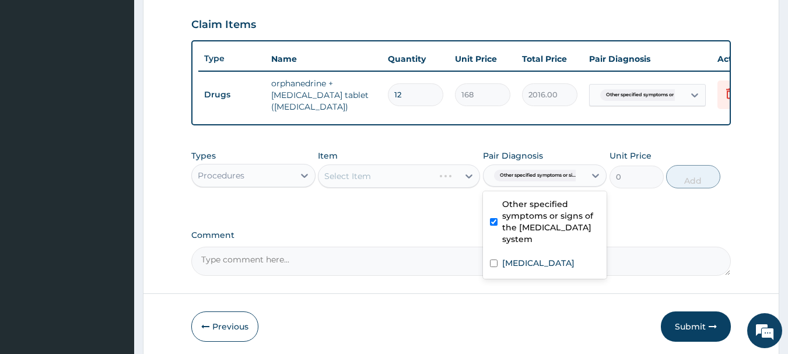
click at [532, 276] on div "[MEDICAL_DATA]" at bounding box center [545, 265] width 124 height 24
checkbox input "true"
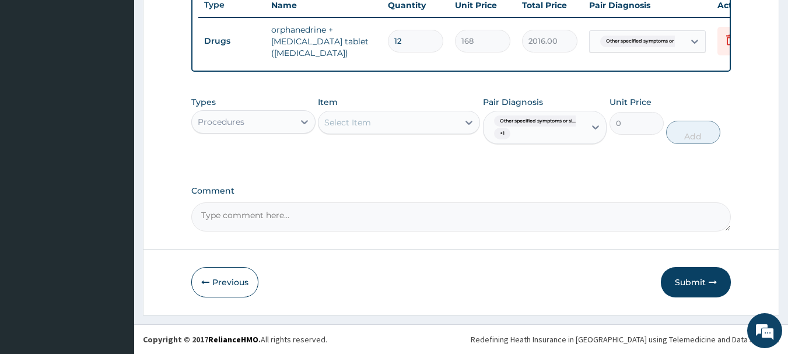
scroll to position [456, 0]
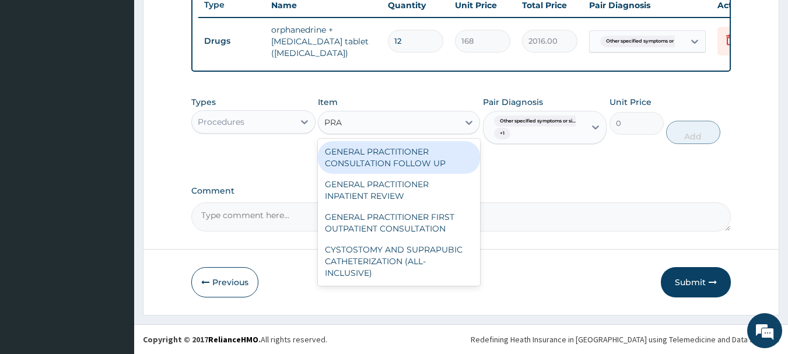
type input "PRAC"
click at [412, 227] on div "GENERAL PRACTITIONER FIRST OUTPATIENT CONSULTATION" at bounding box center [399, 222] width 162 height 33
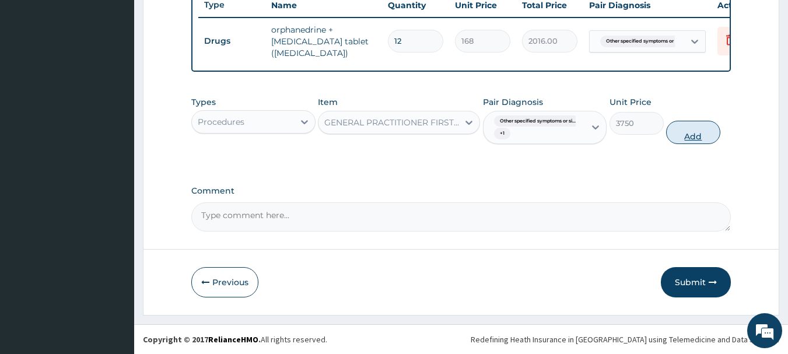
click at [698, 135] on button "Add" at bounding box center [693, 132] width 54 height 23
type input "0"
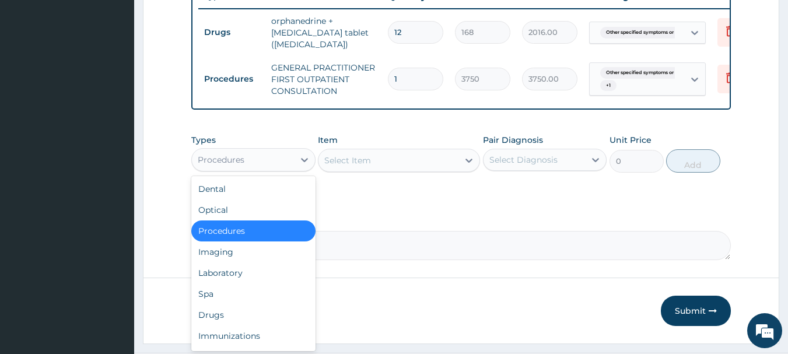
click at [250, 325] on div "Drugs" at bounding box center [253, 314] width 124 height 21
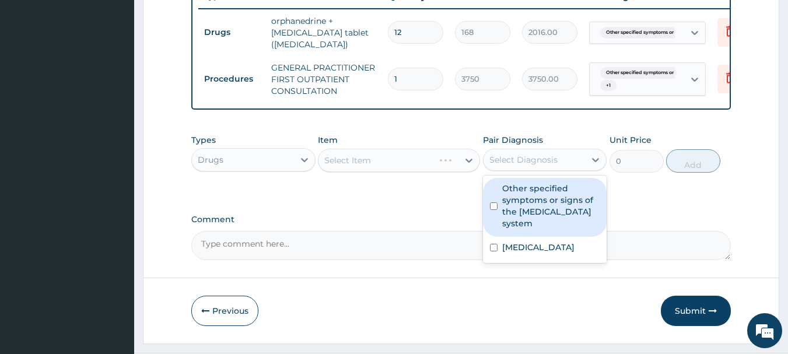
click at [556, 261] on div "Malaria, unspecified" at bounding box center [545, 249] width 124 height 24
checkbox input "true"
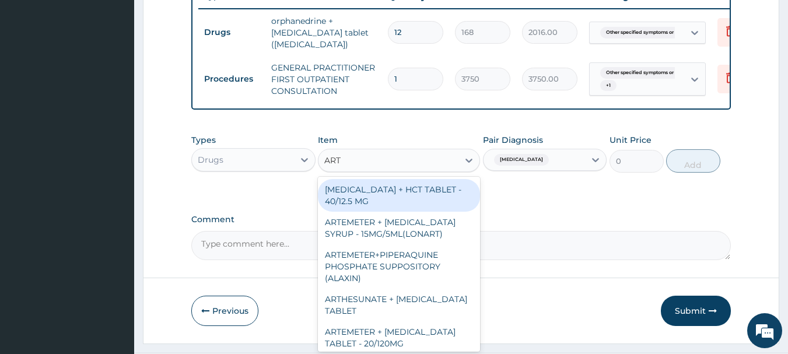
type input "ARTE"
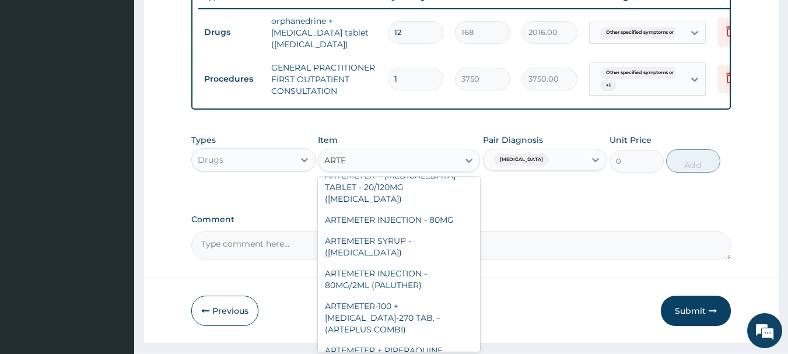
scroll to position [97, 0]
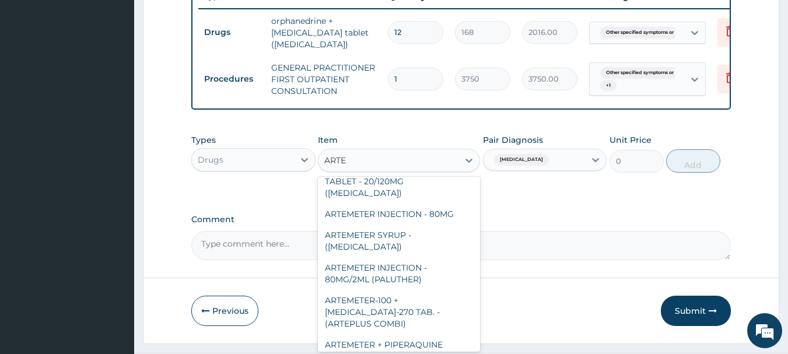
click at [422, 277] on div "ARTEMETER INJECTION - 80MG/2ML (PALUTHER)" at bounding box center [399, 273] width 162 height 33
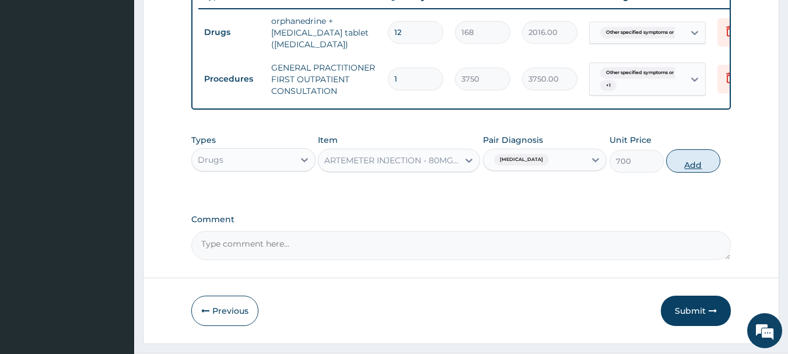
click at [703, 173] on button "Add" at bounding box center [693, 160] width 54 height 23
type input "0"
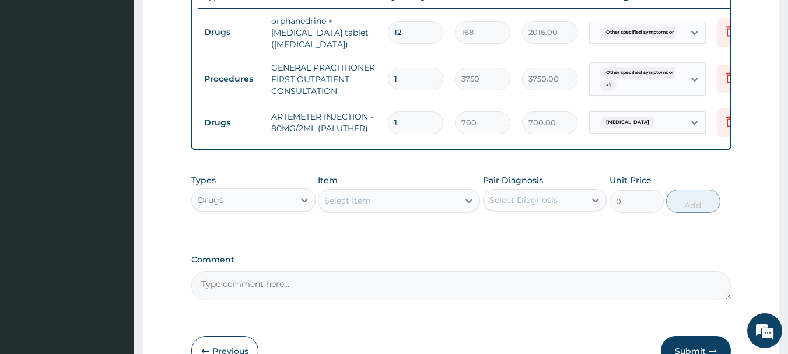
type input "0.00"
type input "6"
type input "4200.00"
type input "6"
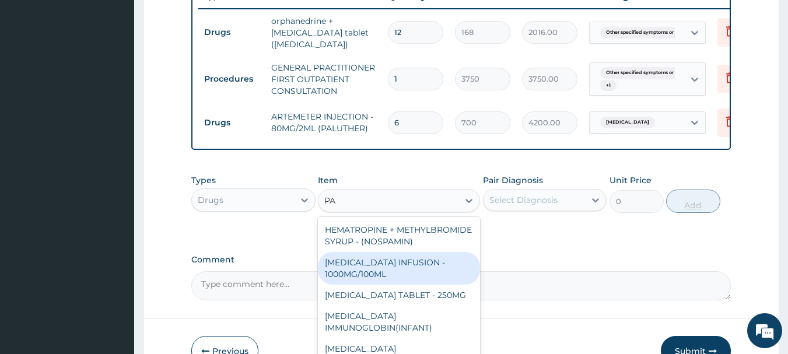
type input "P"
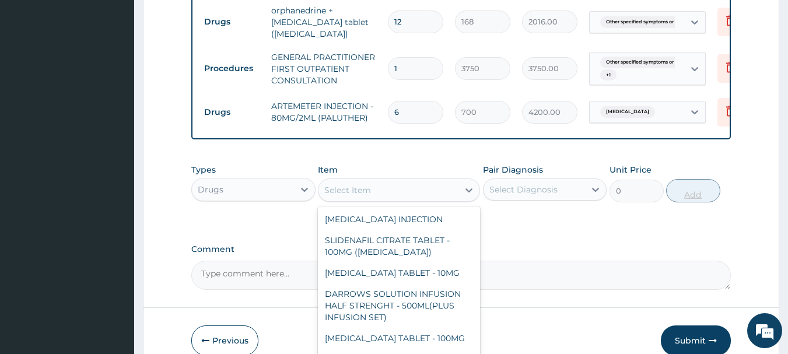
scroll to position [534, 0]
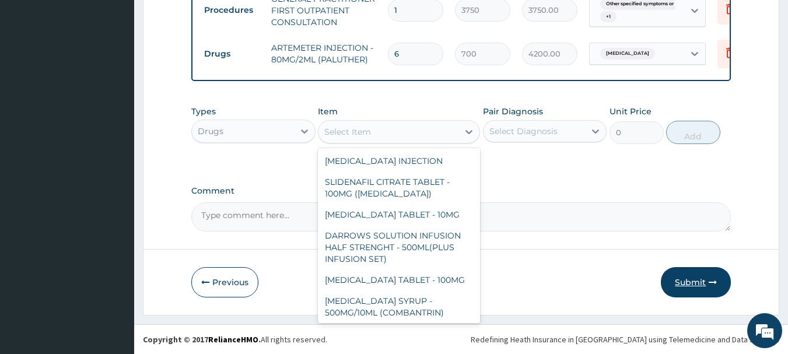
click at [698, 290] on button "Submit" at bounding box center [696, 282] width 70 height 30
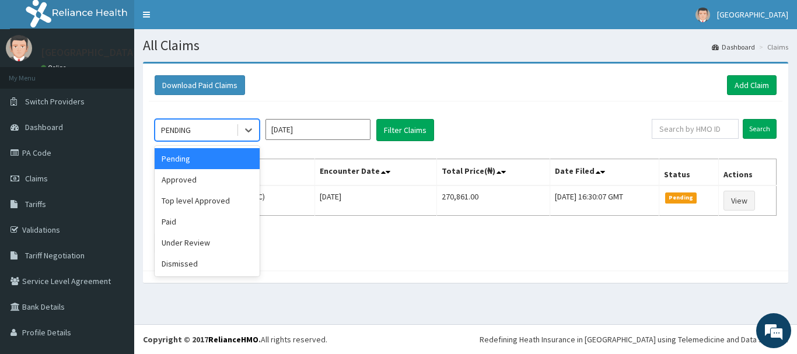
click at [219, 175] on div "Approved" at bounding box center [207, 179] width 105 height 21
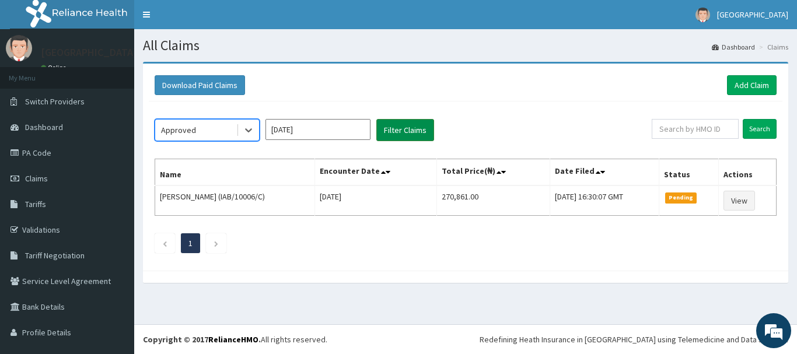
click at [415, 136] on button "Filter Claims" at bounding box center [405, 130] width 58 height 22
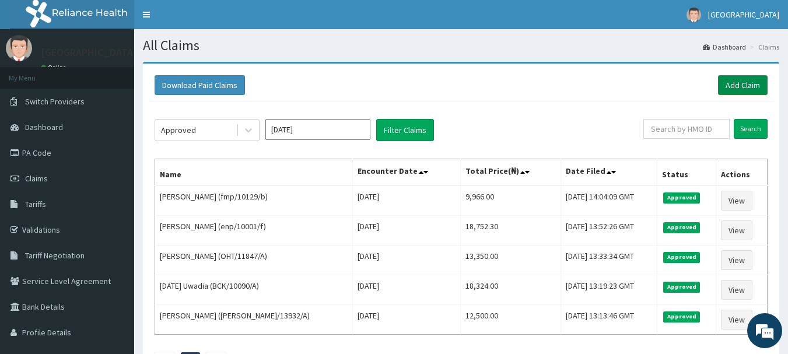
click at [745, 86] on link "Add Claim" at bounding box center [743, 85] width 50 height 20
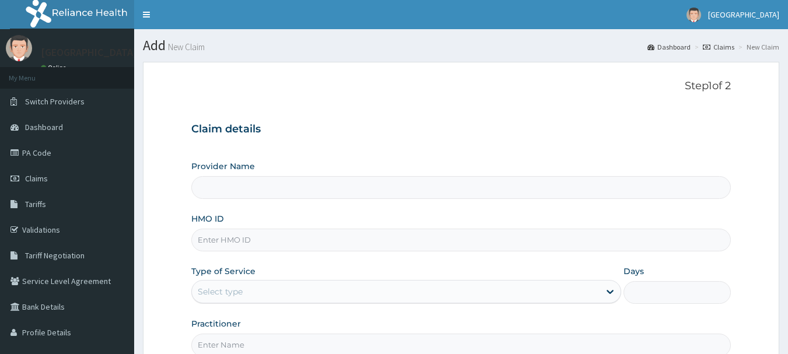
type input "[GEOGRAPHIC_DATA], [GEOGRAPHIC_DATA]"
paste input "MFD/10124/D"
type input "MFD/10124/D"
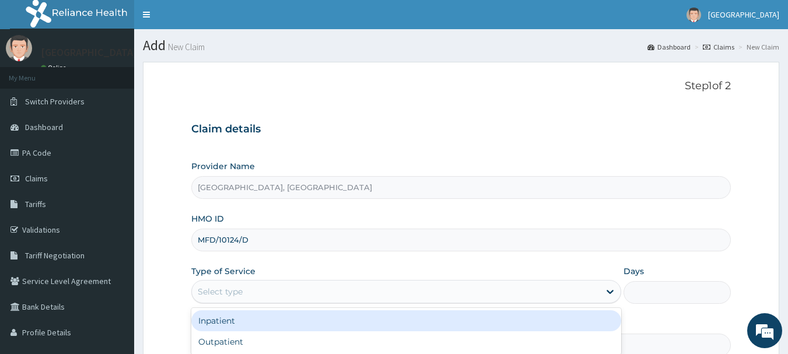
click at [230, 346] on div "Outpatient" at bounding box center [406, 341] width 430 height 21
type input "1"
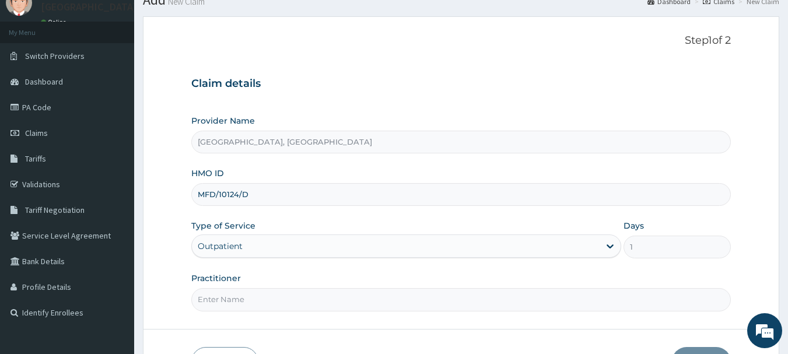
scroll to position [125, 0]
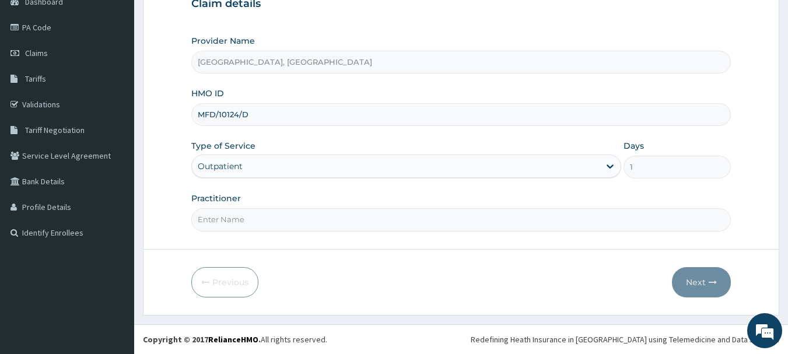
click at [261, 222] on input "Practitioner" at bounding box center [461, 219] width 540 height 23
type input "[PERSON_NAME]"
click at [706, 277] on button "Next" at bounding box center [701, 282] width 59 height 30
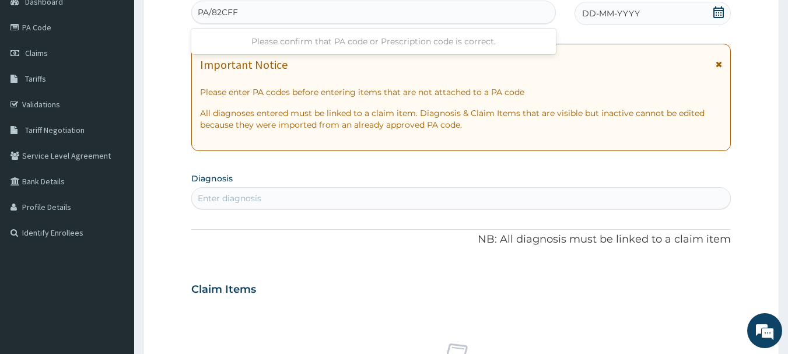
type input "PA/82CFF9"
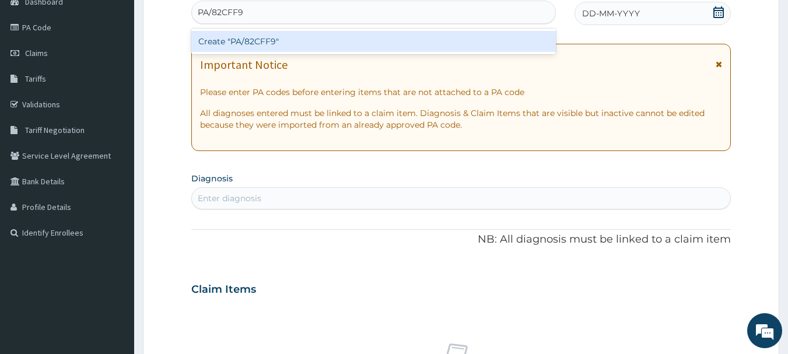
click at [314, 43] on div "Create "PA/82CFF9"" at bounding box center [373, 41] width 365 height 21
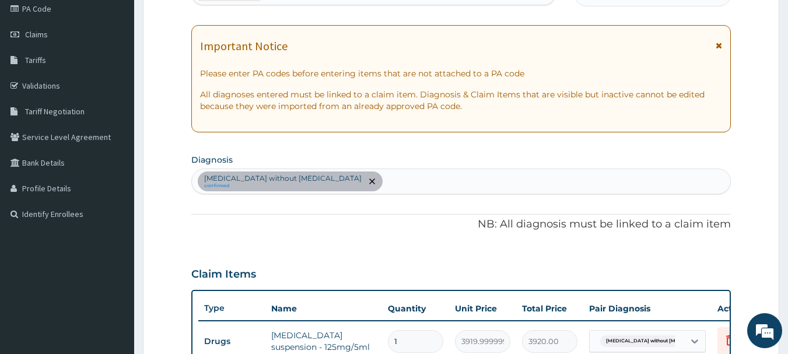
scroll to position [148, 0]
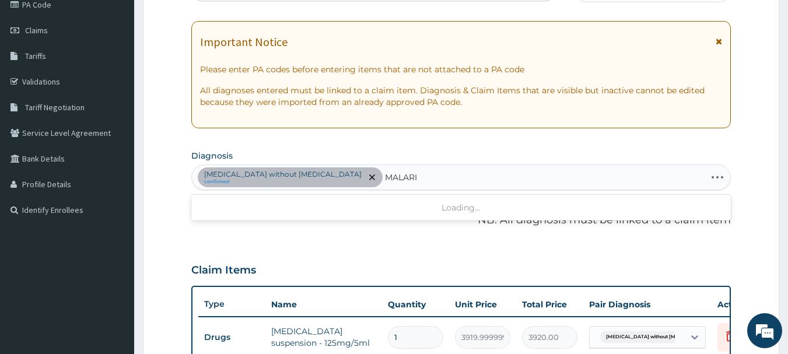
type input "[MEDICAL_DATA]"
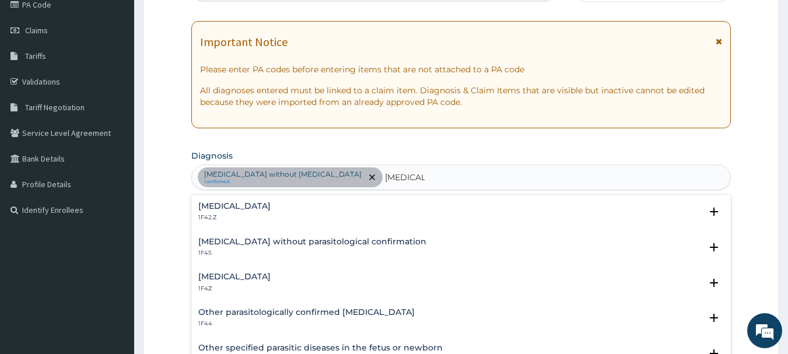
click at [320, 279] on div "[MEDICAL_DATA] 1F4Z" at bounding box center [461, 282] width 526 height 20
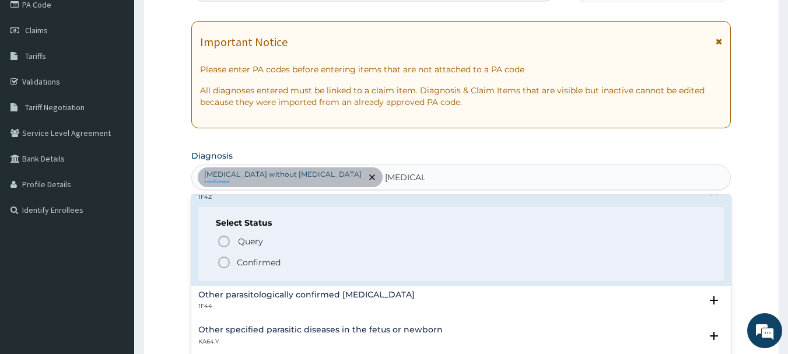
scroll to position [107, 0]
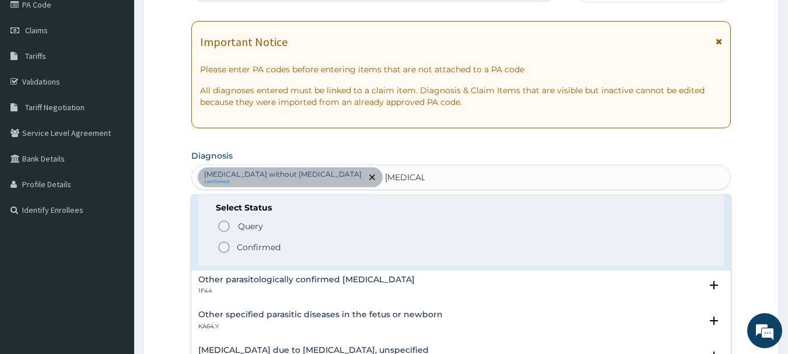
click at [307, 248] on span "Confirmed" at bounding box center [462, 247] width 490 height 14
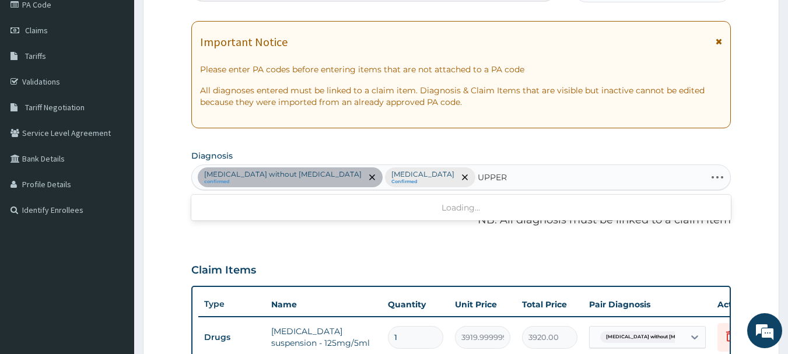
type input "UPPER"
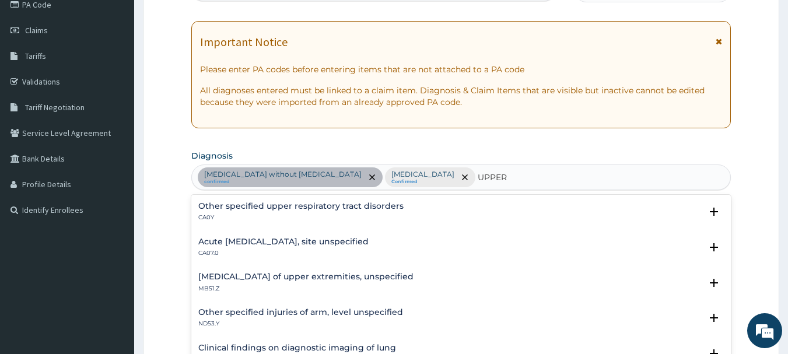
click at [356, 253] on p "CA07.0" at bounding box center [283, 253] width 170 height 8
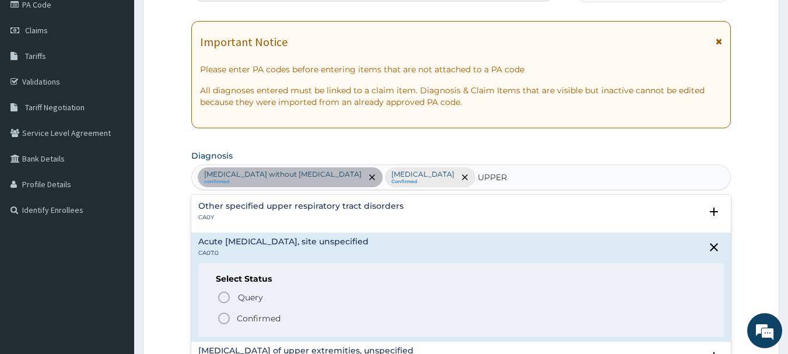
click at [309, 318] on span "Confirmed" at bounding box center [462, 318] width 490 height 14
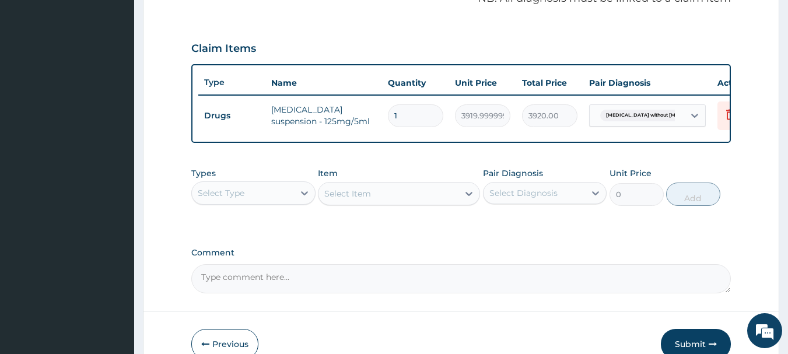
scroll to position [370, 0]
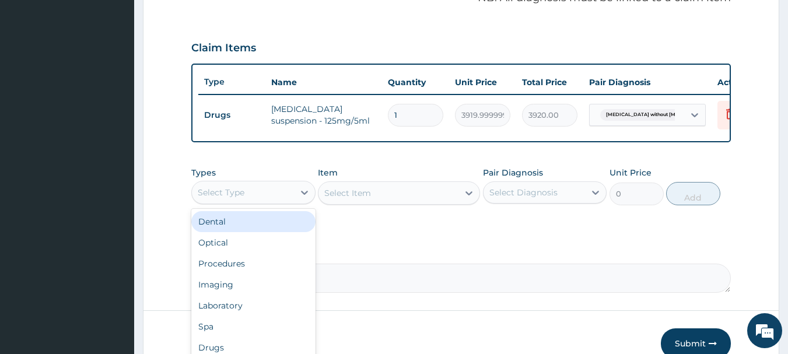
click at [283, 272] on div "Procedures" at bounding box center [253, 263] width 124 height 21
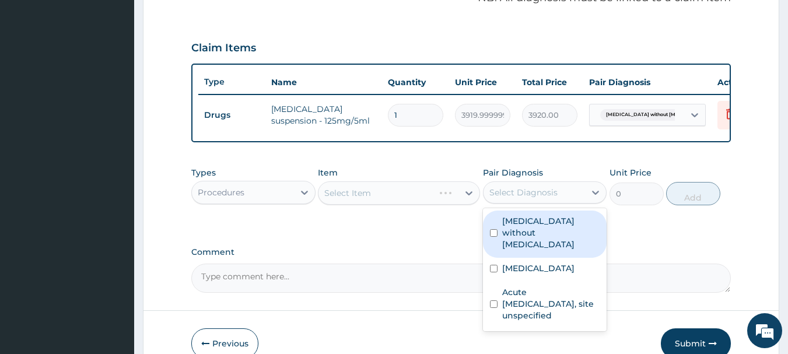
click at [553, 243] on label "[MEDICAL_DATA] without [MEDICAL_DATA]" at bounding box center [551, 232] width 98 height 35
checkbox input "true"
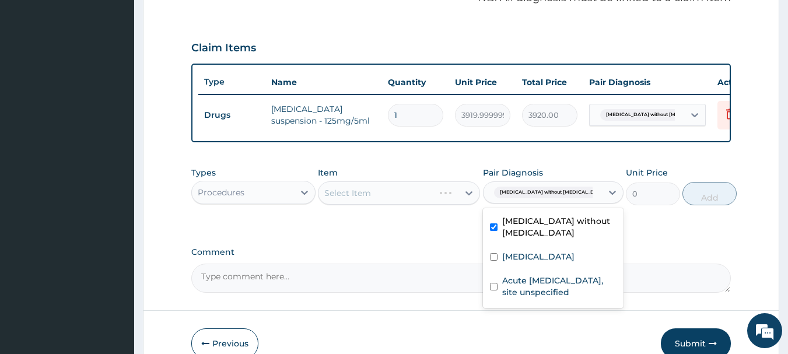
click at [544, 279] on div "Acute [MEDICAL_DATA], site unspecified" at bounding box center [553, 288] width 141 height 36
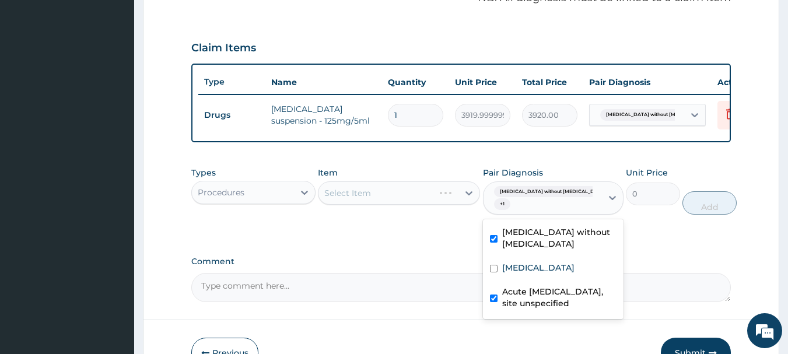
click at [535, 309] on label "Acute [MEDICAL_DATA], site unspecified" at bounding box center [559, 297] width 114 height 23
checkbox input "false"
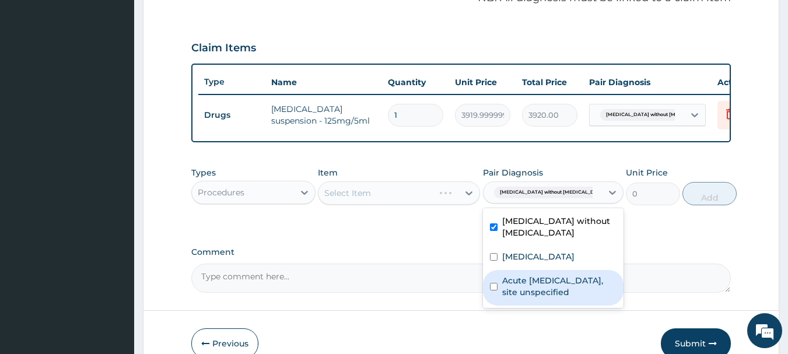
click at [539, 262] on label "[MEDICAL_DATA]" at bounding box center [538, 257] width 72 height 12
checkbox input "true"
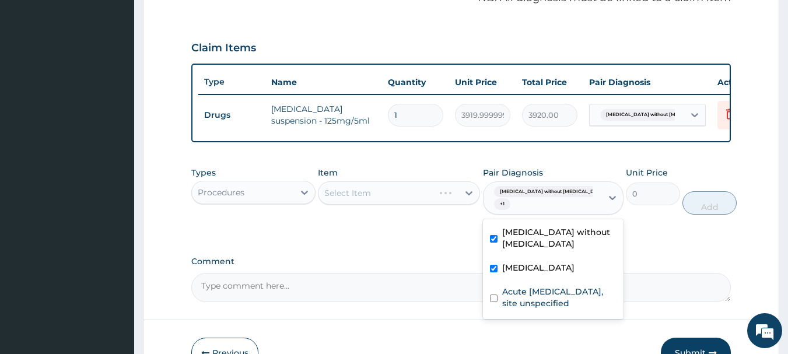
click at [535, 304] on label "Acute [MEDICAL_DATA], site unspecified" at bounding box center [559, 297] width 114 height 23
checkbox input "true"
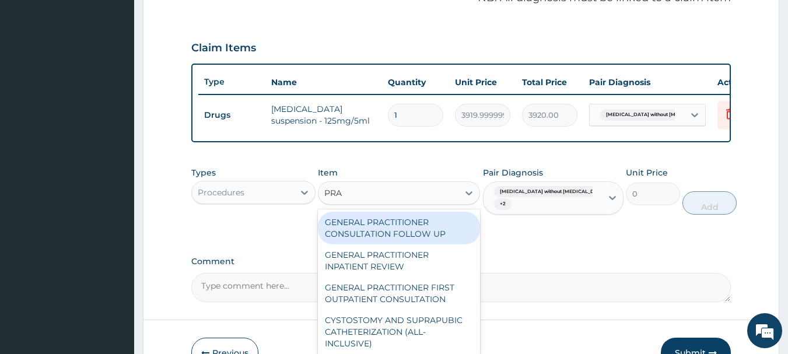
type input "PRAC"
click at [409, 309] on div "GENERAL PRACTITIONER FIRST OUTPATIENT CONSULTATION" at bounding box center [399, 293] width 162 height 33
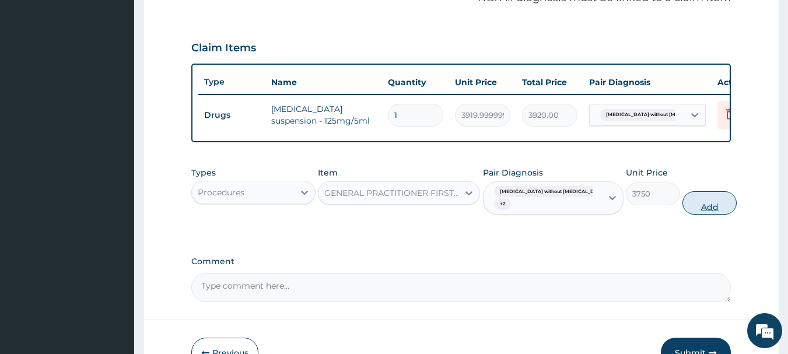
click at [719, 214] on button "Add" at bounding box center [709, 202] width 54 height 23
type input "0"
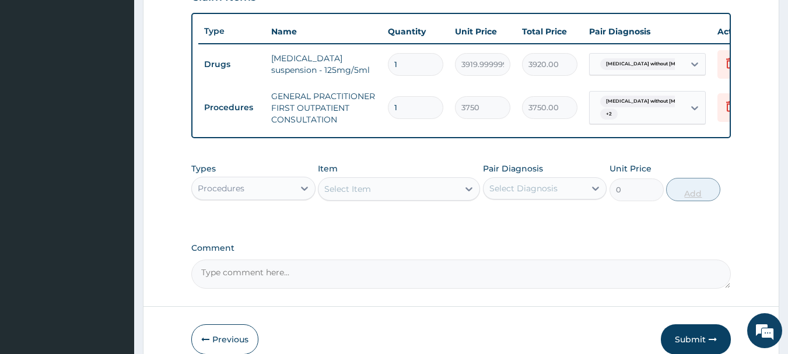
scroll to position [487, 0]
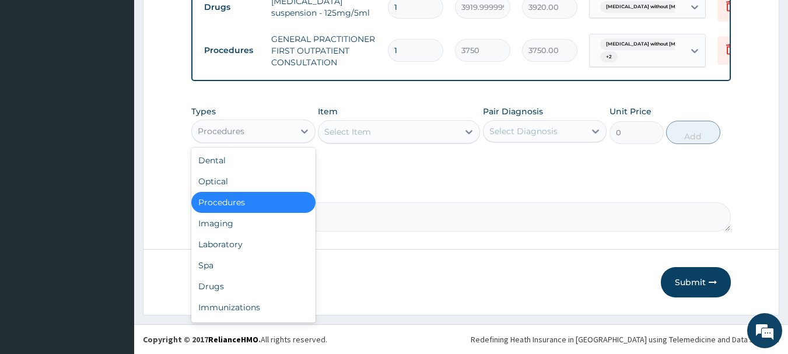
click at [260, 247] on div "Laboratory" at bounding box center [253, 244] width 124 height 21
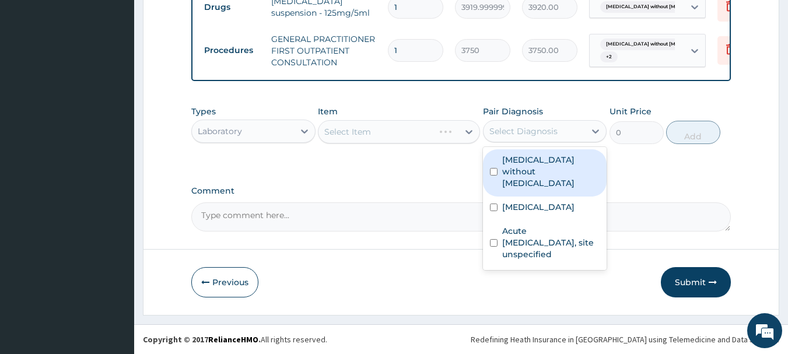
click at [550, 204] on div "Malaria, unspecified" at bounding box center [545, 209] width 124 height 24
checkbox input "true"
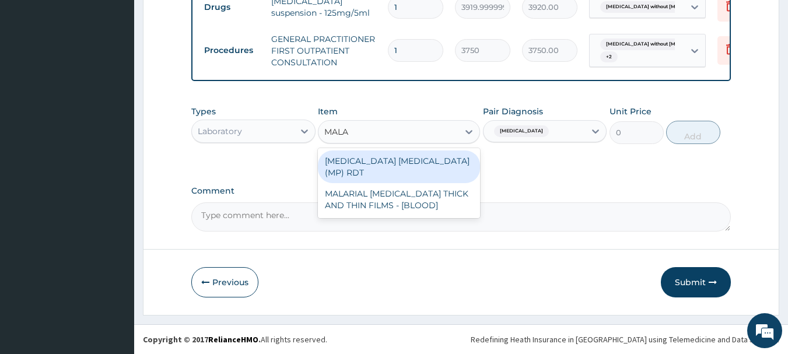
type input "MALAR"
click at [437, 188] on div "MALARIAL PARASITE THICK AND THIN FILMS - [BLOOD]" at bounding box center [399, 199] width 162 height 33
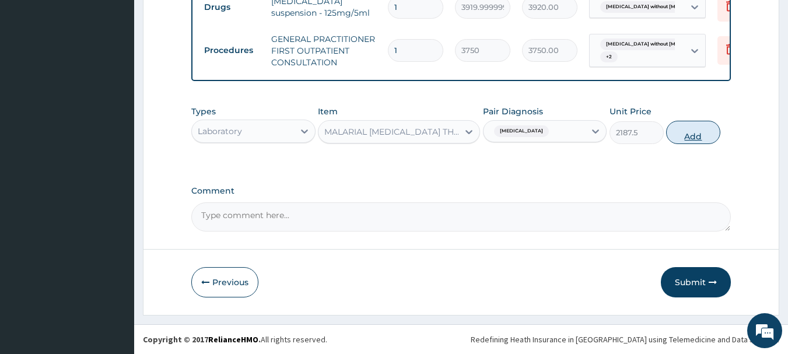
click at [709, 142] on button "Add" at bounding box center [693, 132] width 54 height 23
type input "0"
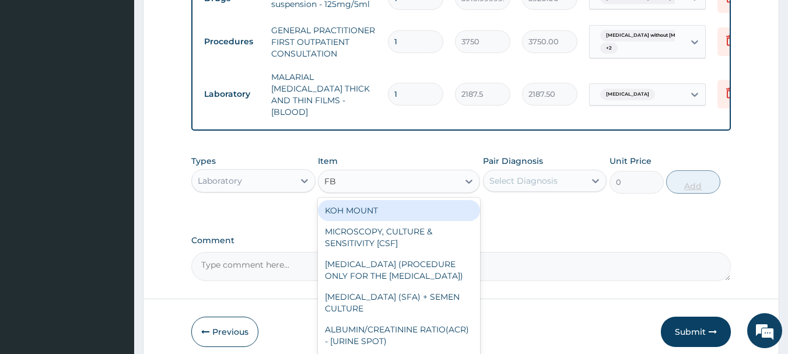
type input "FBC"
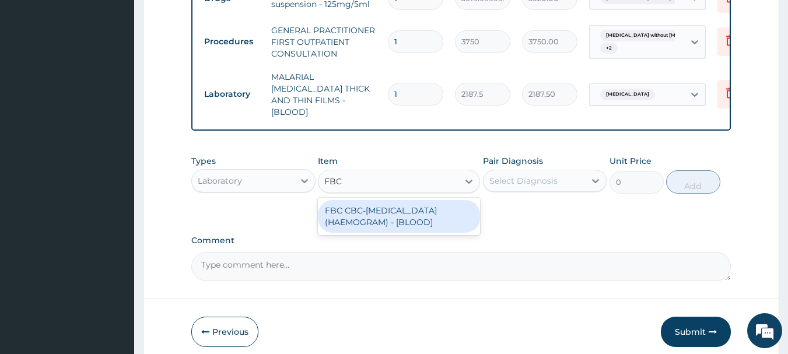
click at [419, 201] on div "FBC CBC-COMPLETE BLOOD COUNT (HAEMOGRAM) - [BLOOD]" at bounding box center [399, 216] width 162 height 33
type input "5000"
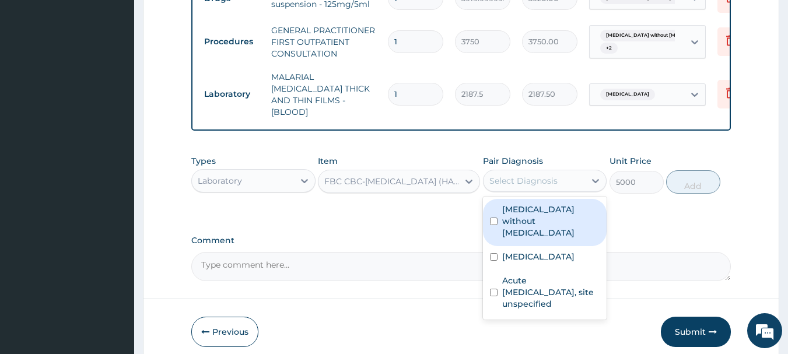
click at [555, 213] on label "Sepsis without septic shock" at bounding box center [551, 221] width 98 height 35
checkbox input "true"
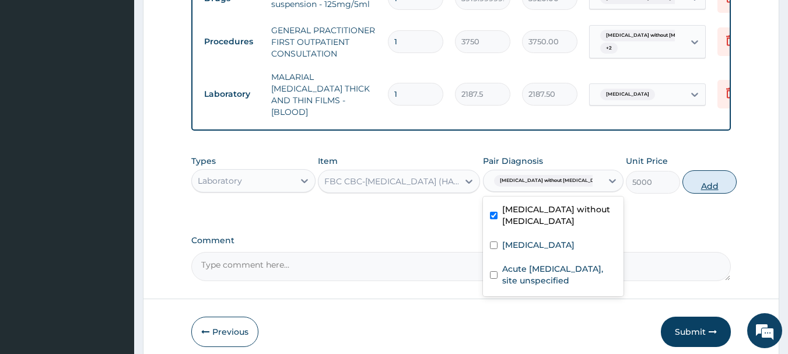
click at [710, 183] on button "Add" at bounding box center [709, 181] width 54 height 23
type input "0"
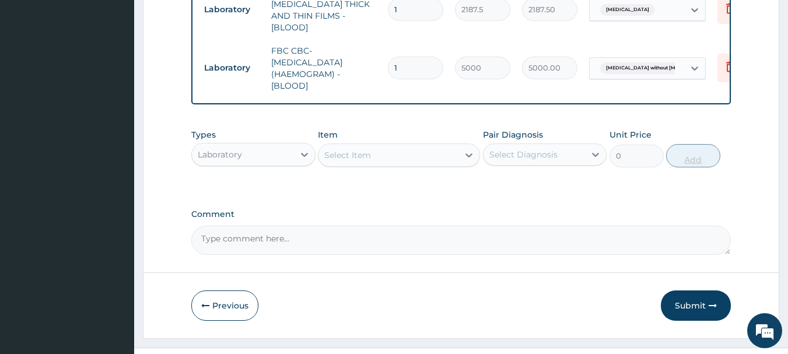
scroll to position [592, 0]
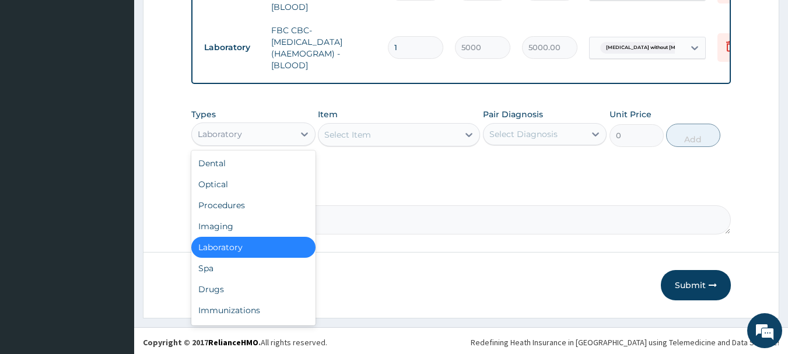
click at [244, 289] on div "Drugs" at bounding box center [253, 289] width 124 height 21
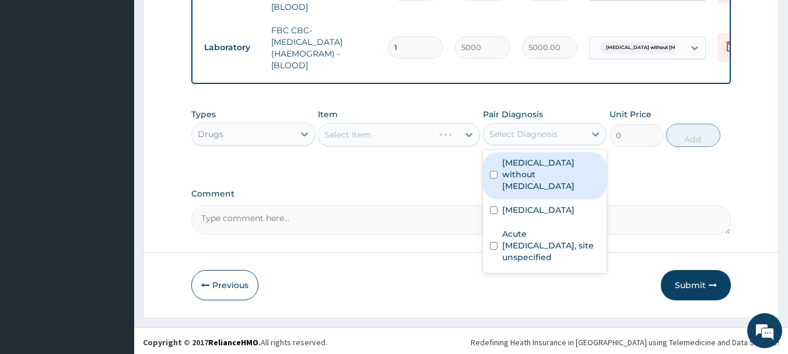
click at [562, 206] on div "Malaria, unspecified" at bounding box center [545, 211] width 124 height 24
checkbox input "true"
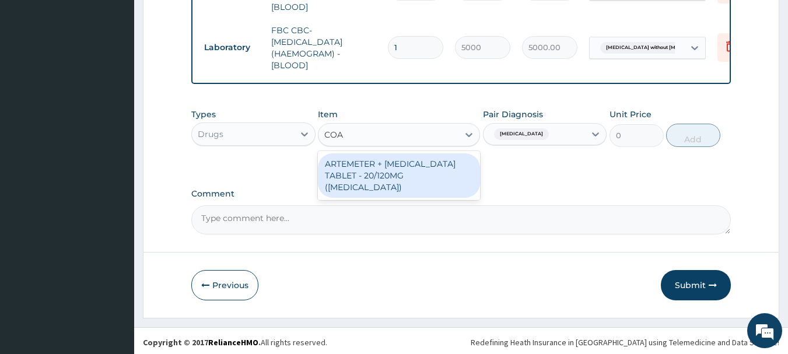
type input "COAR"
click at [425, 169] on div "ARTEMETER + LUMEFANTRINE TABLET - 20/120MG (COARTEM)" at bounding box center [399, 175] width 162 height 44
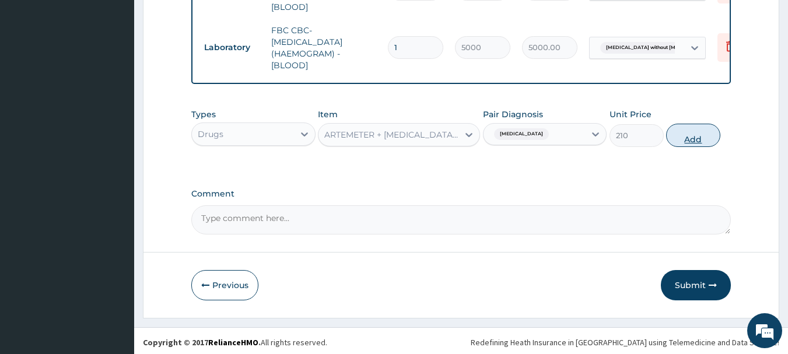
click at [704, 142] on button "Add" at bounding box center [693, 135] width 54 height 23
type input "0"
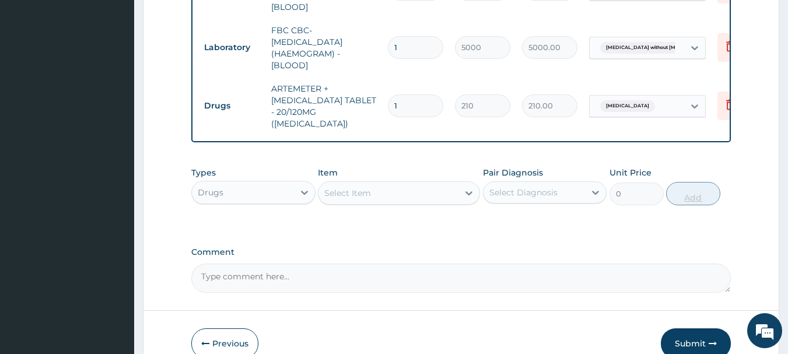
type input "13"
type input "2730.00"
type input "1"
type input "210.00"
type input "12"
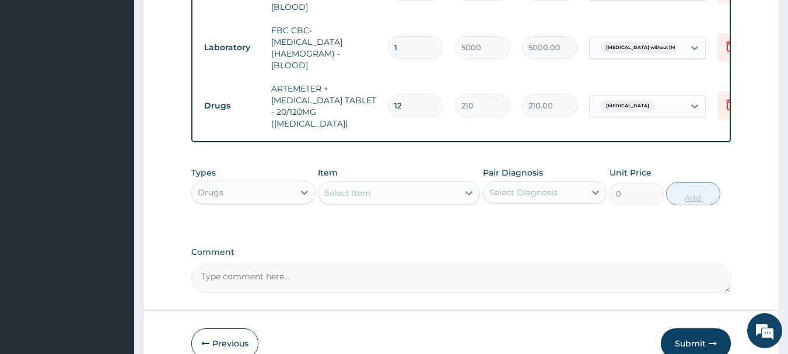
type input "2520.00"
type input "12"
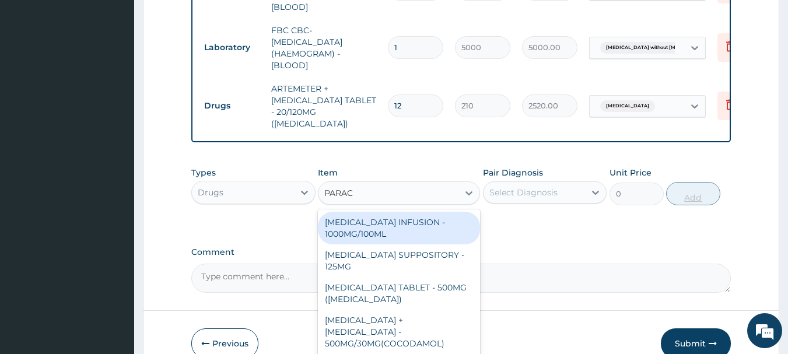
type input "PARACE"
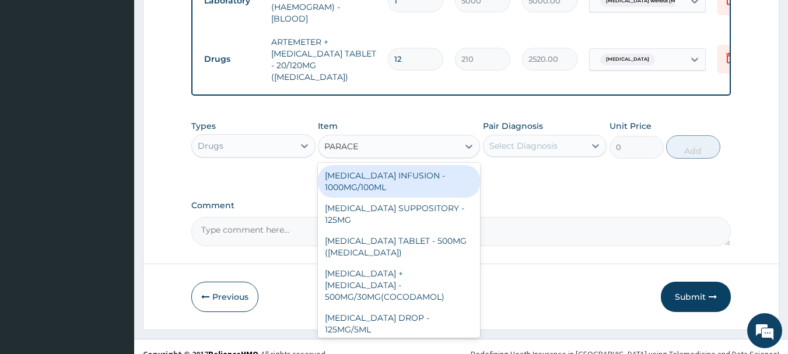
click at [428, 307] on div "PARACETAMOL ORAL DROP - 125MG/5ML" at bounding box center [399, 323] width 162 height 33
type input "672"
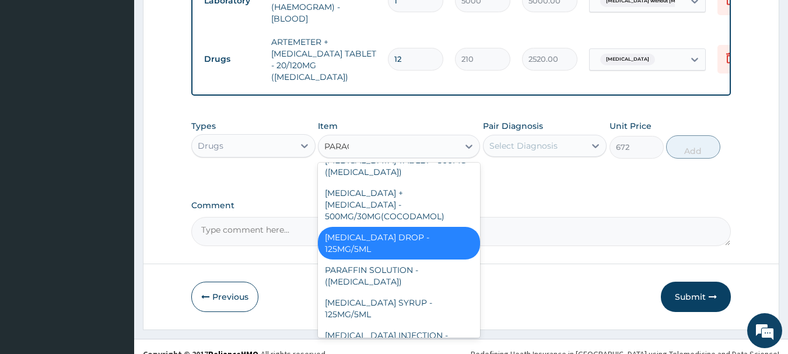
scroll to position [80, 0]
type input "PARACE"
click at [416, 260] on div "PARACETAMOL SYRUP - 125MG/5ML" at bounding box center [399, 276] width 162 height 33
type input "840"
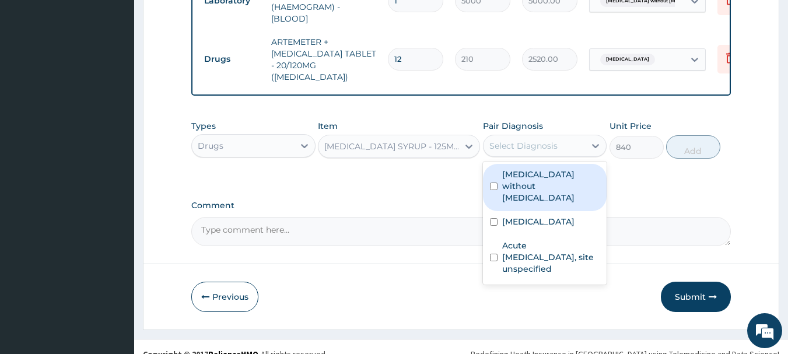
click at [566, 216] on label "Malaria, unspecified" at bounding box center [538, 222] width 72 height 12
checkbox input "true"
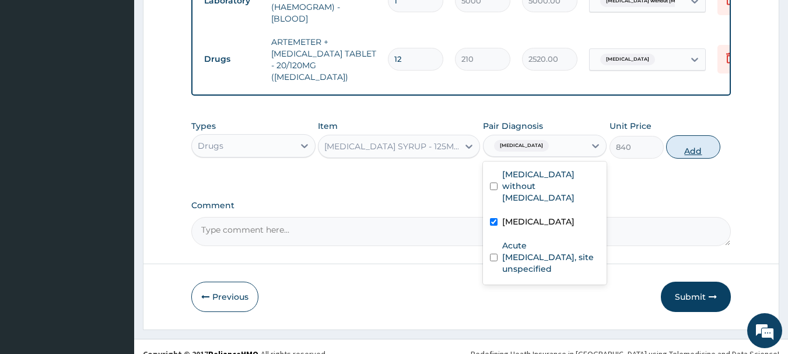
click at [711, 138] on button "Add" at bounding box center [693, 146] width 54 height 23
type input "0"
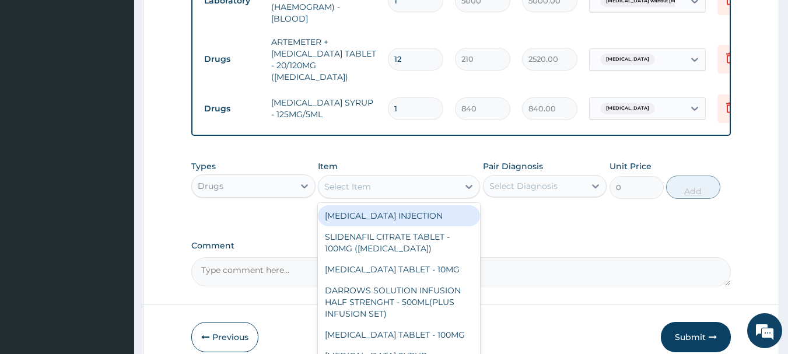
type input "C"
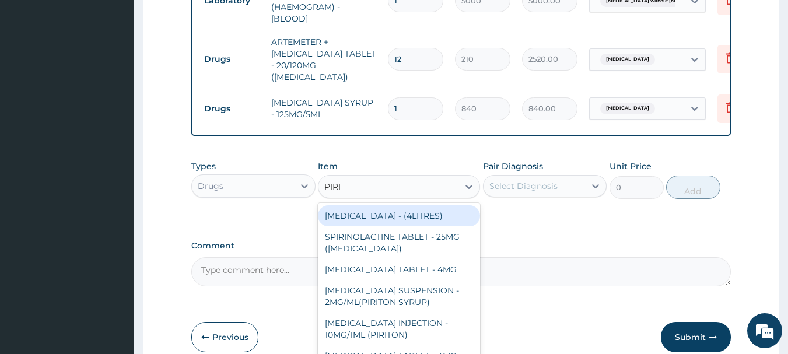
type input "PIRIT"
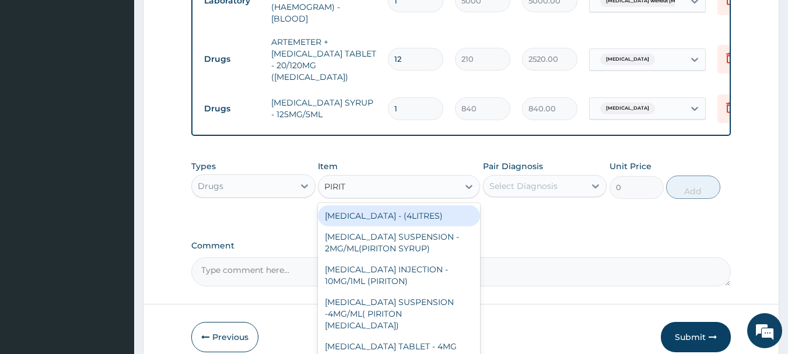
click at [425, 244] on div "CHLORPHENIRAMINE SUSPENSION - 2MG/ML(PIRITON SYRUP)" at bounding box center [399, 242] width 162 height 33
type input "840"
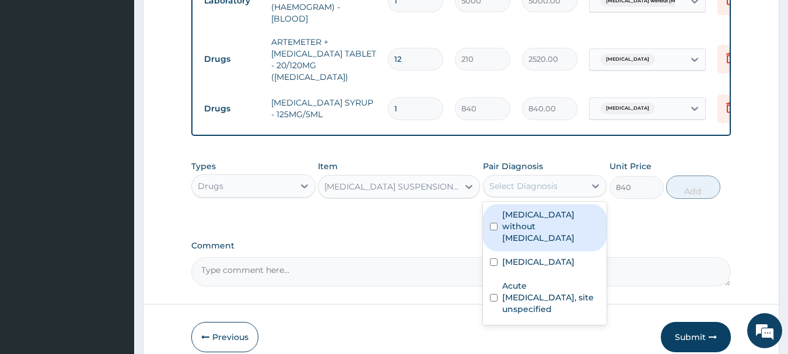
click at [552, 280] on label "Acute upper respiratory infection, site unspecified" at bounding box center [551, 297] width 98 height 35
checkbox input "true"
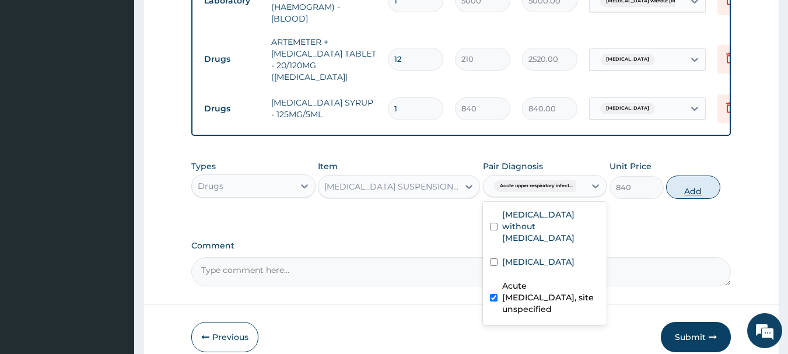
click at [709, 181] on button "Add" at bounding box center [693, 187] width 54 height 23
type input "0"
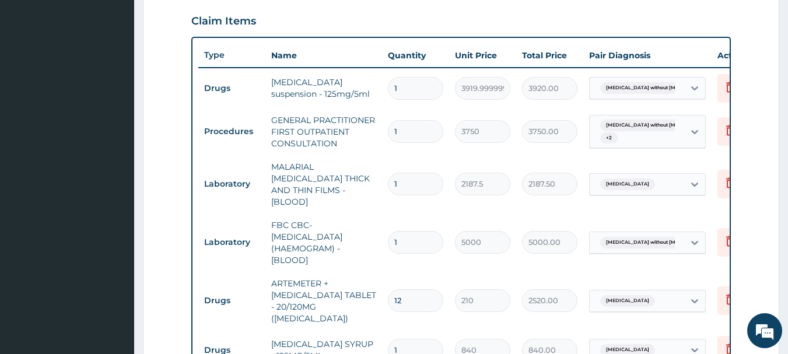
scroll to position [395, 0]
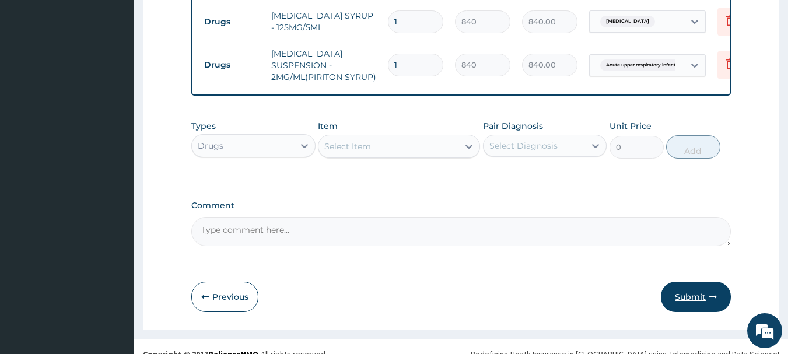
click at [694, 286] on button "Submit" at bounding box center [696, 297] width 70 height 30
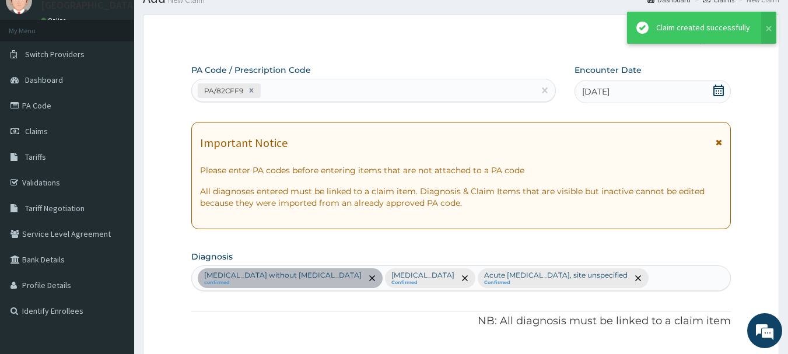
scroll to position [726, 0]
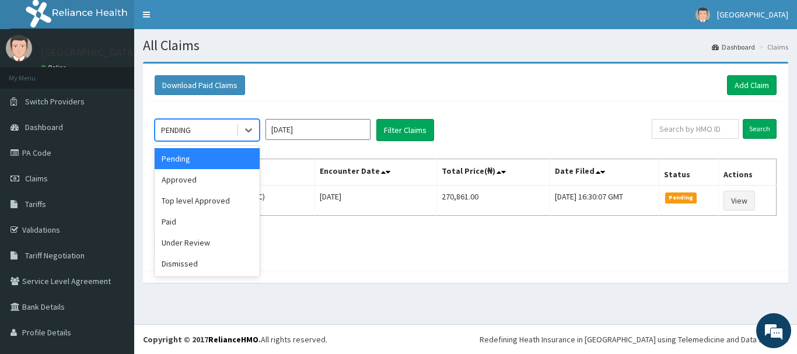
click at [219, 179] on div "Approved" at bounding box center [207, 179] width 105 height 21
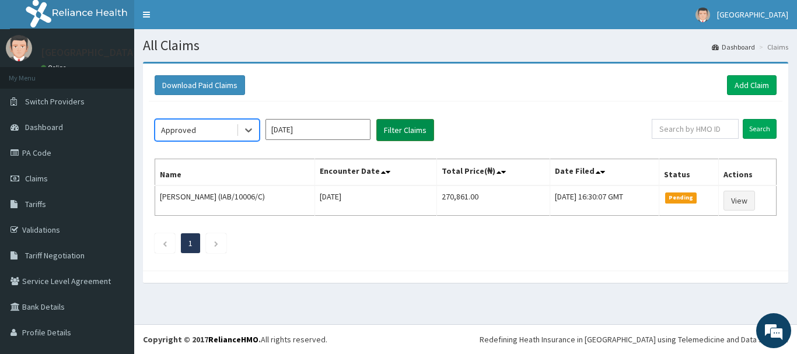
click at [414, 121] on button "Filter Claims" at bounding box center [405, 130] width 58 height 22
